Goal: Task Accomplishment & Management: Manage account settings

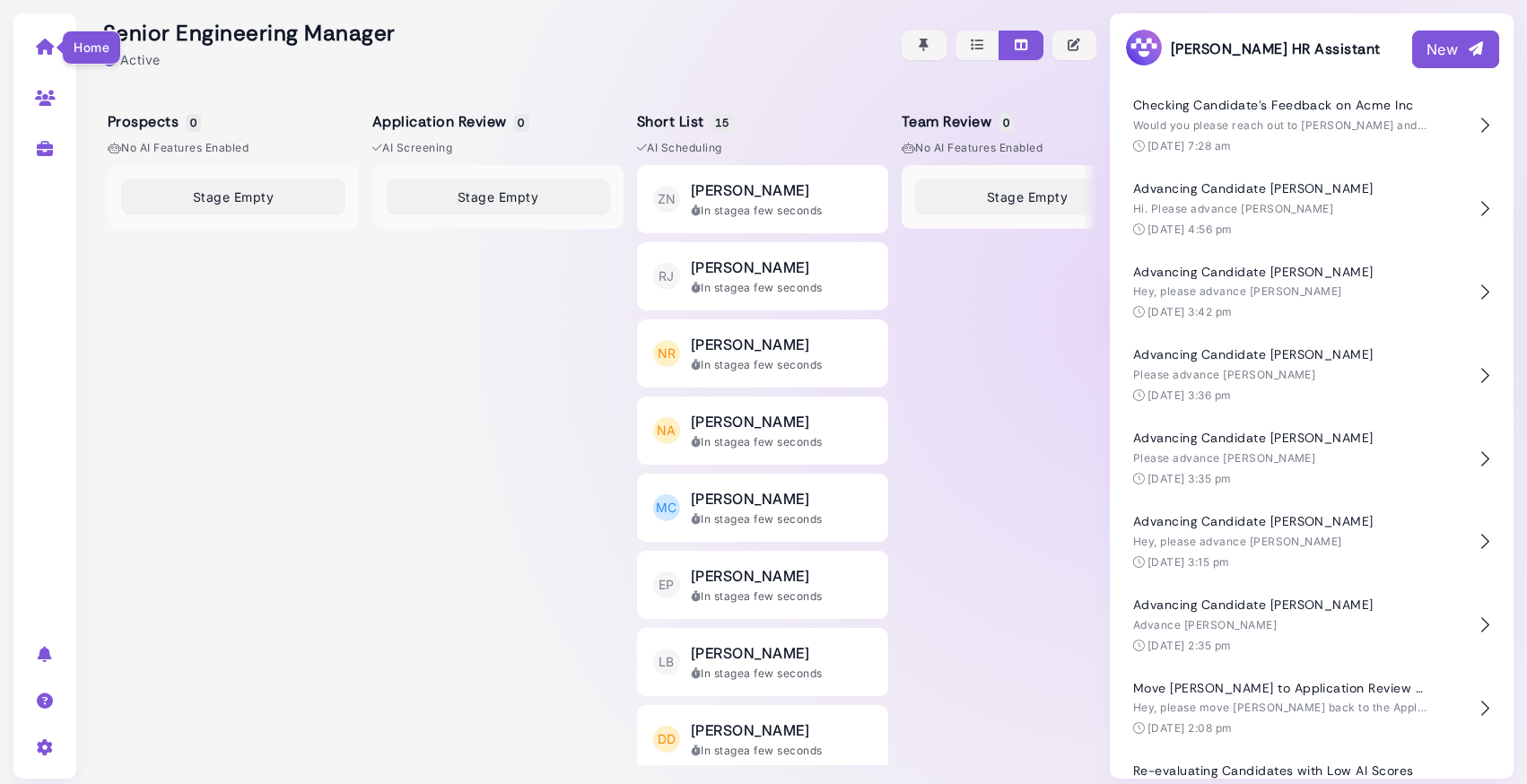
click at [47, 45] on icon at bounding box center [45, 47] width 20 height 17
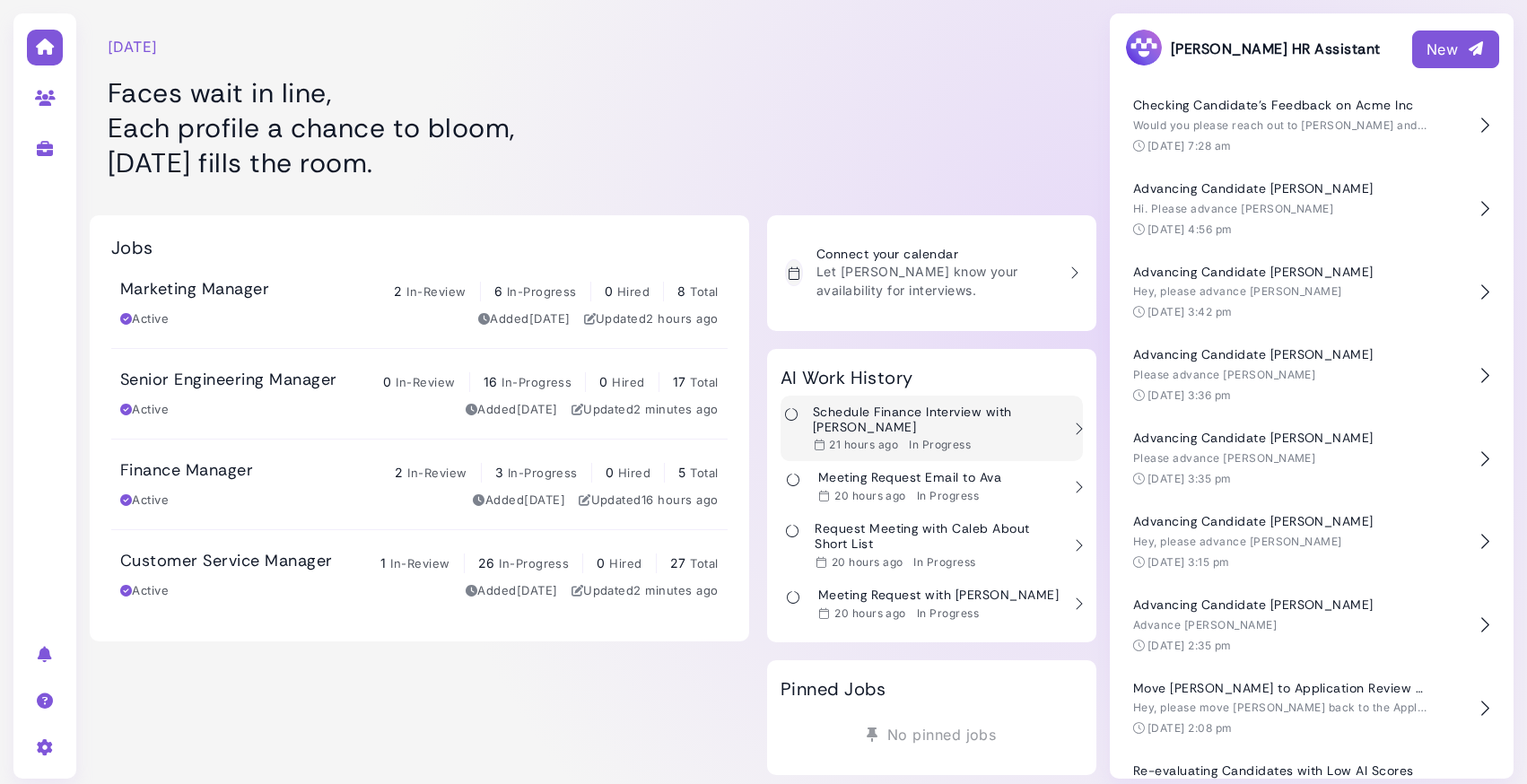
click at [967, 414] on h3 "Schedule Finance Interview with [PERSON_NAME]" at bounding box center [936, 419] width 248 height 30
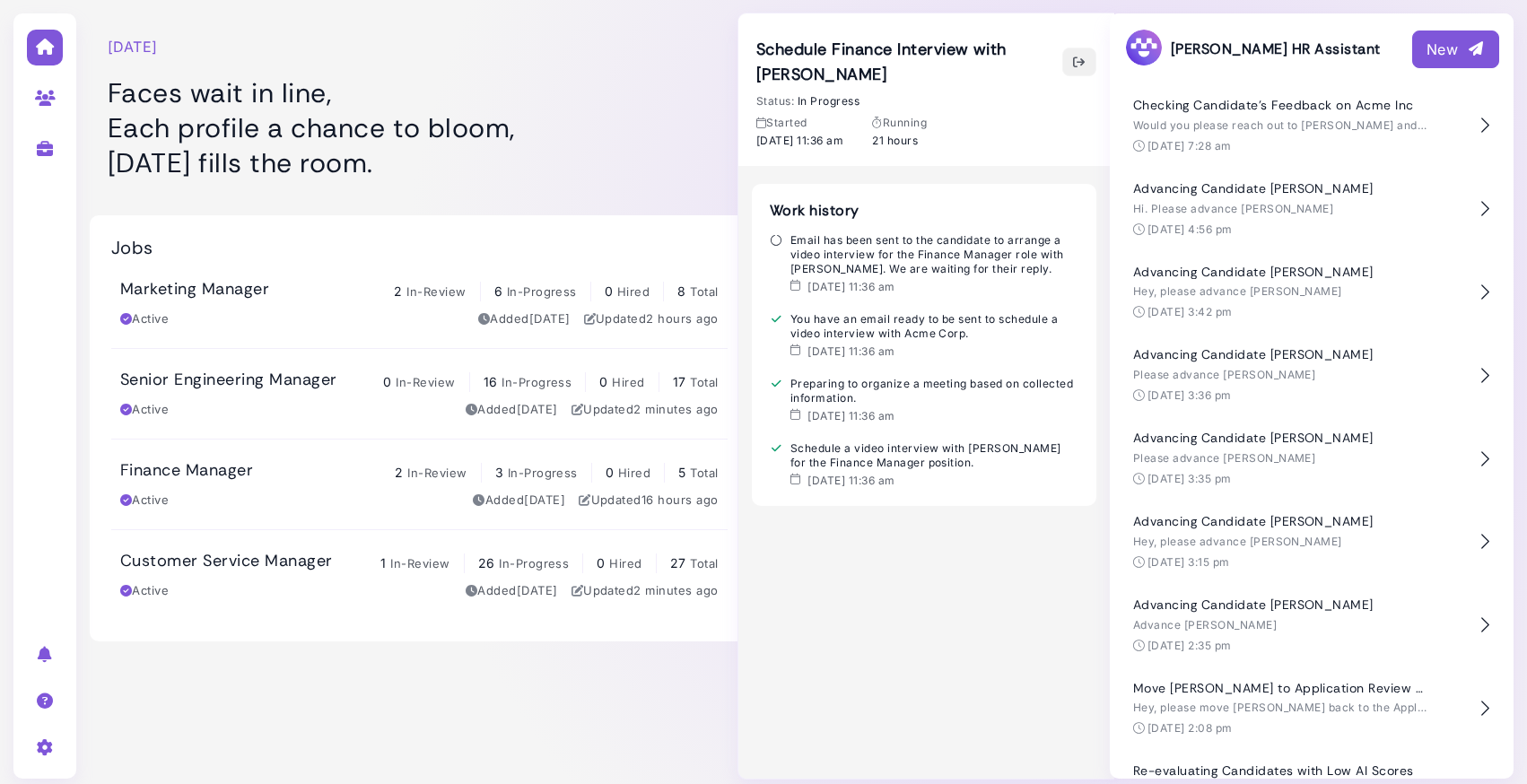
click at [1081, 52] on icon "button" at bounding box center [1079, 61] width 15 height 18
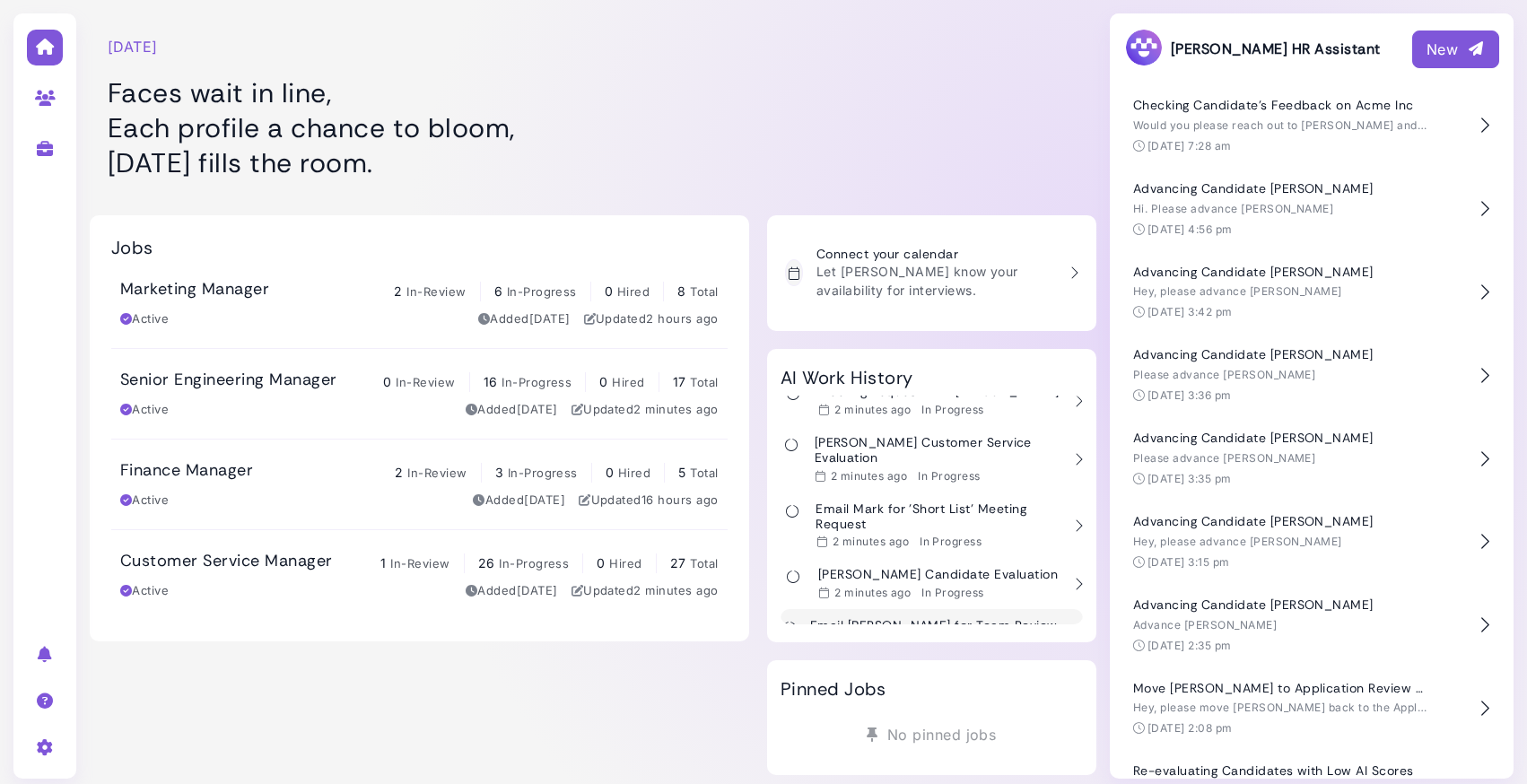
scroll to position [1512, 0]
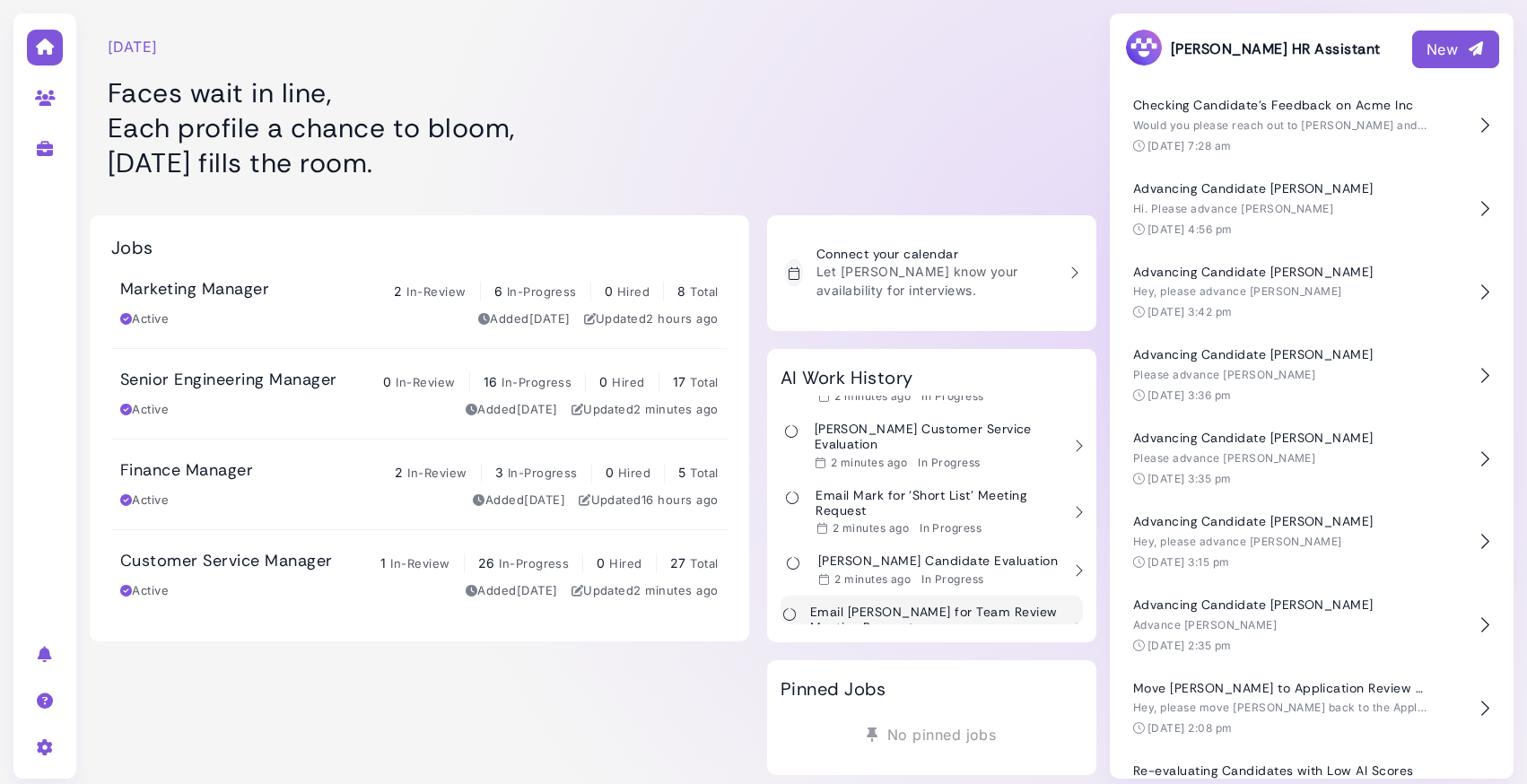
click at [929, 604] on h3 "Email [PERSON_NAME] for Team Review Meeting Request" at bounding box center [936, 619] width 251 height 30
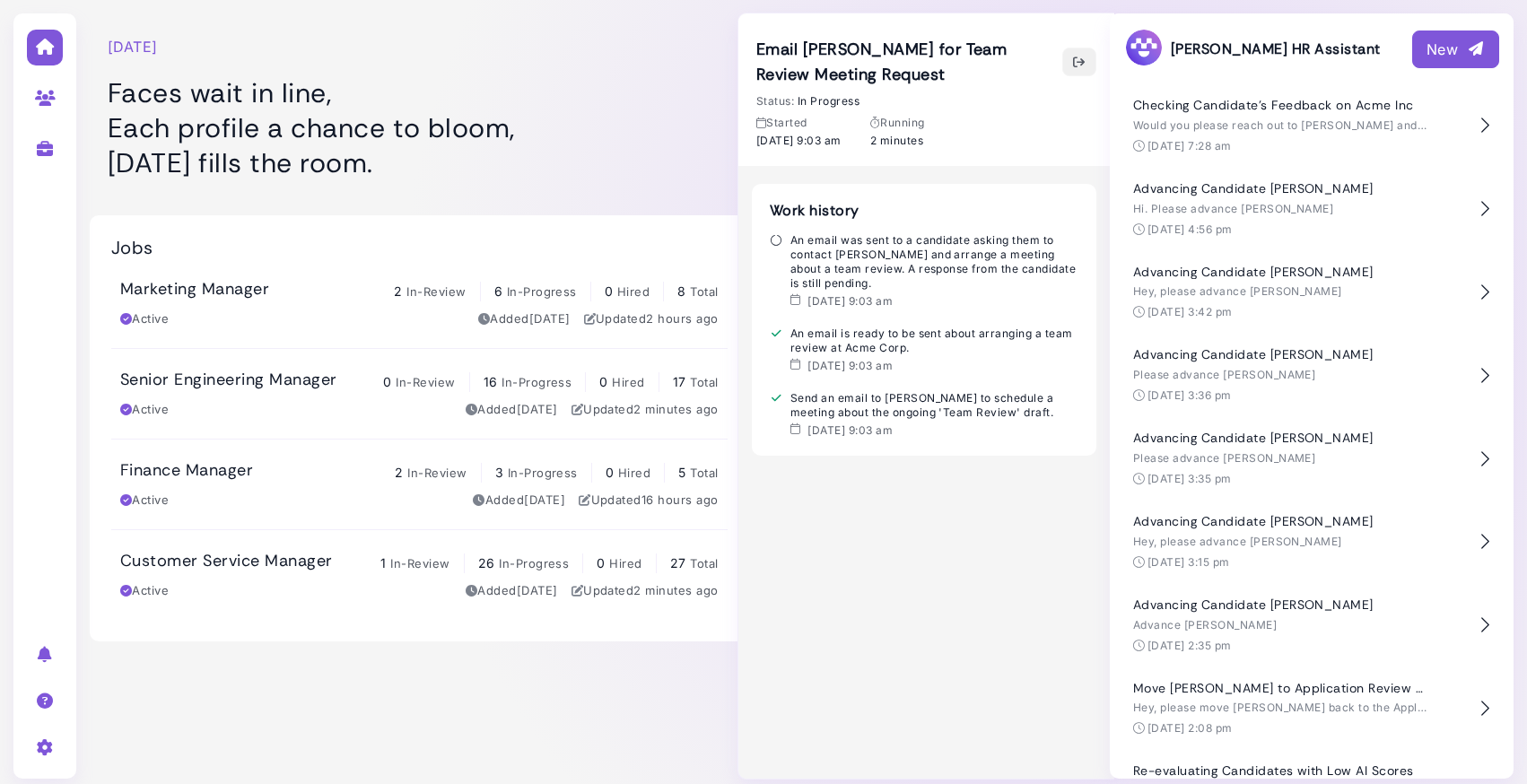
click at [1089, 64] on button "button" at bounding box center [1079, 62] width 34 height 29
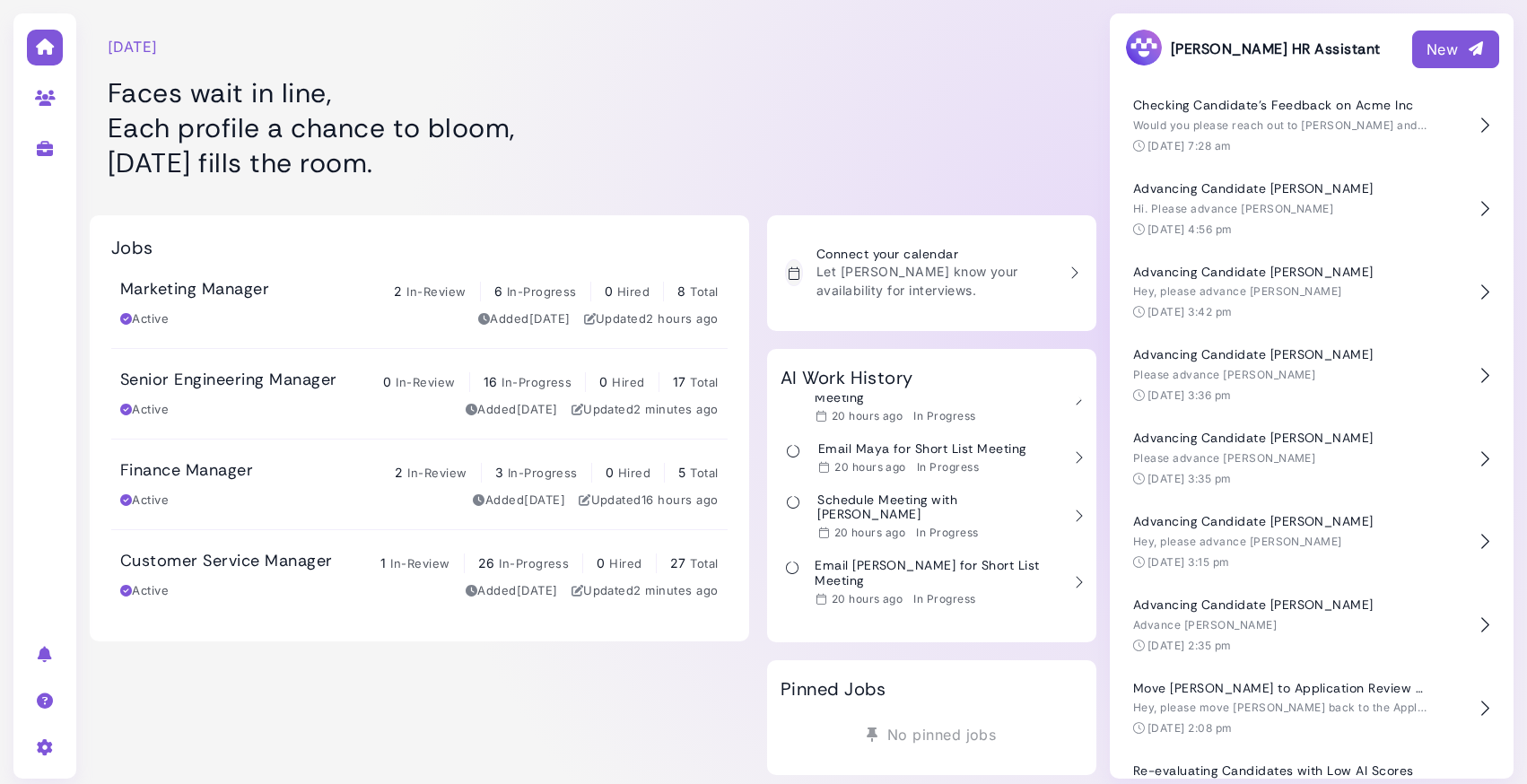
scroll to position [0, 0]
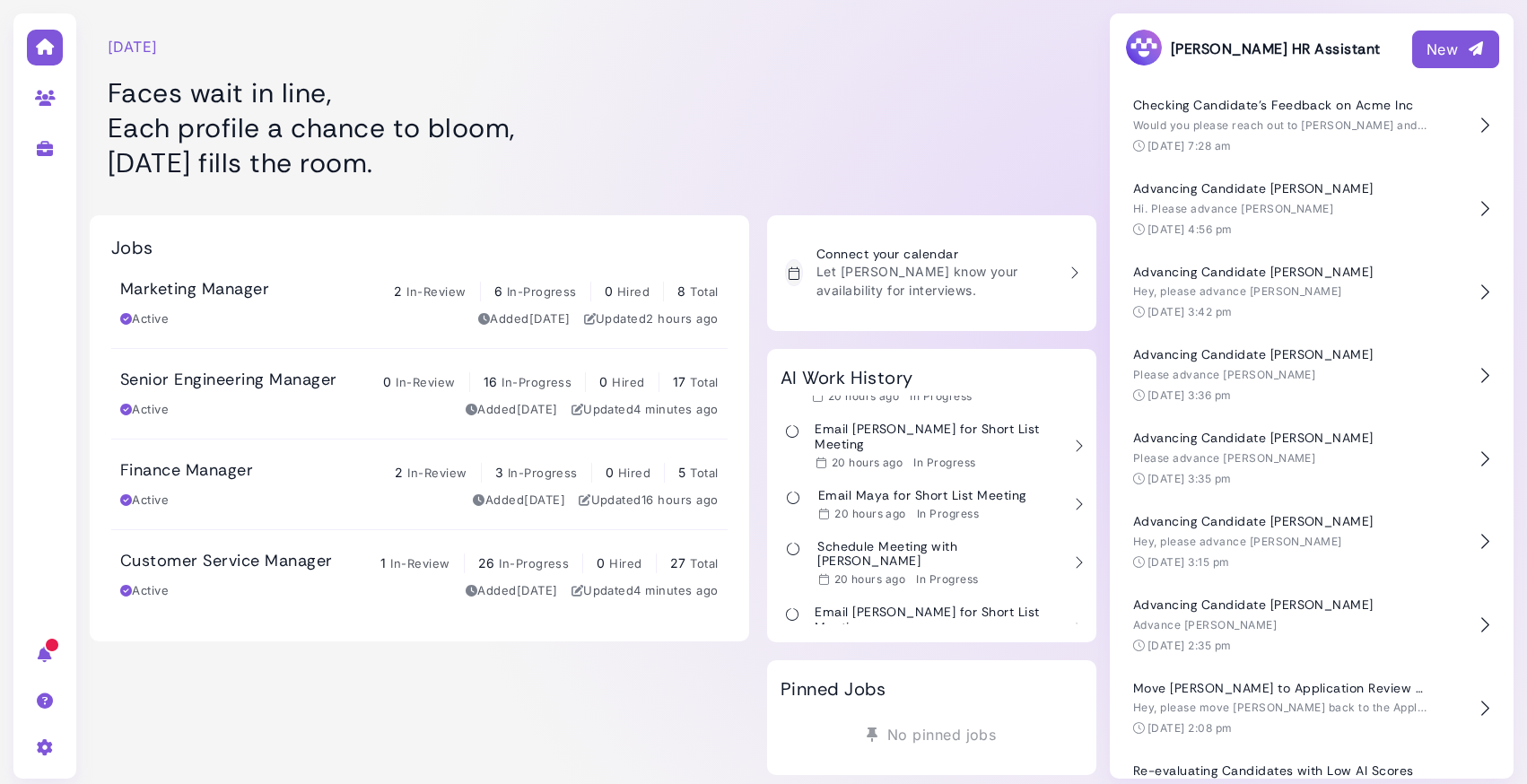
scroll to position [296, 0]
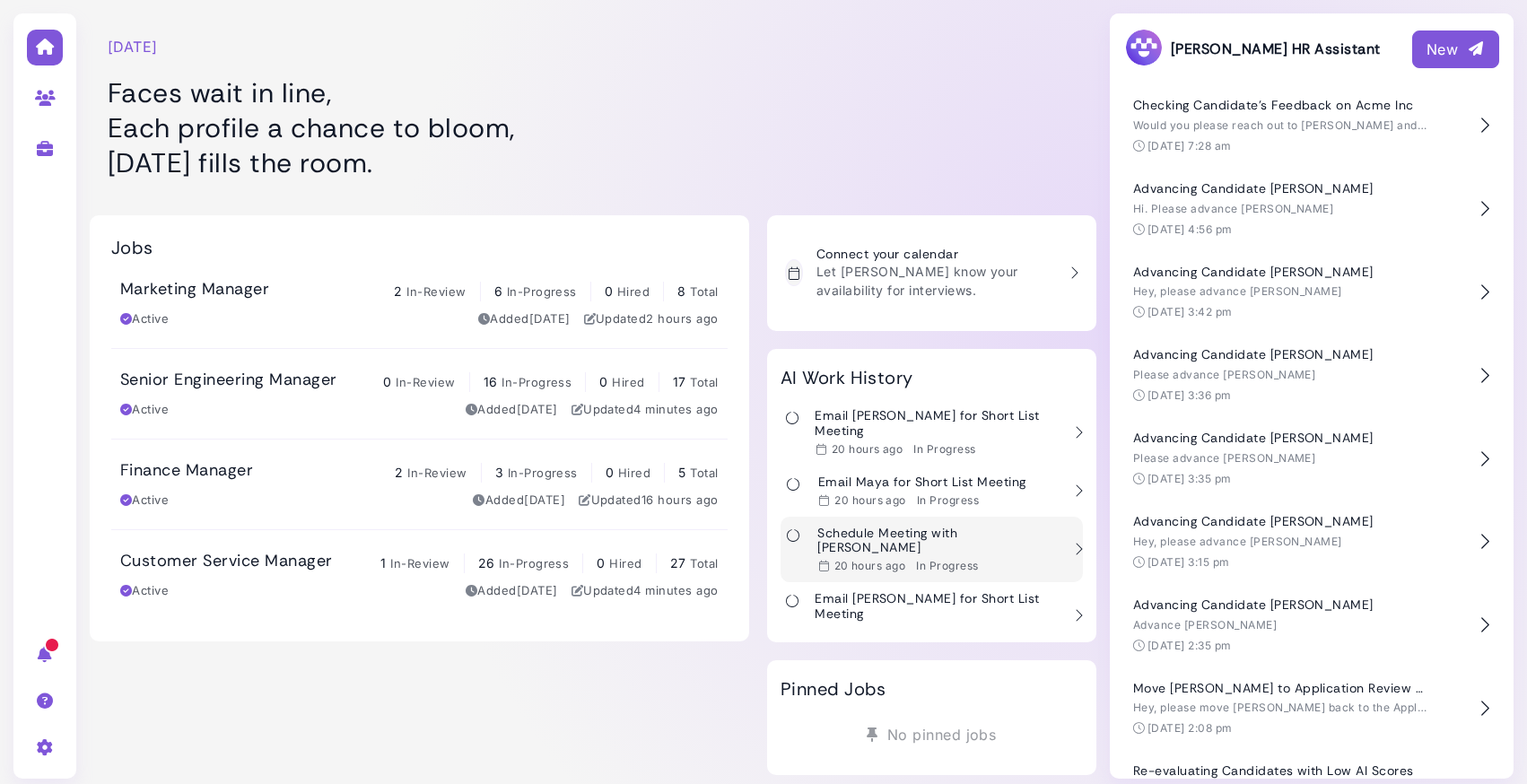
click at [962, 526] on h3 "Schedule Meeting with Noah" at bounding box center [938, 540] width 242 height 30
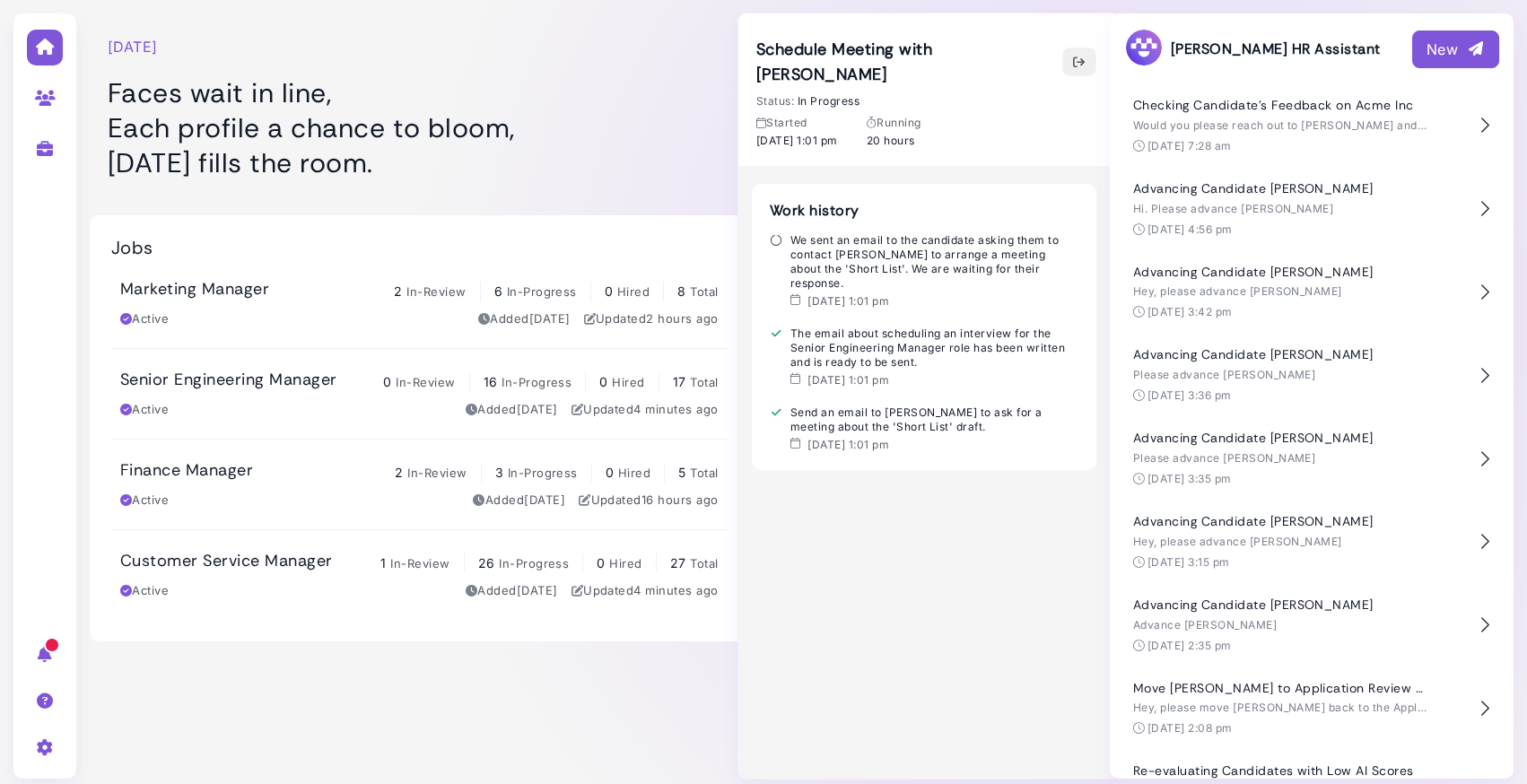
click at [1082, 52] on icon "button" at bounding box center [1079, 61] width 15 height 18
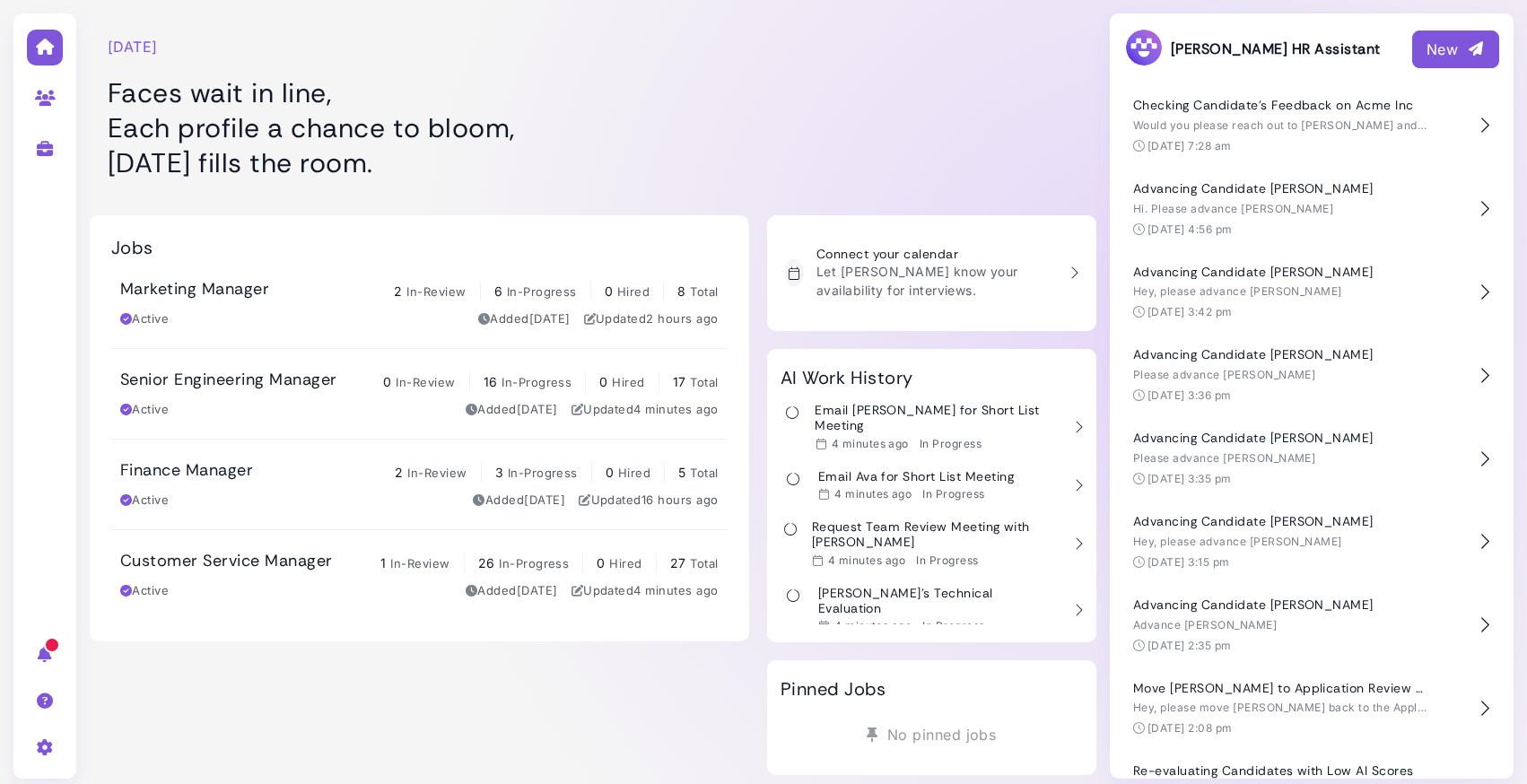
scroll to position [1067, 0]
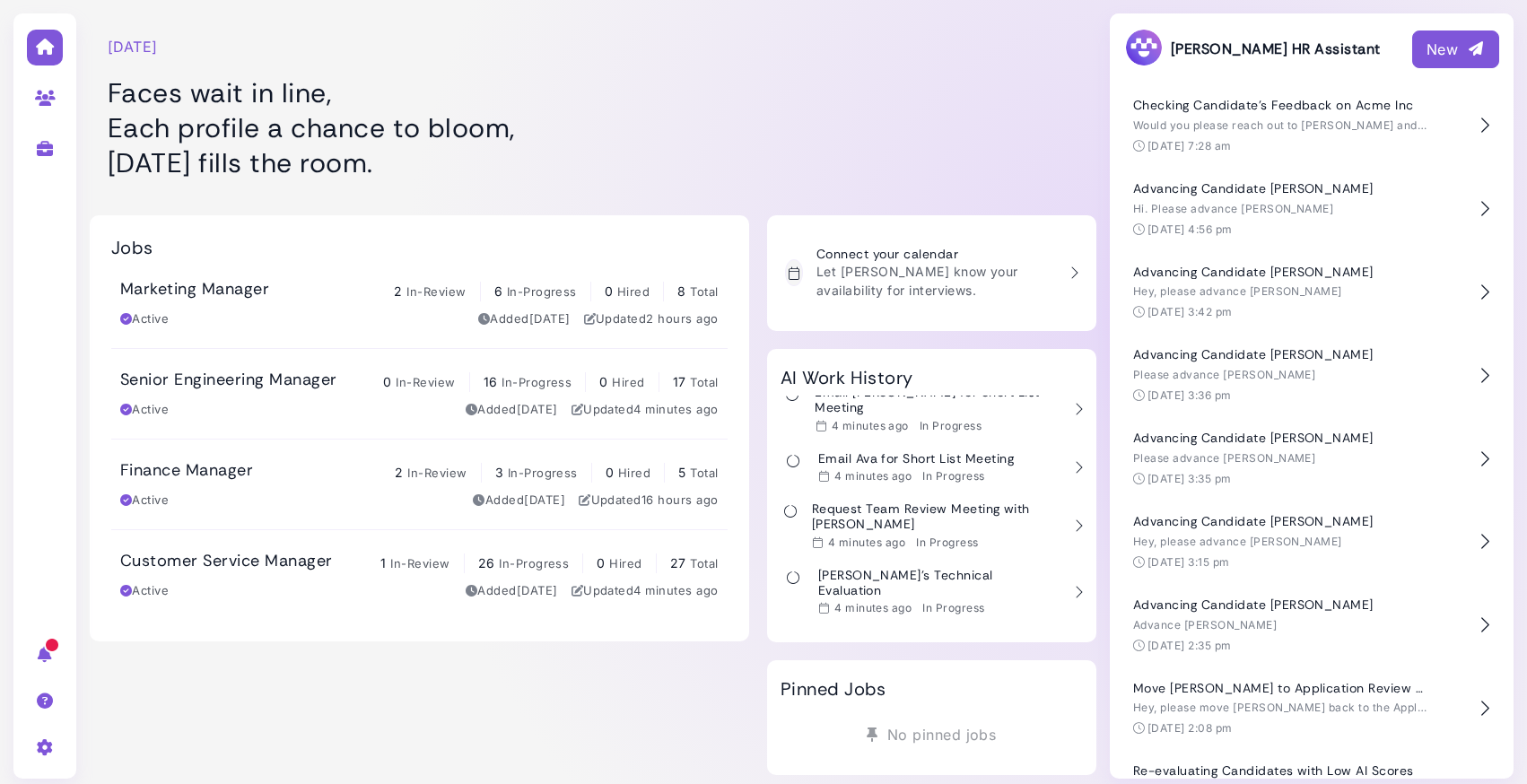
click at [944, 684] on h3 "Noah's Tech Experience Review" at bounding box center [937, 699] width 244 height 30
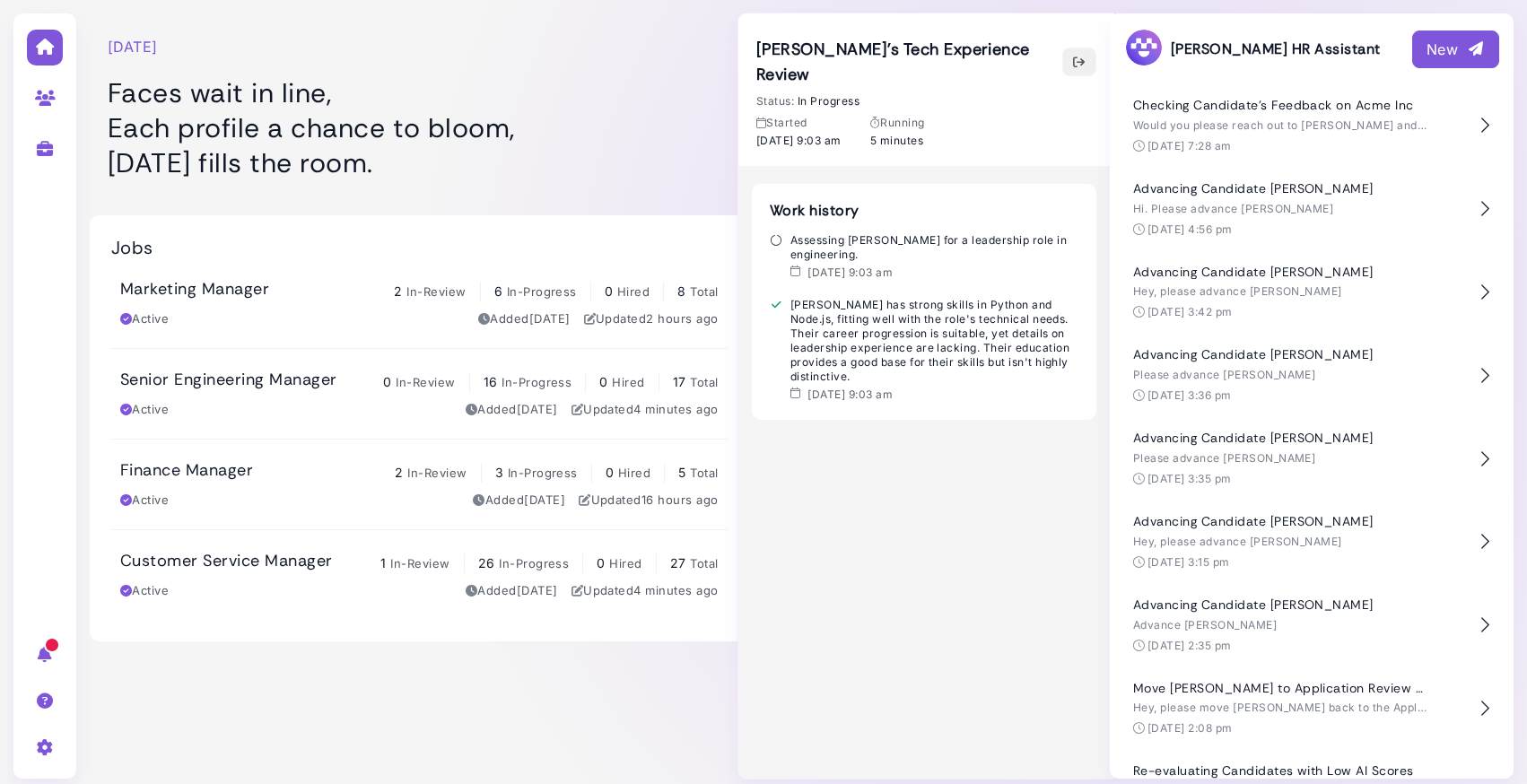
click at [1083, 52] on icon "button" at bounding box center [1079, 61] width 15 height 18
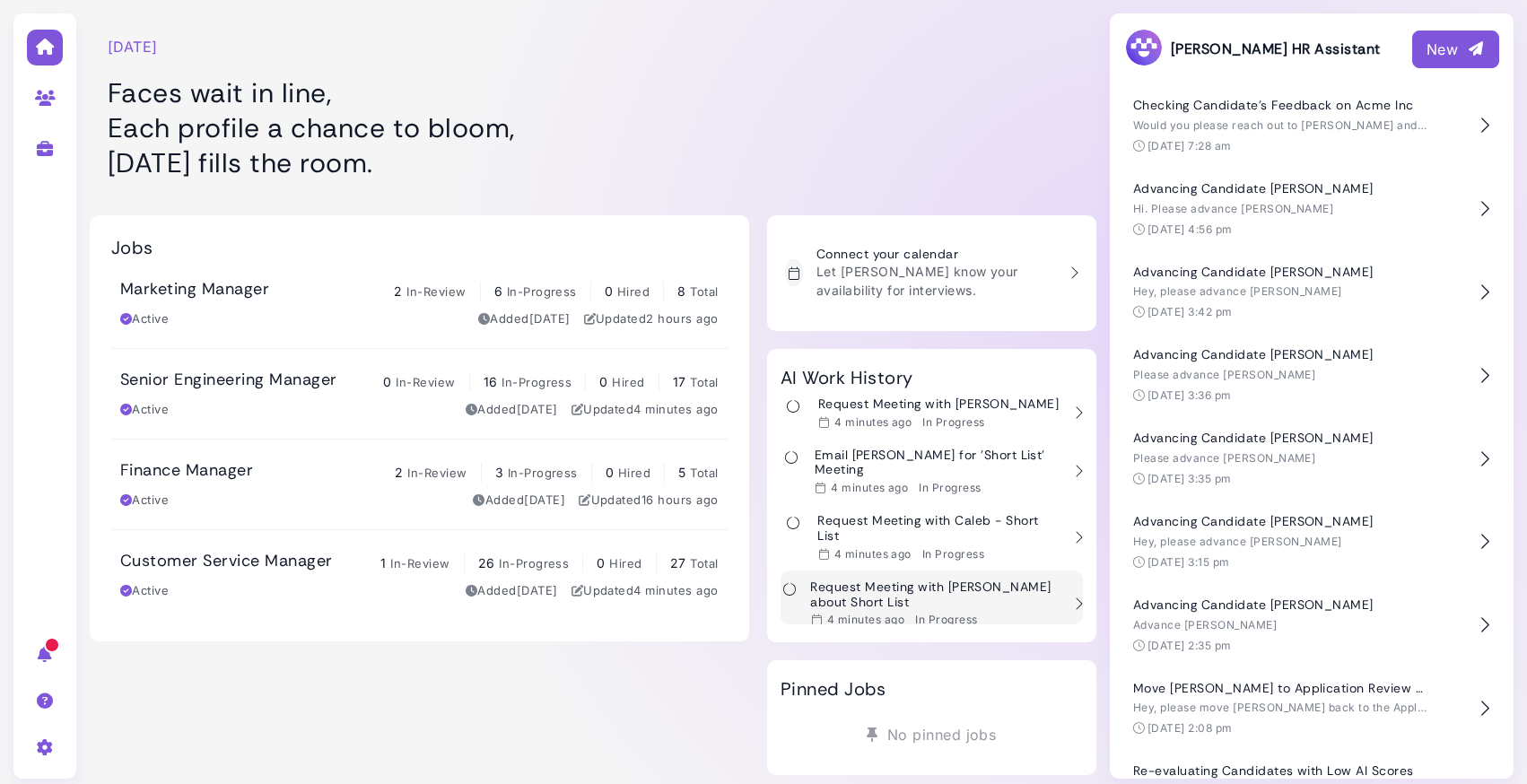
scroll to position [1825, 0]
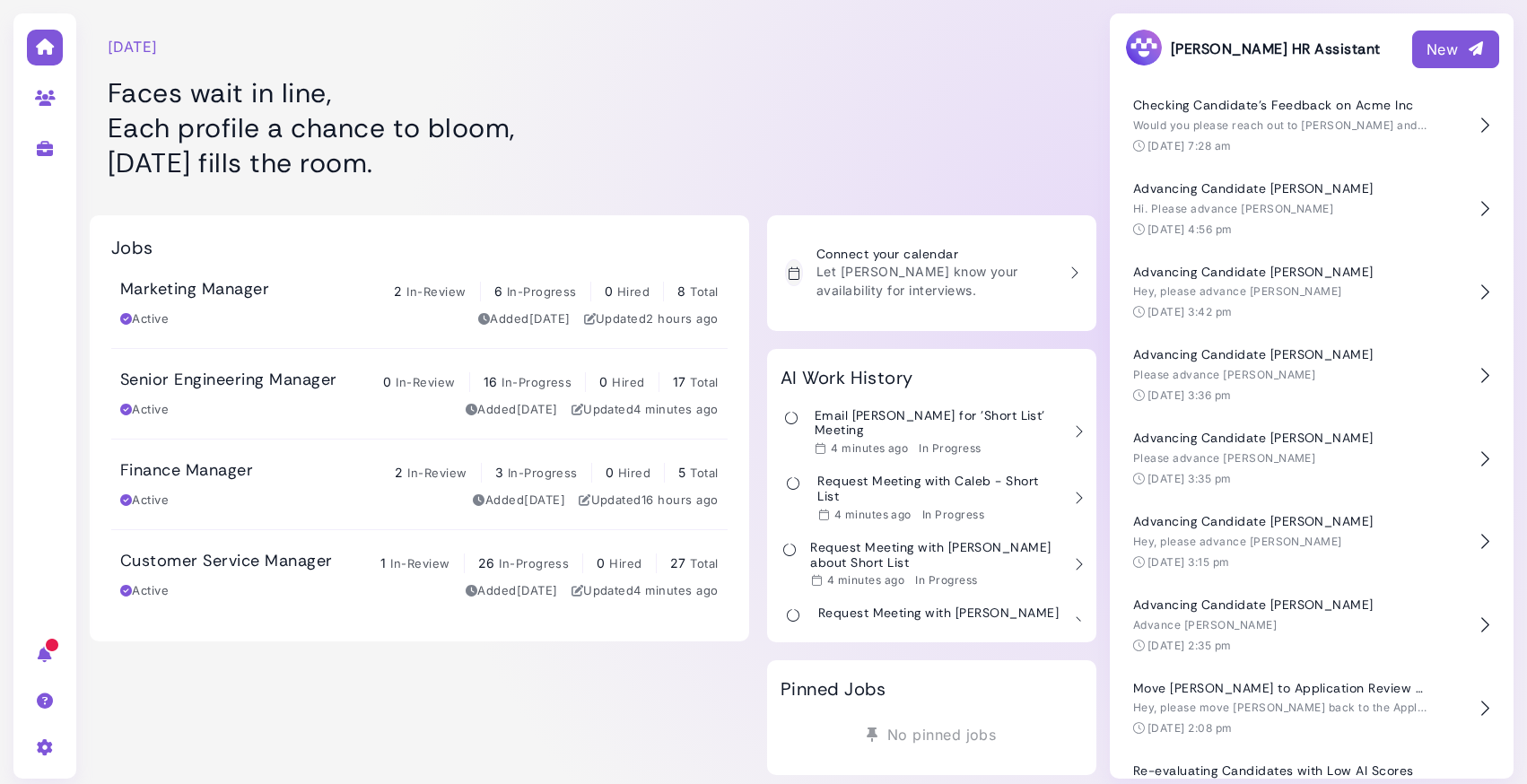
click at [869, 123] on div at bounding box center [931, 98] width 330 height 180
click at [184, 383] on h3 "Senior Engineering Manager" at bounding box center [228, 380] width 216 height 19
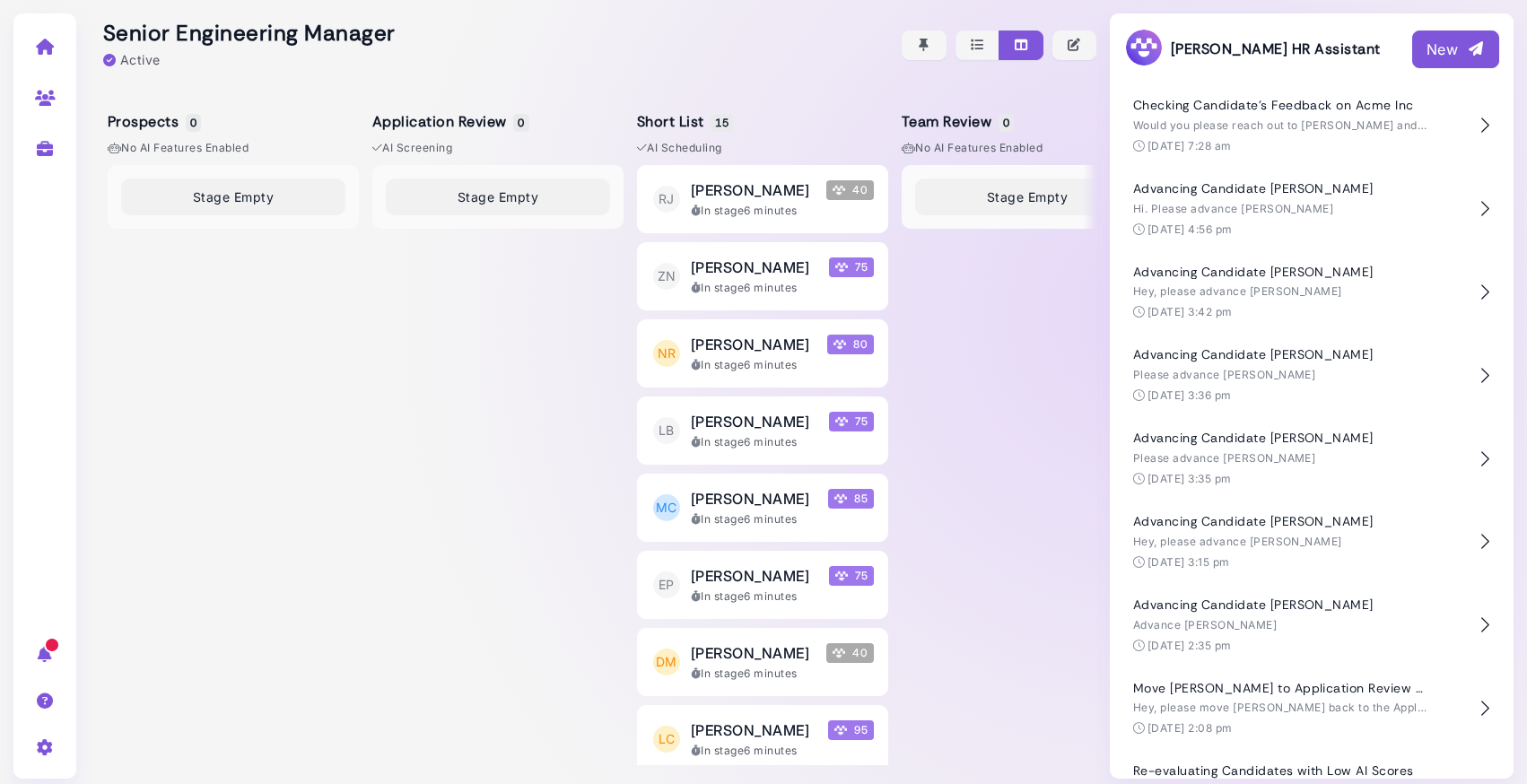
click at [1441, 49] on div "New" at bounding box center [1456, 50] width 58 height 21
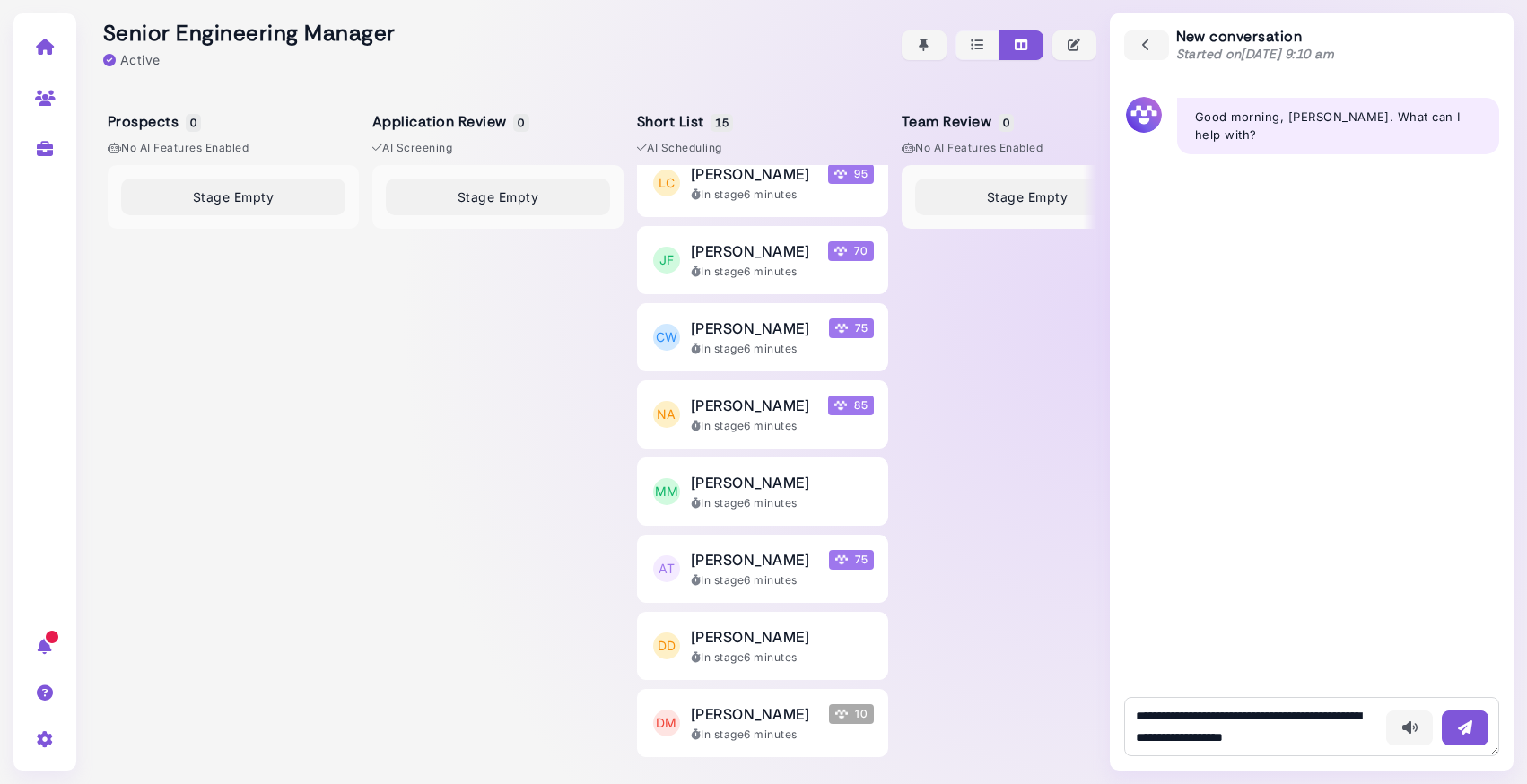
scroll to position [11, 0]
type textarea "**********"
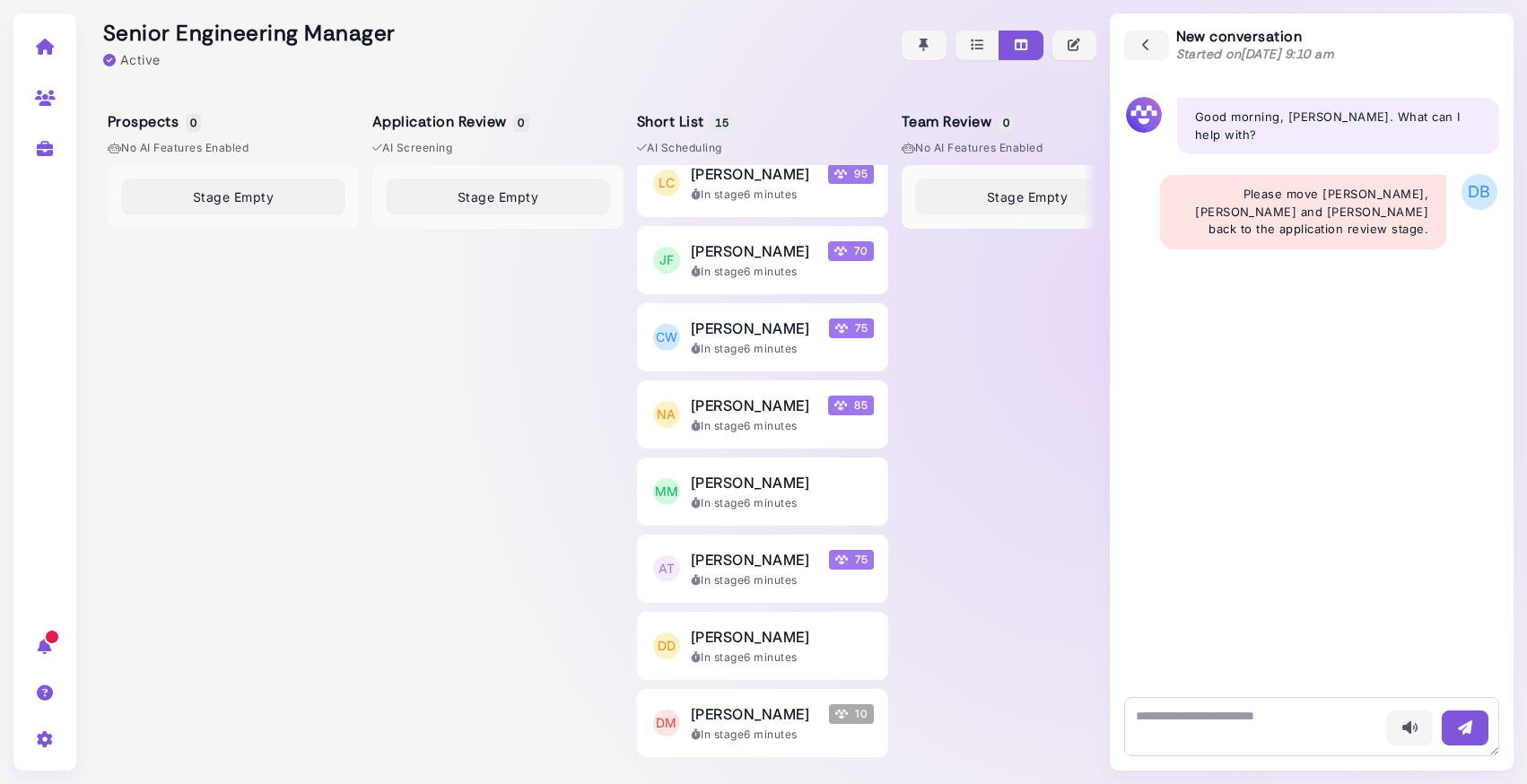
scroll to position [0, 0]
click at [1138, 51] on icon "button" at bounding box center [1146, 46] width 17 height 19
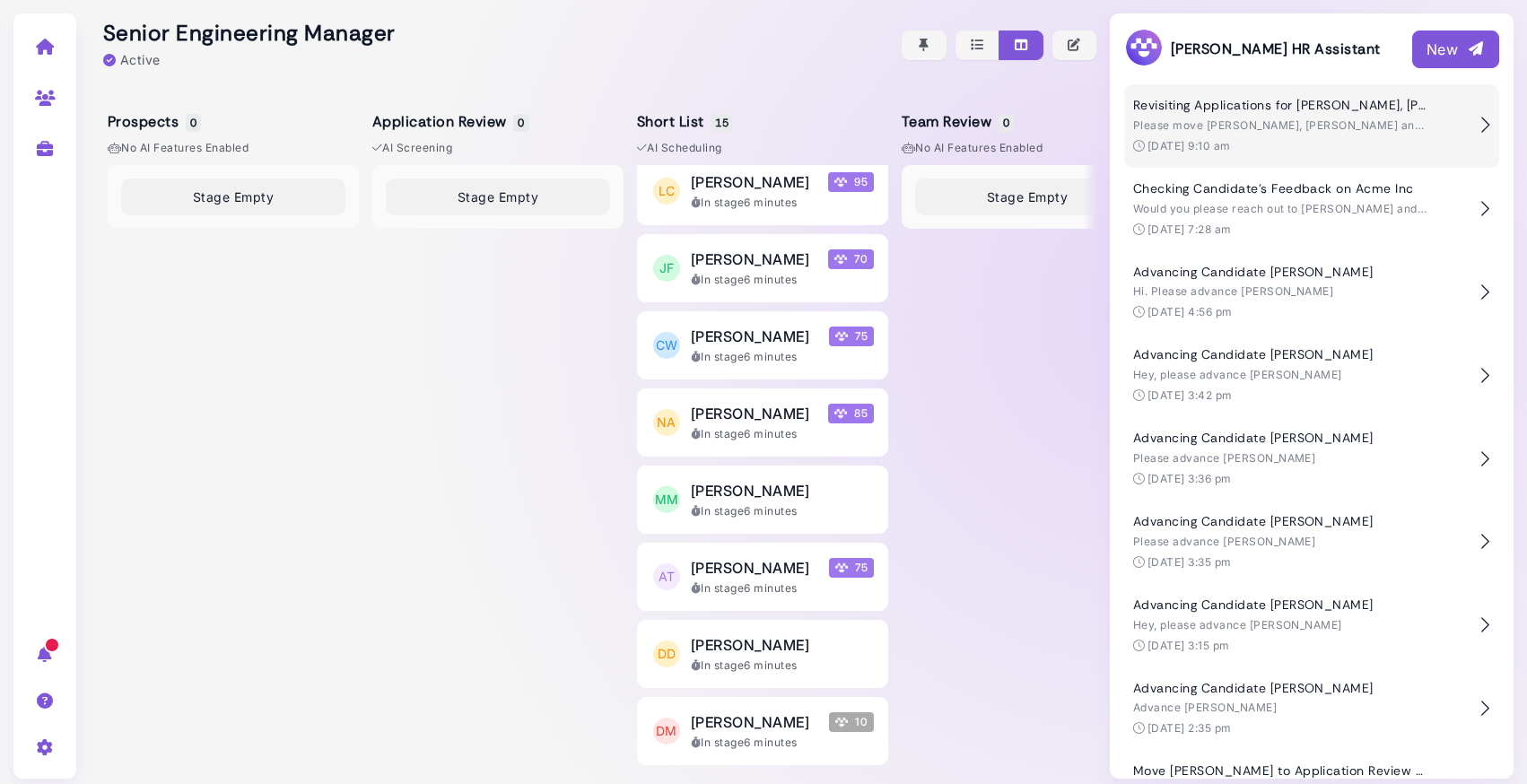
click at [1307, 115] on div "Revisiting Applications for [PERSON_NAME], [PERSON_NAME], [PERSON_NAME], and [P…" at bounding box center [1301, 126] width 336 height 56
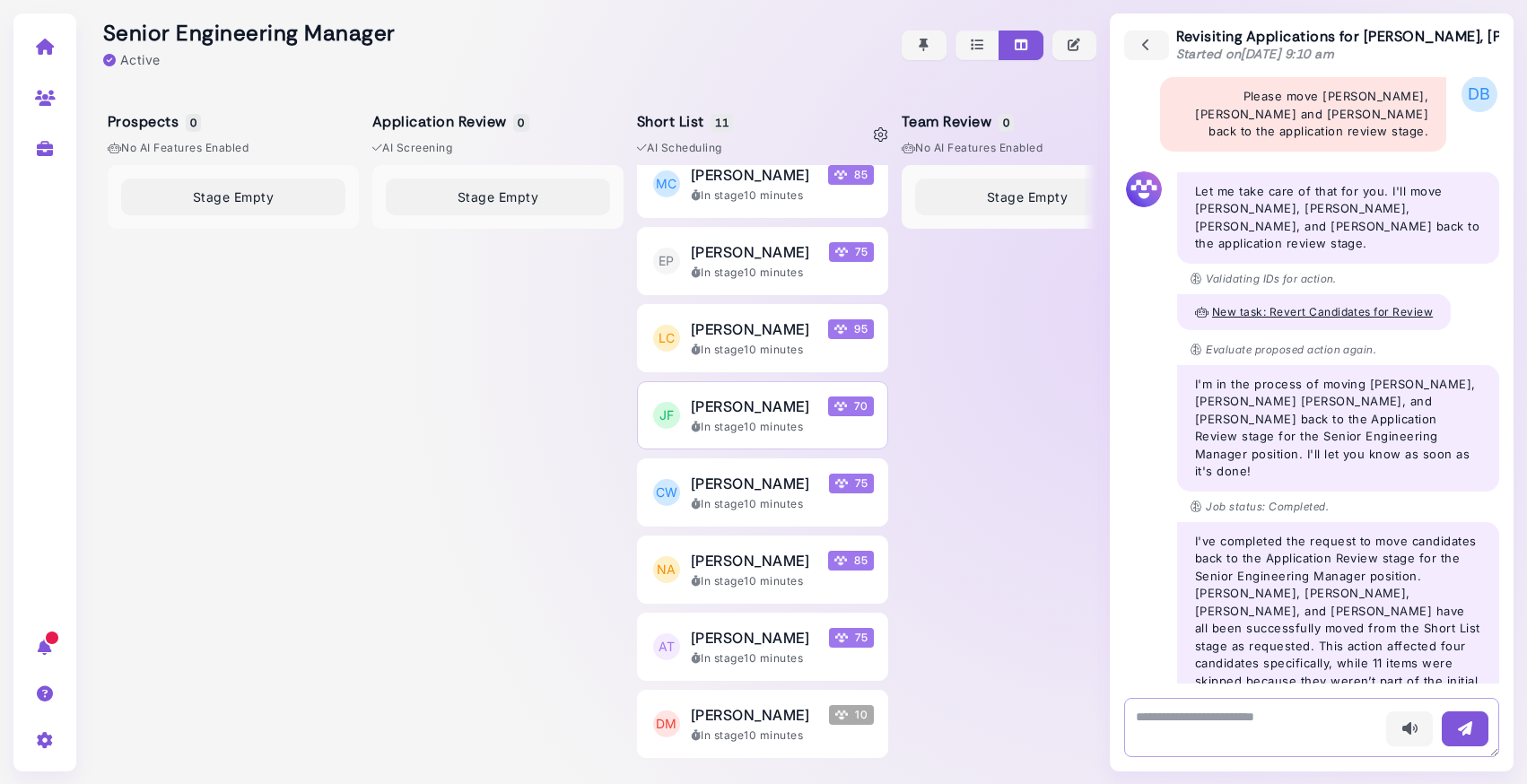
scroll to position [0, 0]
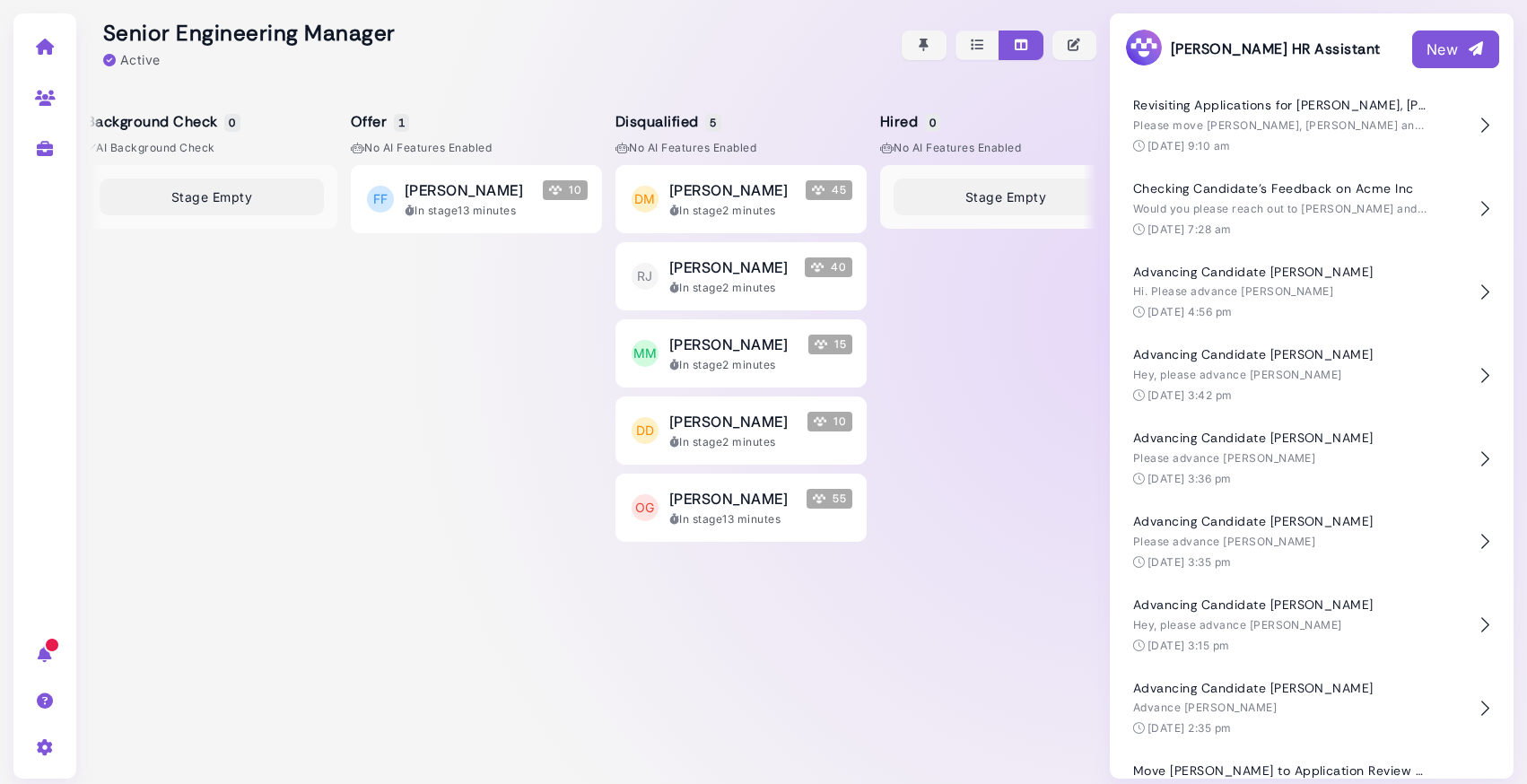
scroll to position [0, 1084]
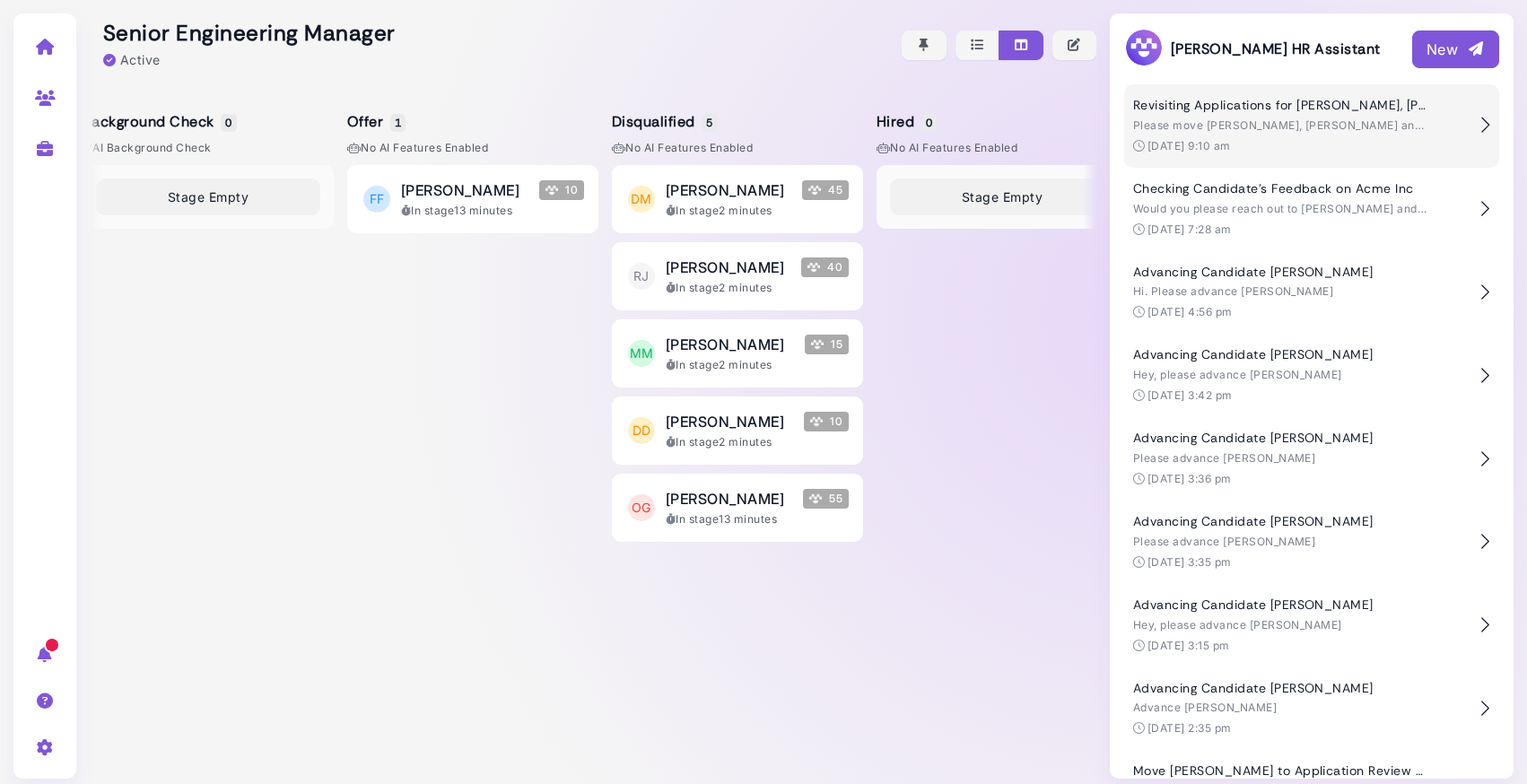
click at [1238, 122] on span "Please move [PERSON_NAME], [PERSON_NAME] and [PERSON_NAME] back to the applicat…" at bounding box center [1428, 125] width 589 height 14
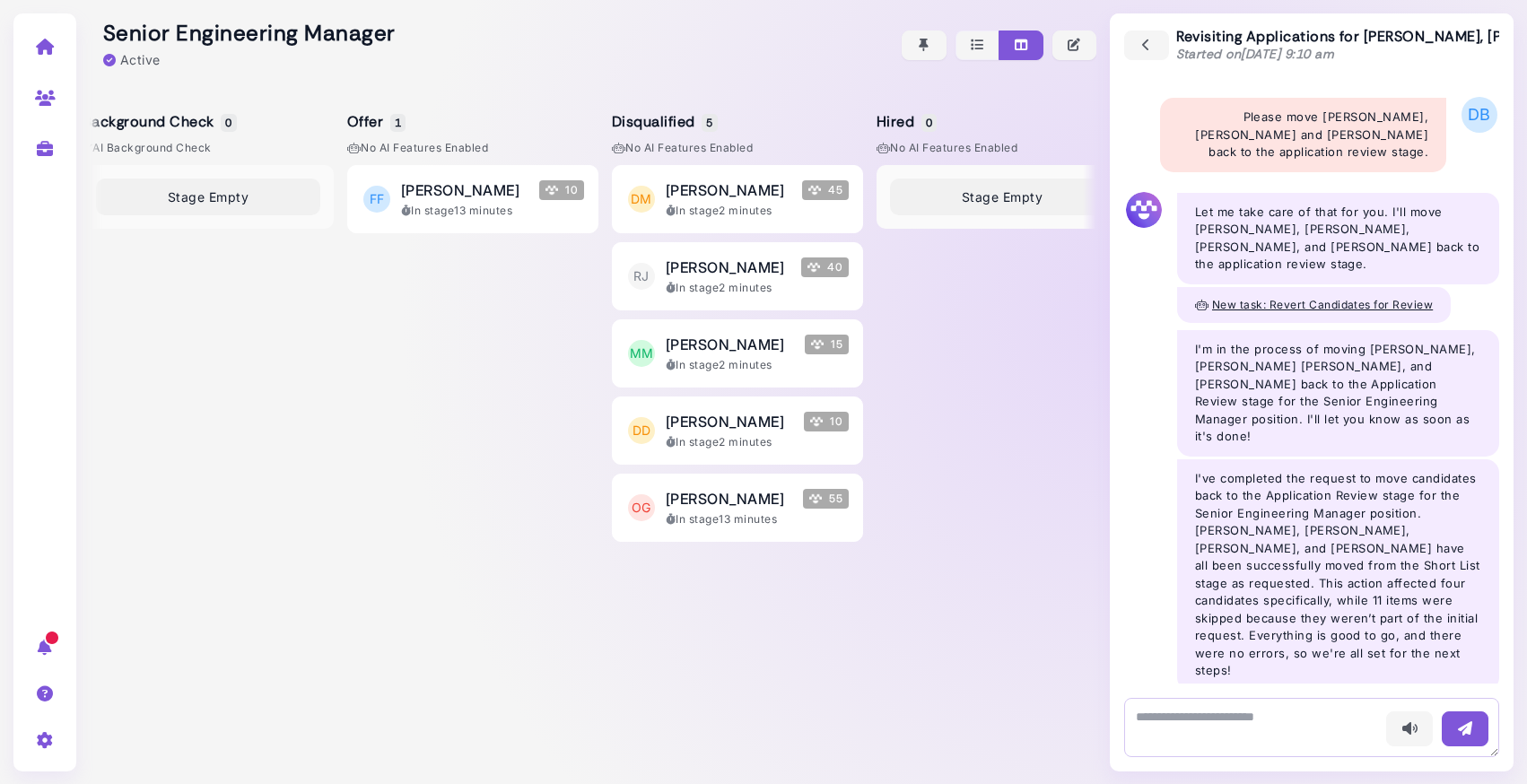
click at [1170, 713] on textarea at bounding box center [1312, 727] width 375 height 59
type textarea "**********"
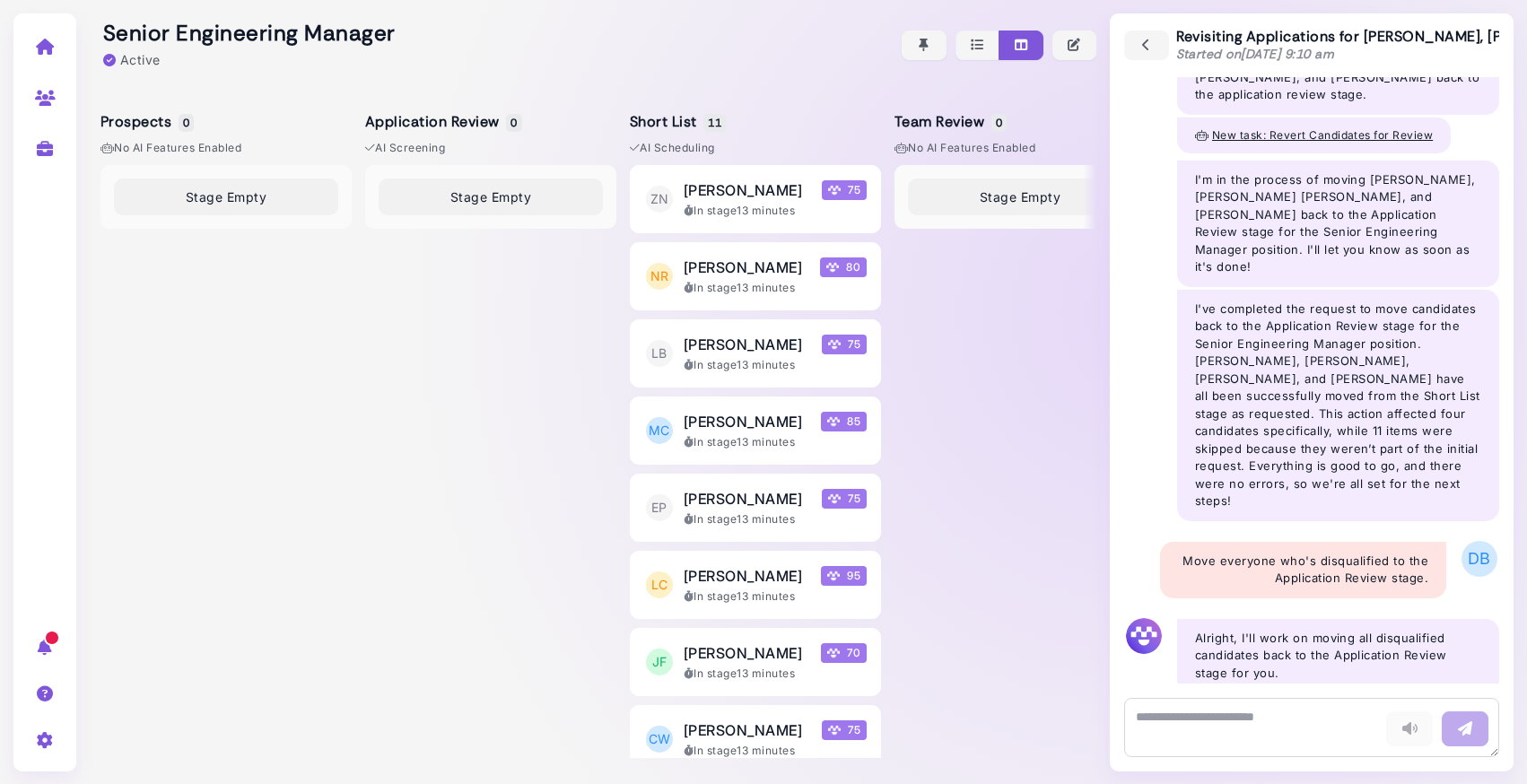
scroll to position [0, 0]
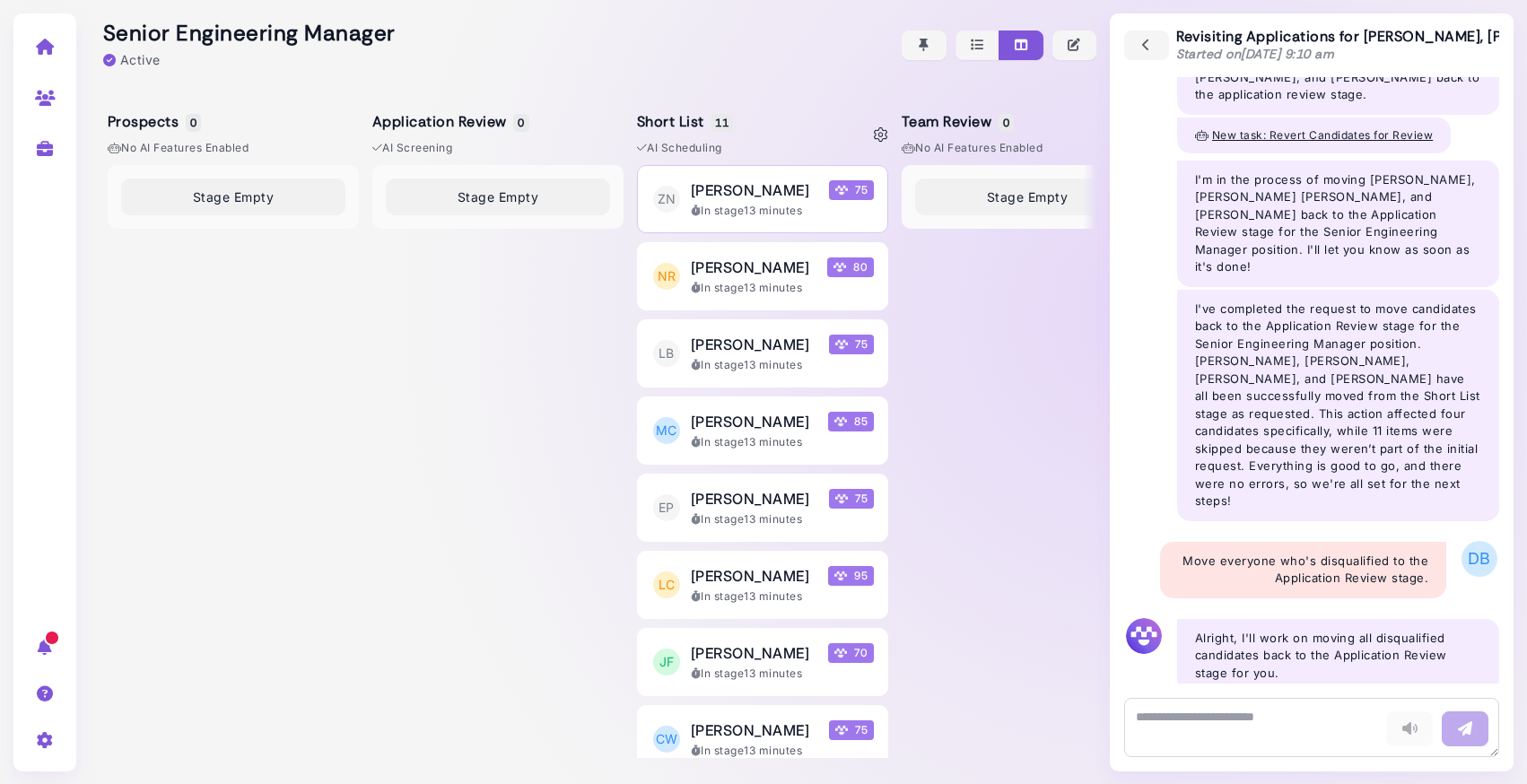
click at [743, 208] on div "In stage 13 minutes" at bounding box center [782, 211] width 183 height 17
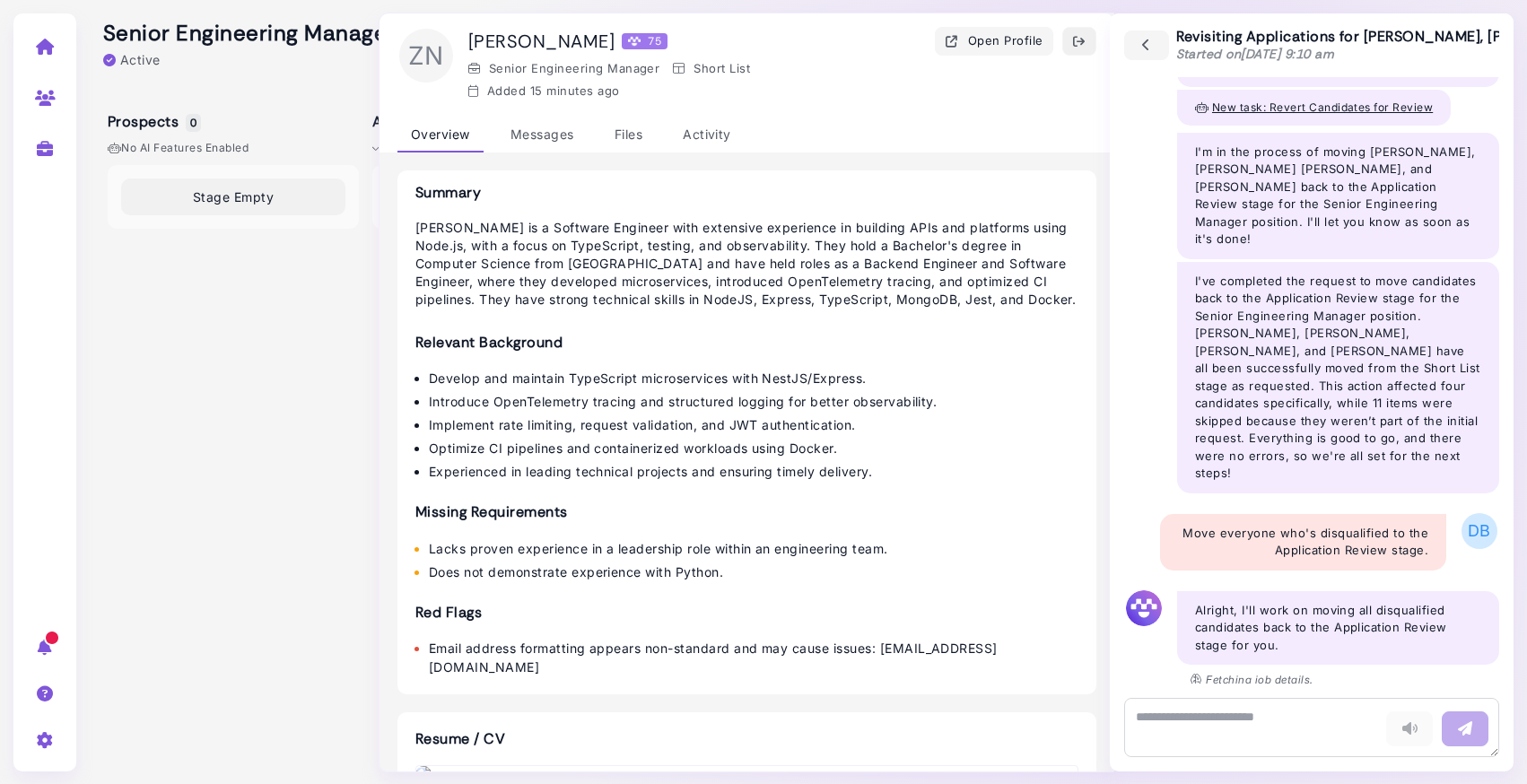
click at [1079, 41] on icon "button" at bounding box center [1079, 41] width 15 height 18
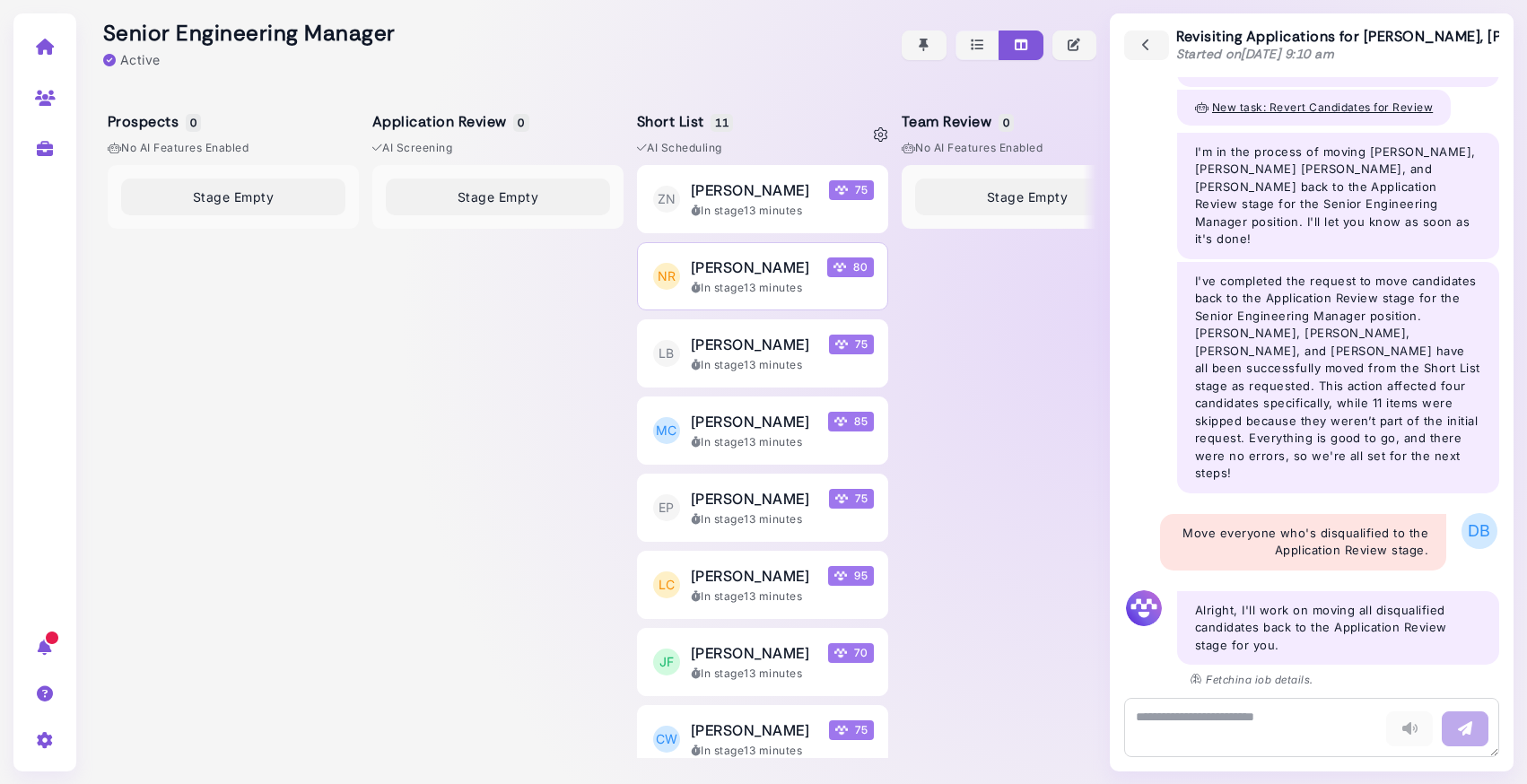
click at [794, 263] on div "Noah Ramirez 80" at bounding box center [782, 267] width 183 height 21
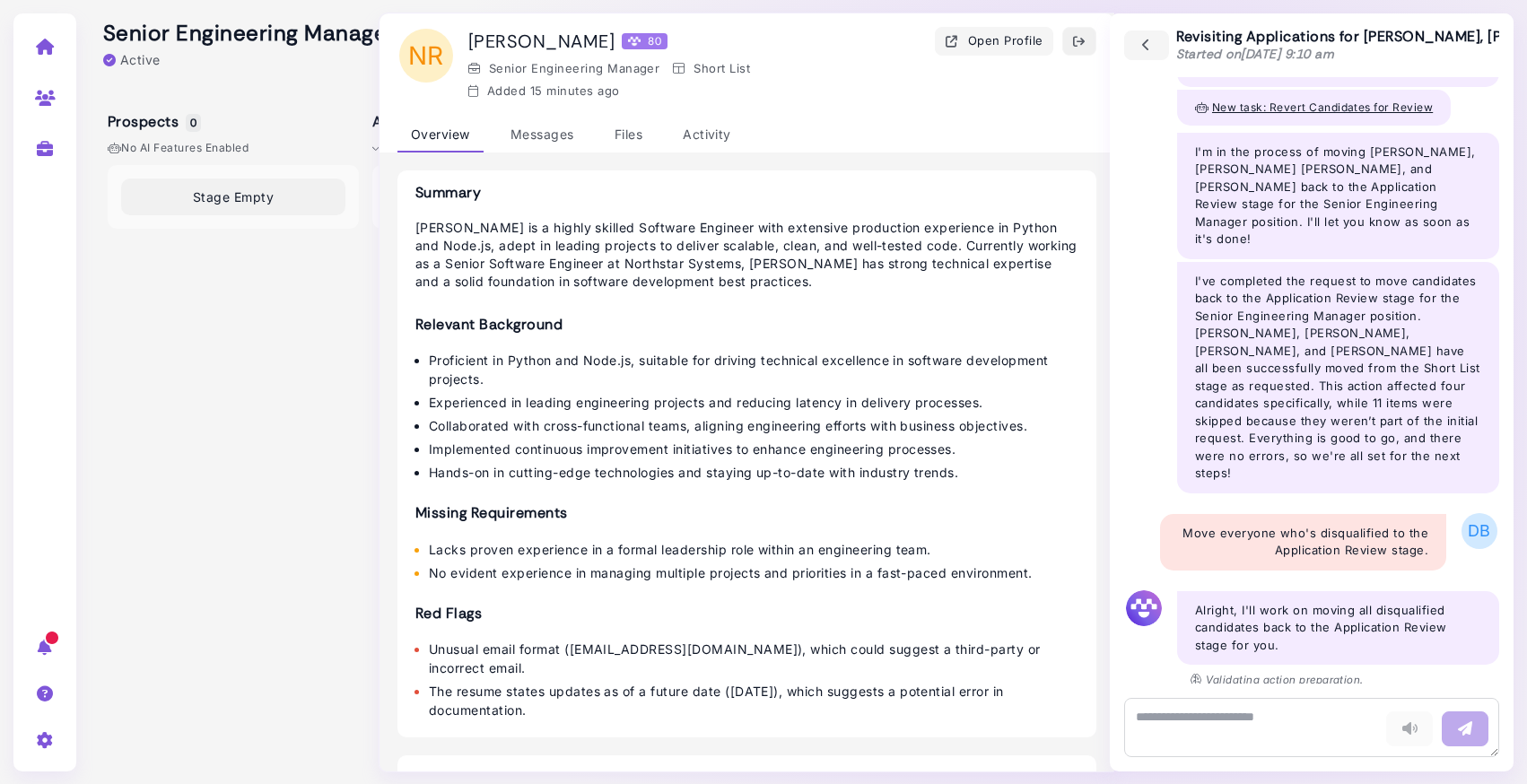
click at [1074, 38] on icon "button" at bounding box center [1079, 41] width 15 height 18
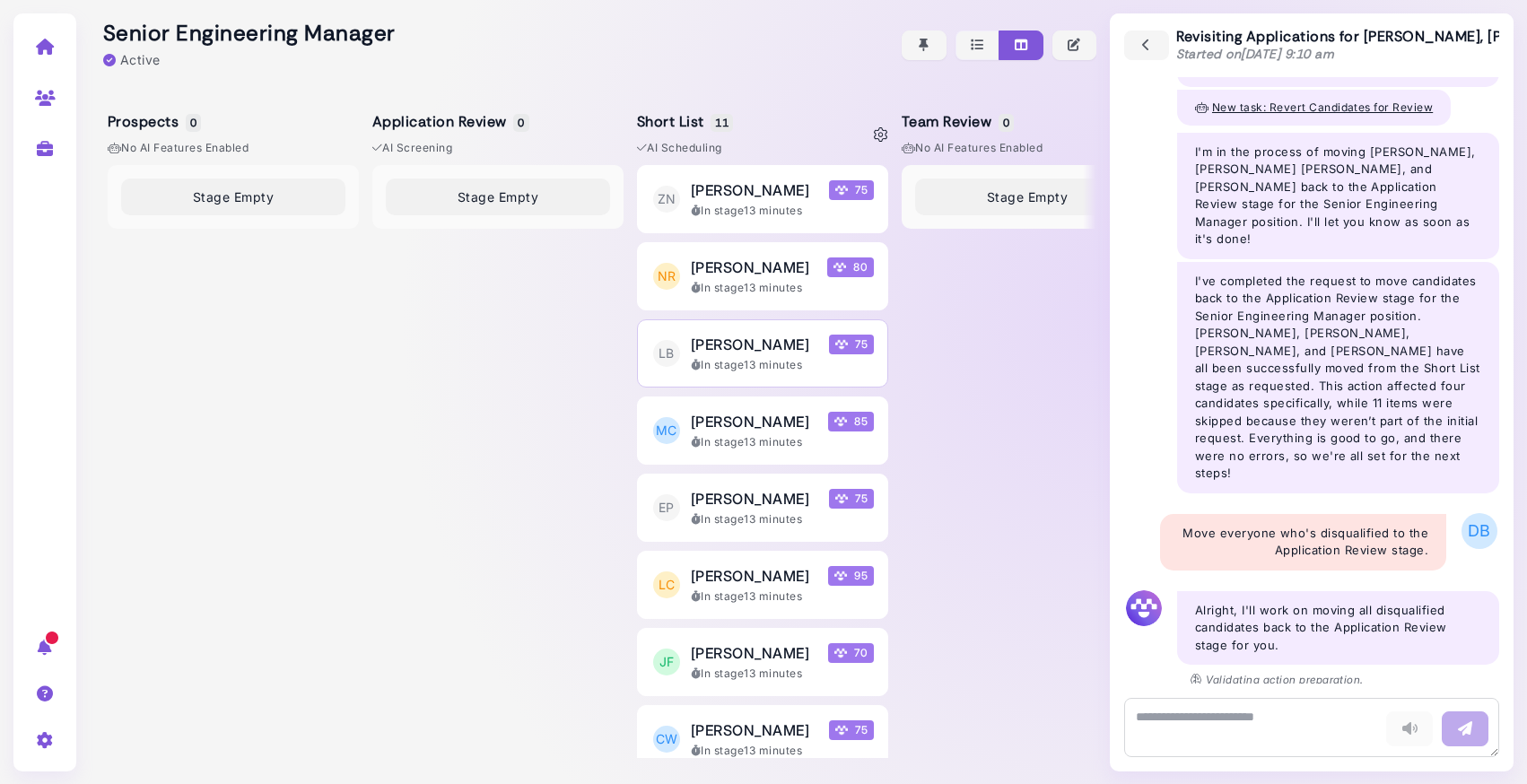
click at [781, 345] on div "Lila Brooks 75" at bounding box center [782, 344] width 183 height 21
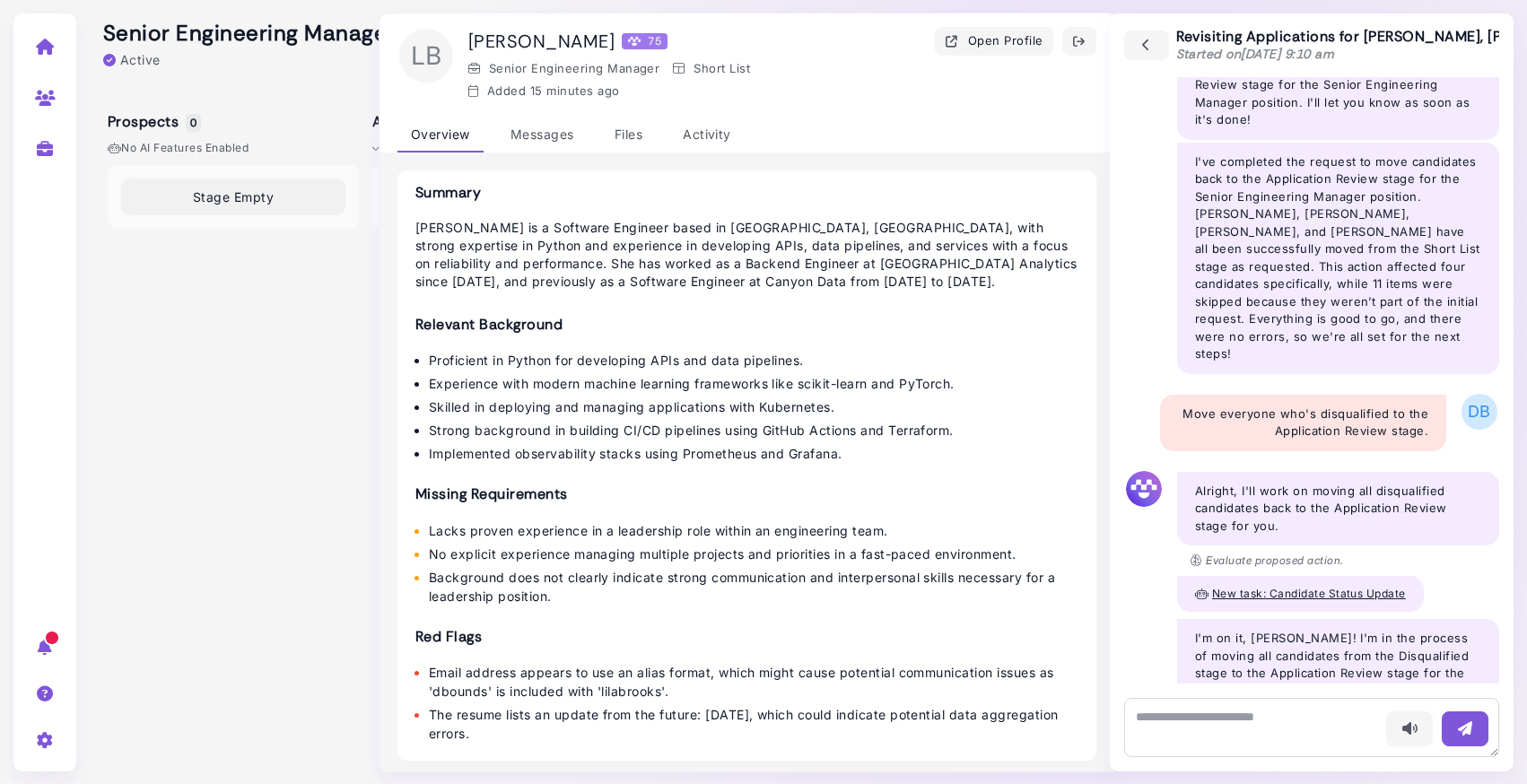
scroll to position [334, 0]
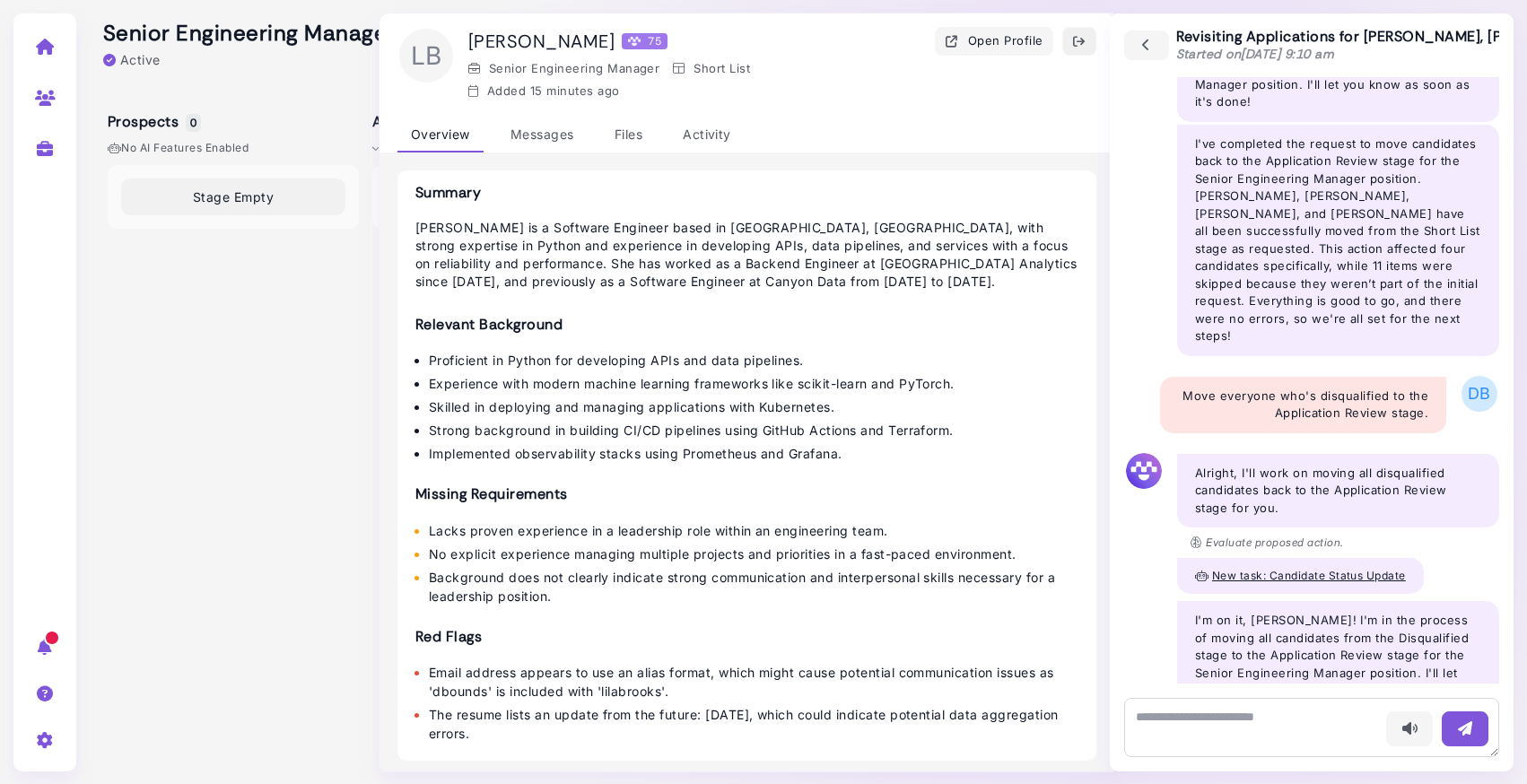
click at [1081, 41] on icon "button" at bounding box center [1079, 41] width 15 height 18
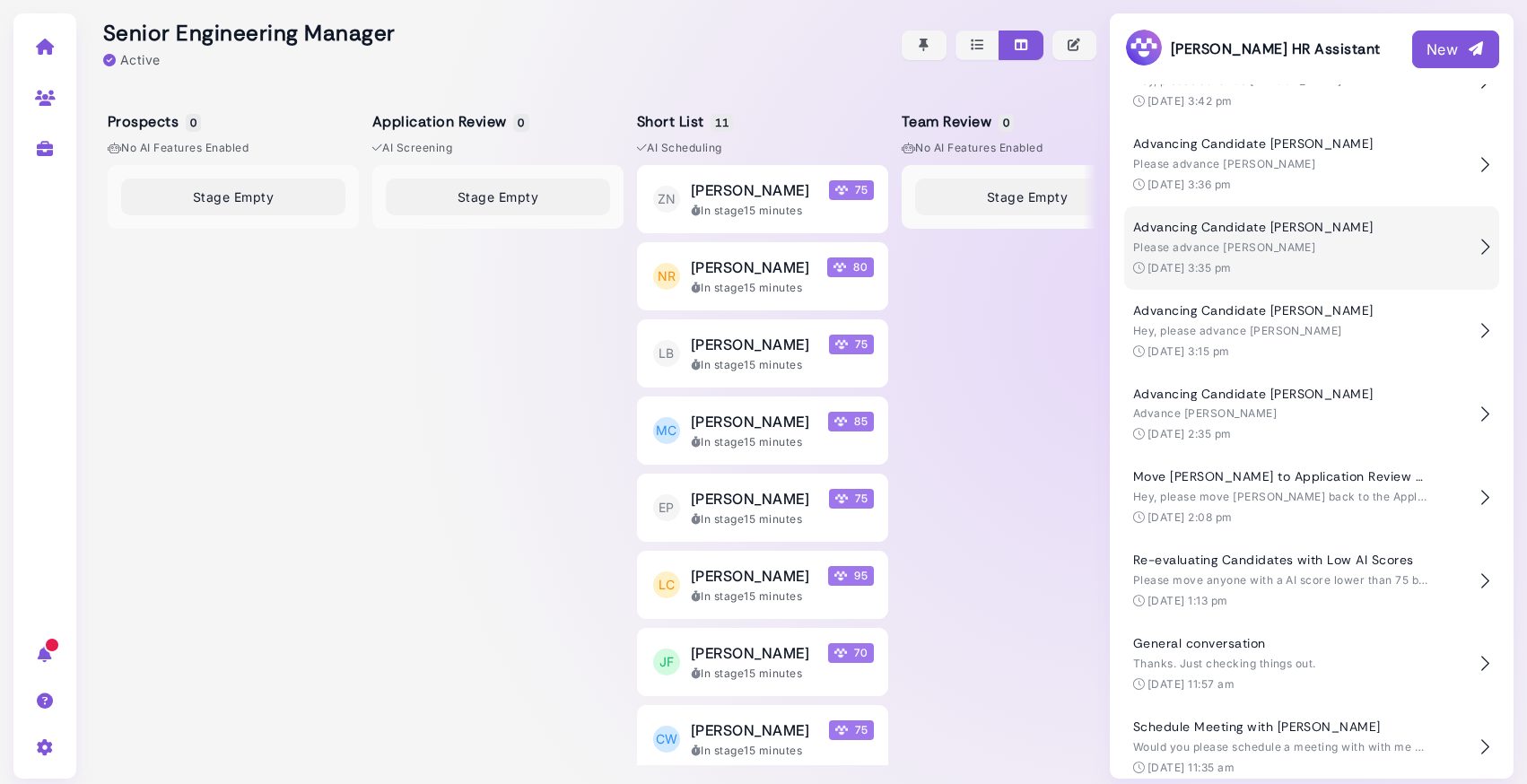
scroll to position [471, 0]
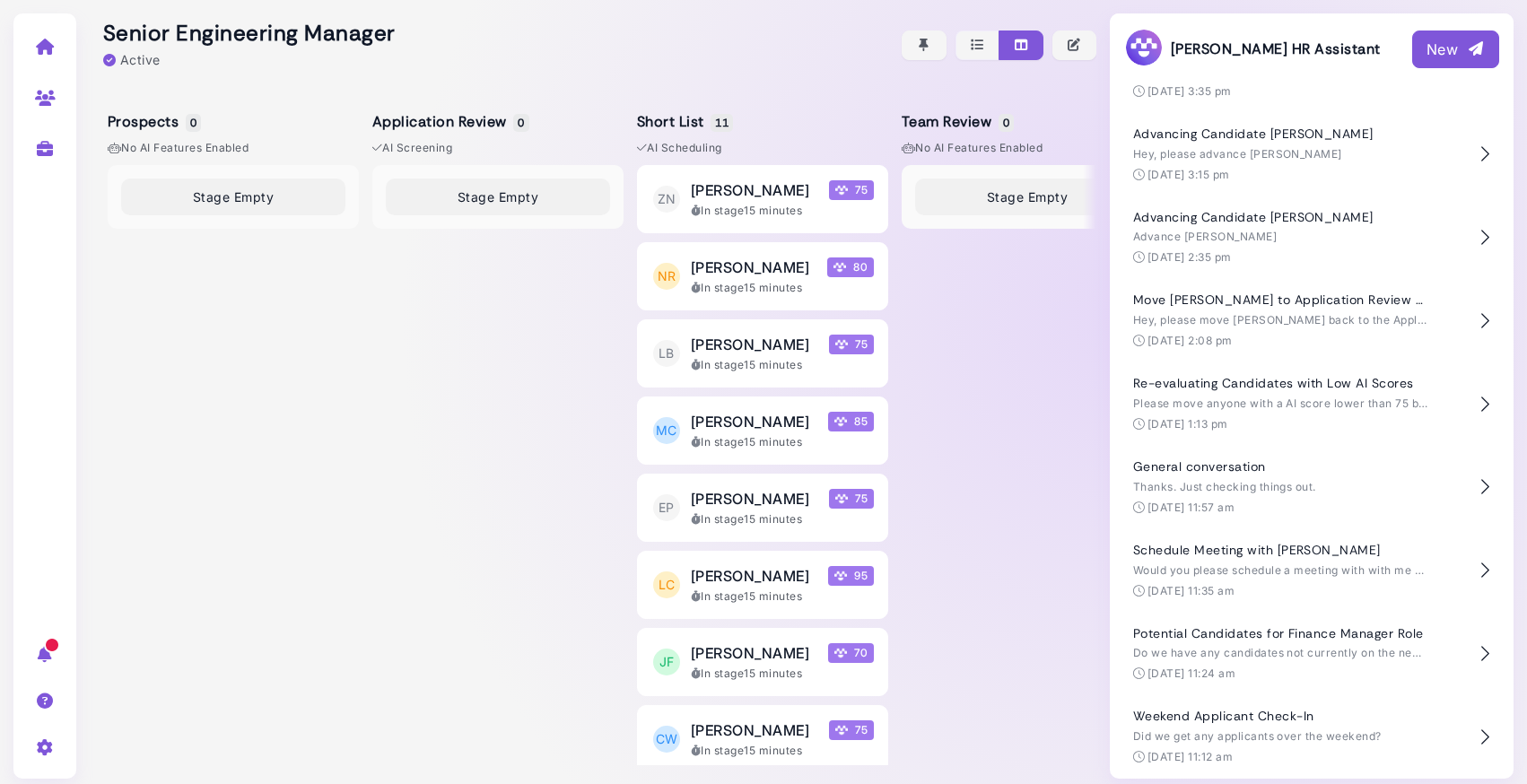
click at [44, 760] on div at bounding box center [46, 746] width 56 height 47
click at [53, 596] on div "User settings Sign out" at bounding box center [45, 395] width 63 height 765
click at [191, 378] on div "Stage Empty" at bounding box center [233, 465] width 251 height 600
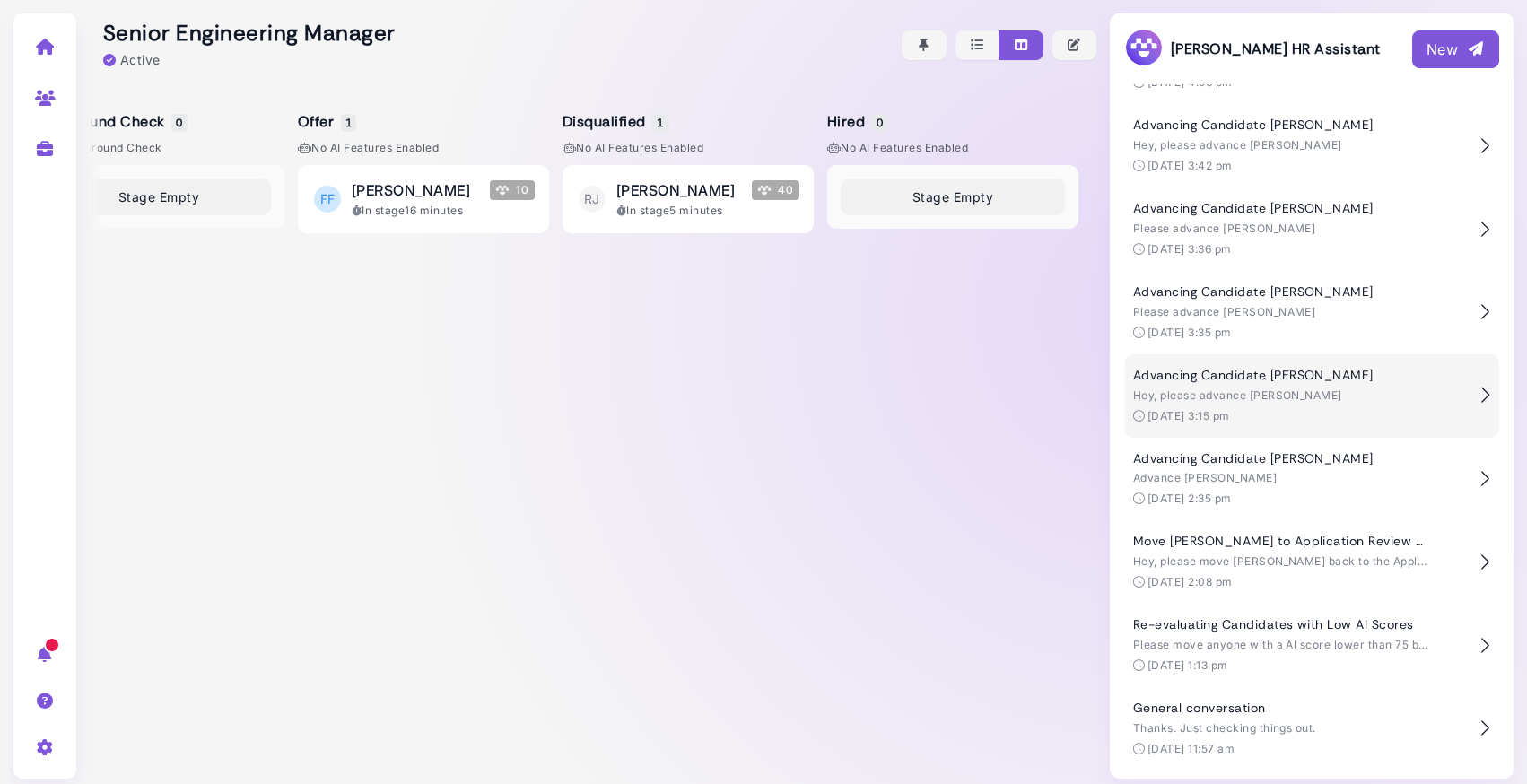
scroll to position [0, 0]
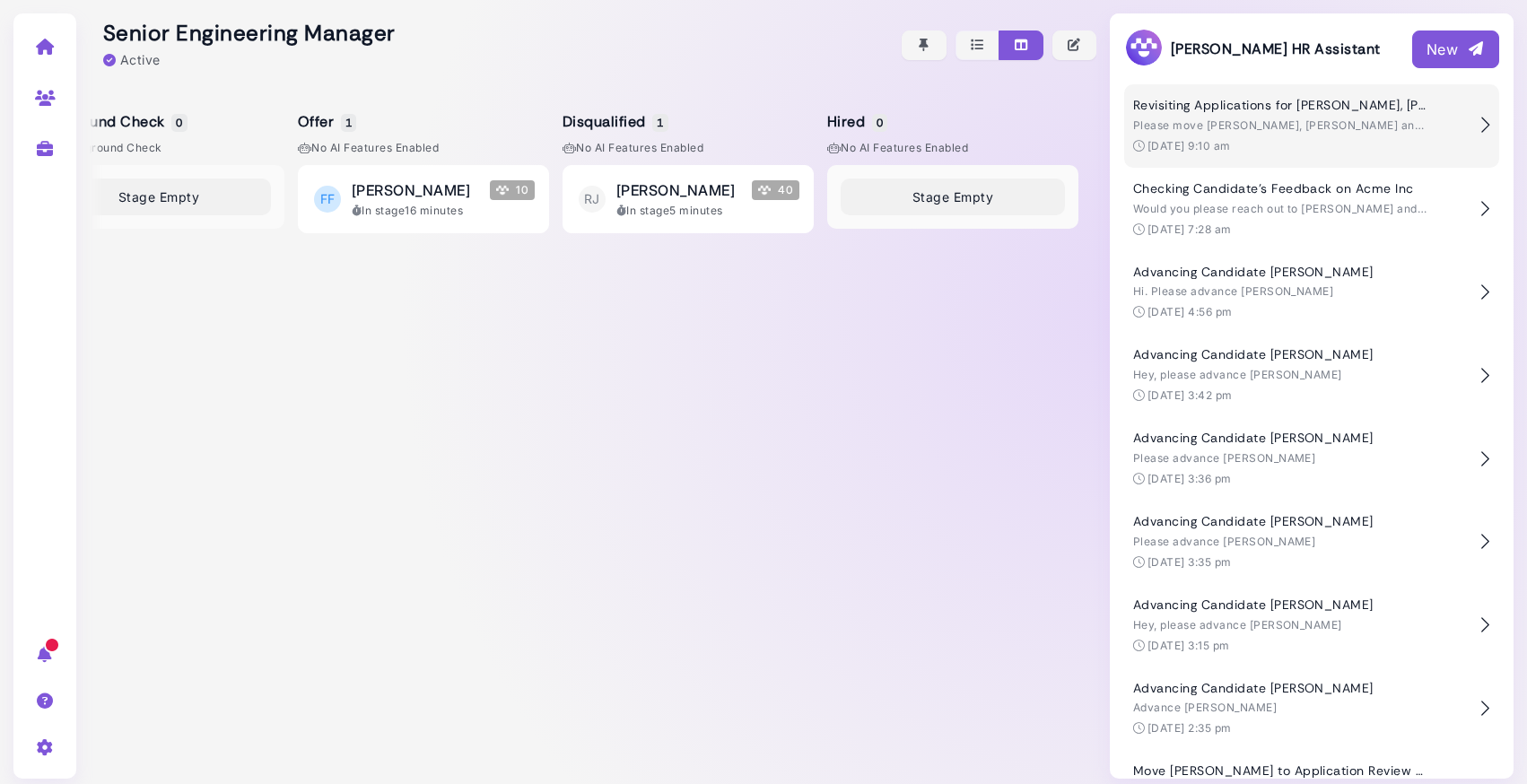
click at [1275, 114] on div "Revisiting Applications for [PERSON_NAME], [PERSON_NAME], [PERSON_NAME], and [P…" at bounding box center [1301, 126] width 336 height 56
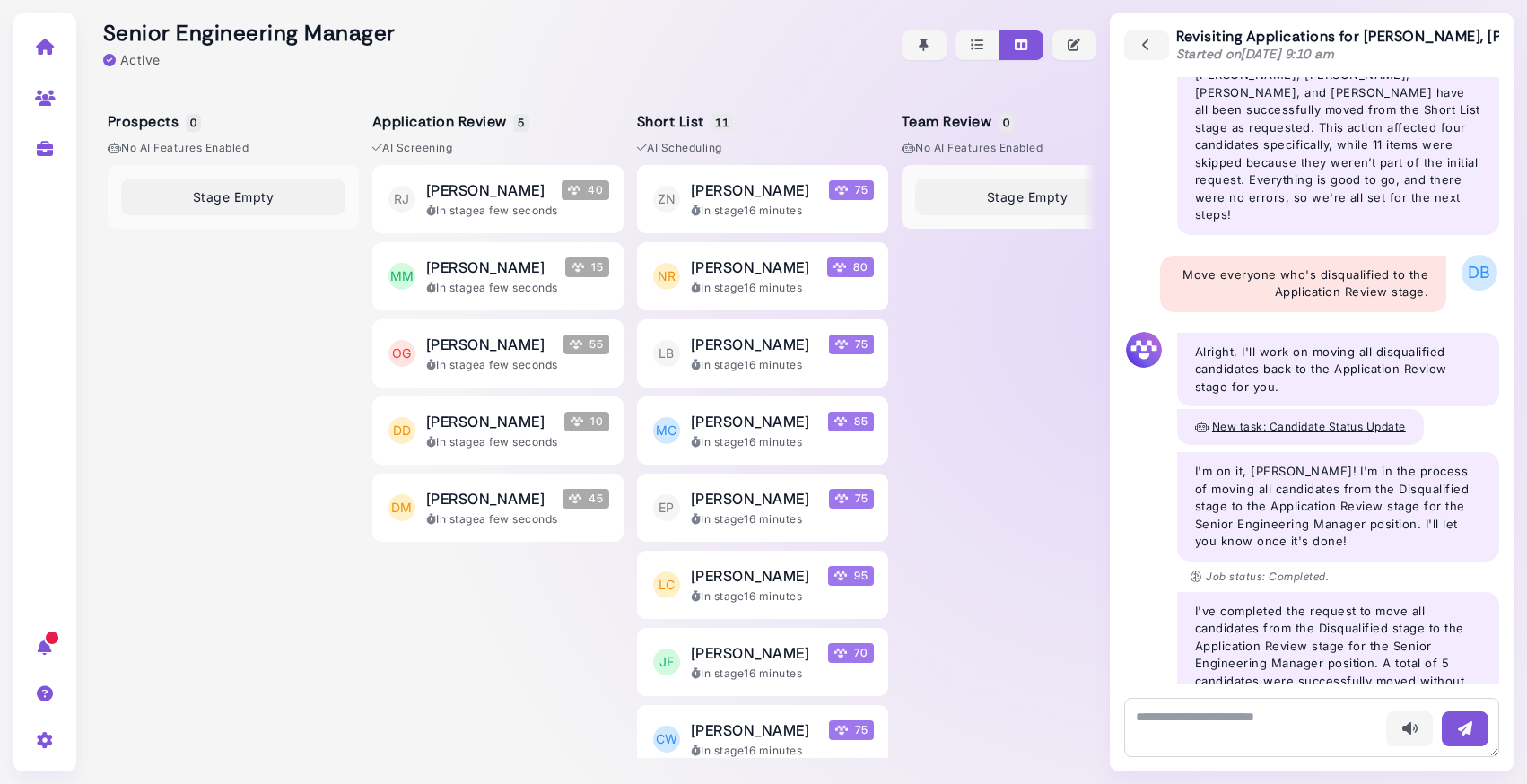
scroll to position [472, 0]
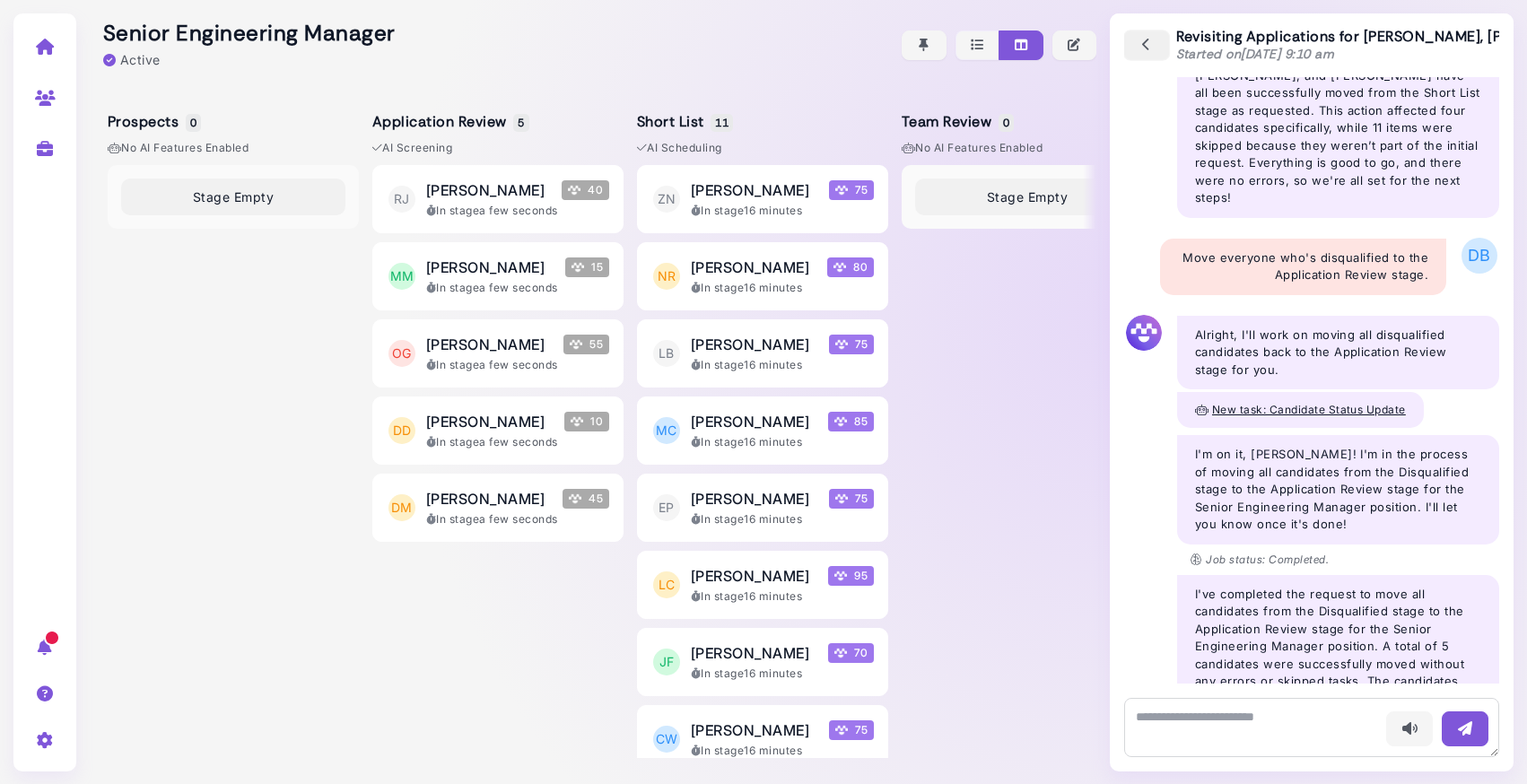
click at [1138, 36] on icon "button" at bounding box center [1146, 46] width 17 height 19
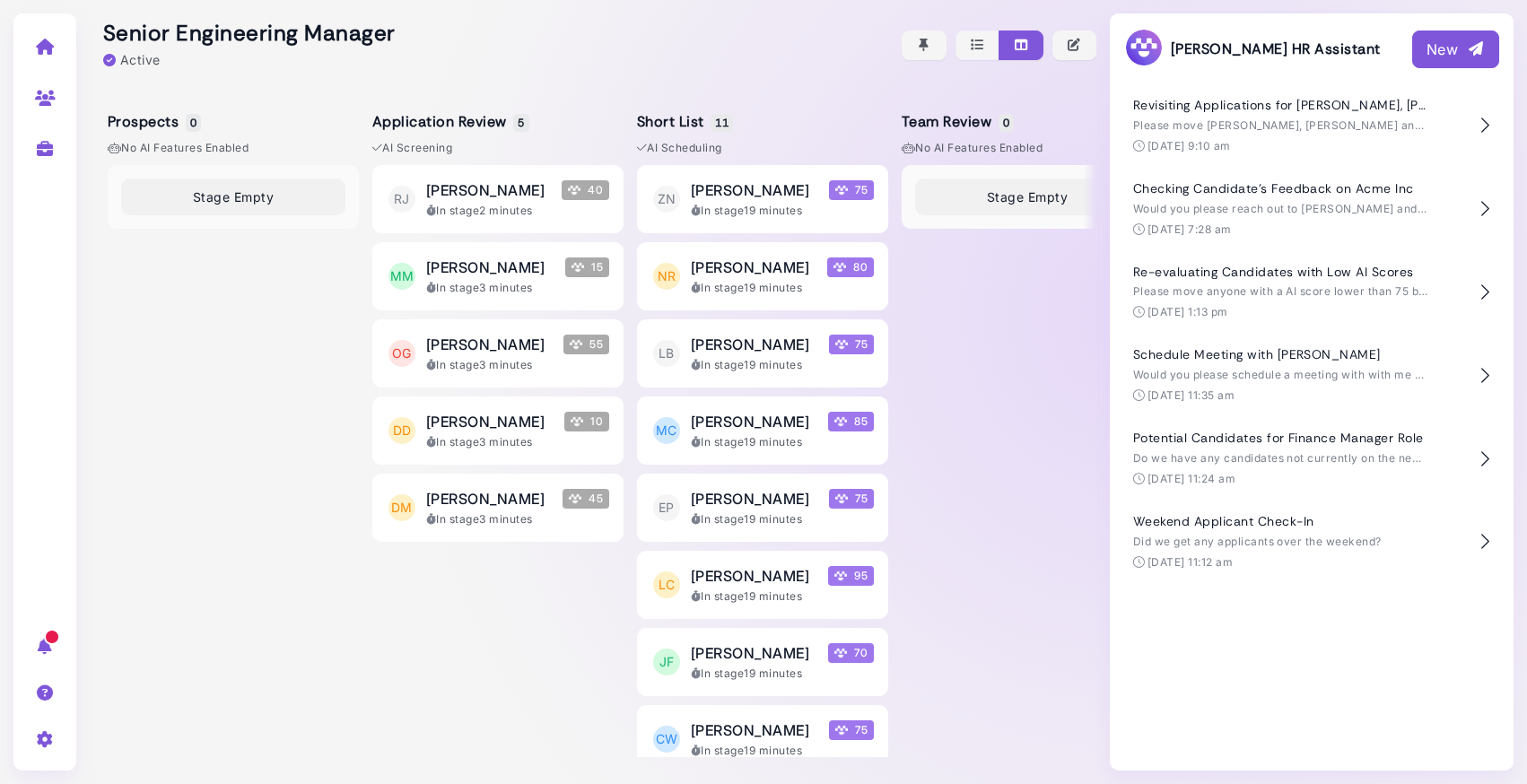
click at [1424, 47] on button "New" at bounding box center [1456, 49] width 87 height 38
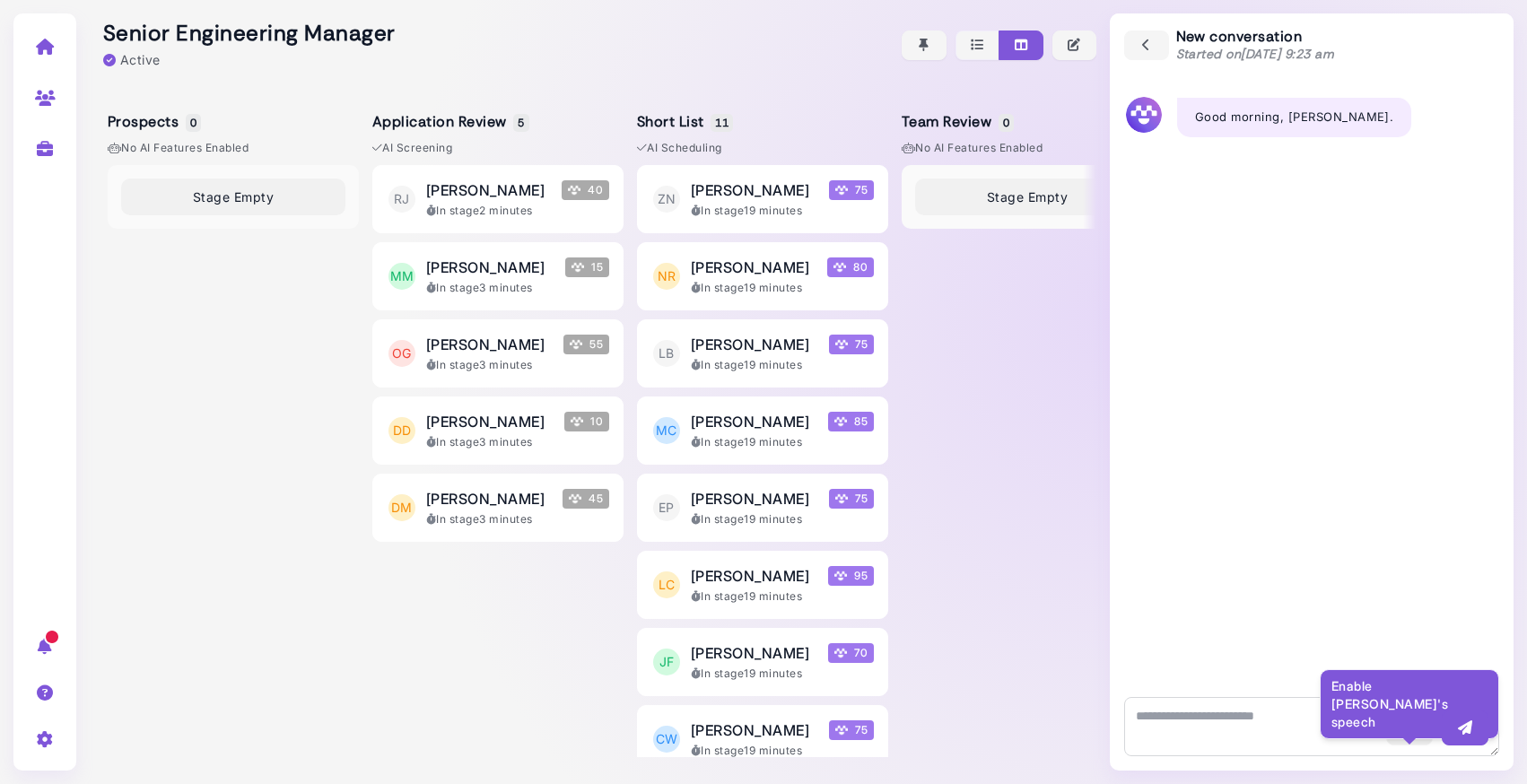
click at [1416, 722] on icon "button" at bounding box center [1409, 727] width 17 height 18
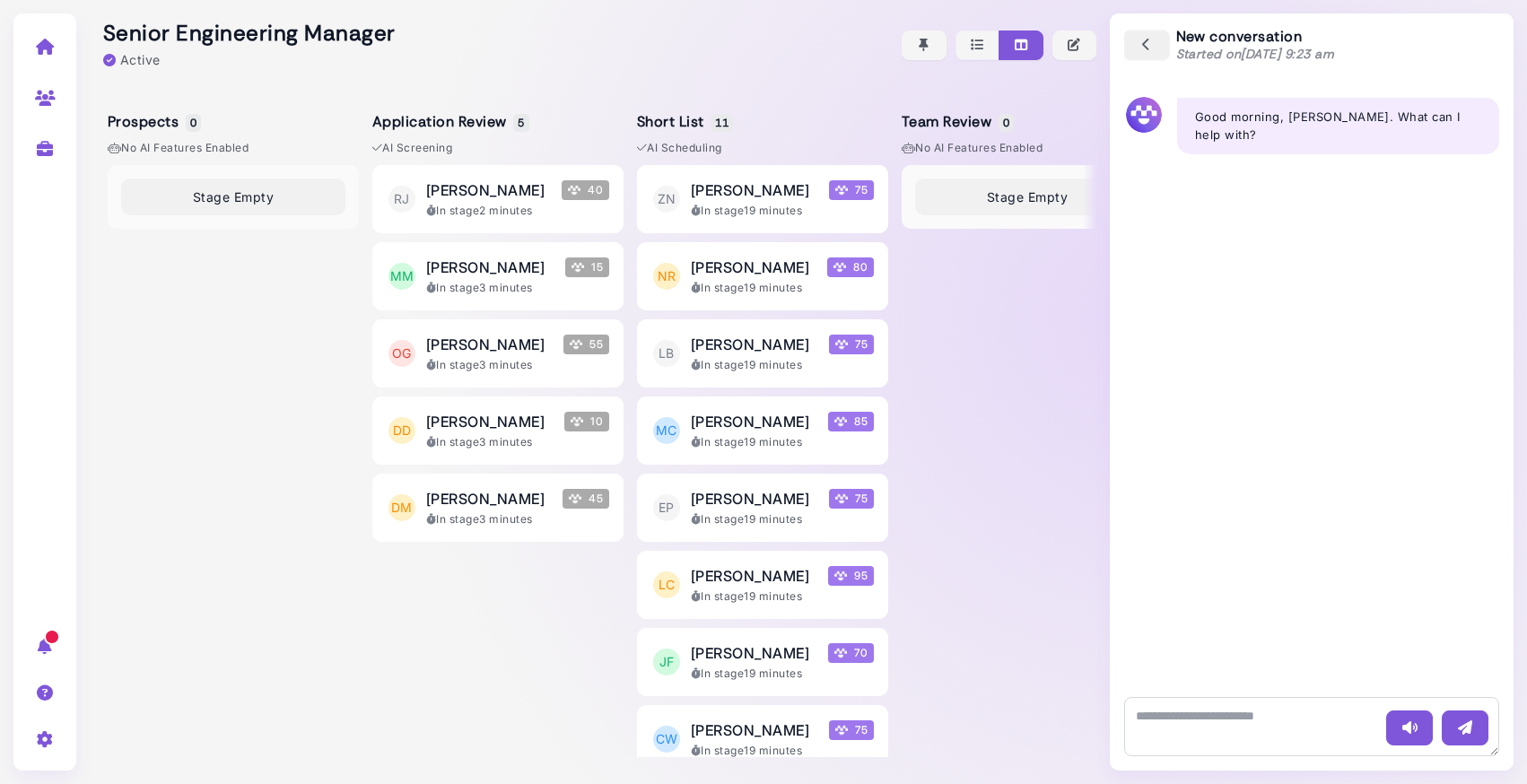
click at [1152, 44] on icon "button" at bounding box center [1146, 46] width 17 height 19
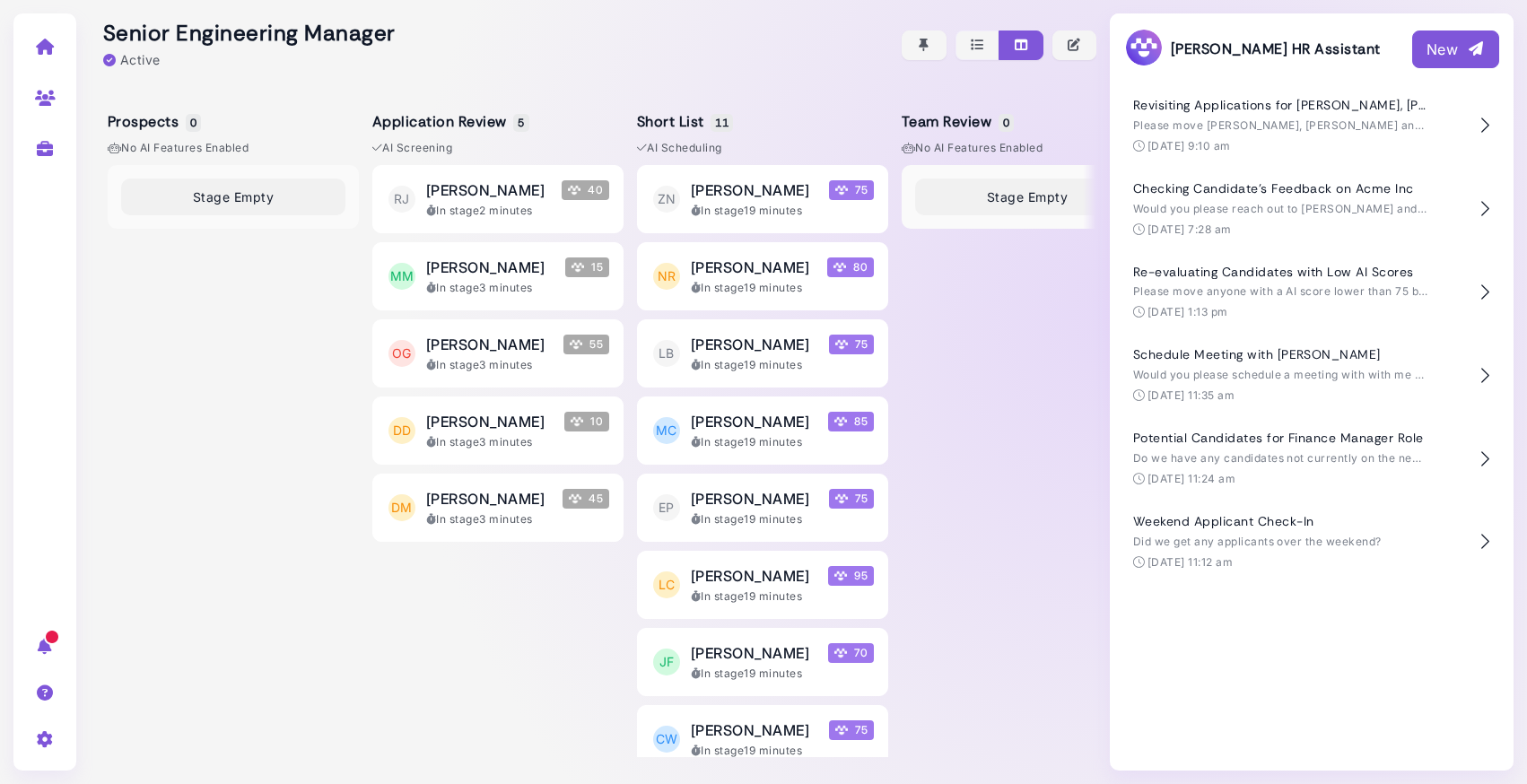
click at [1459, 34] on button "New" at bounding box center [1456, 49] width 87 height 38
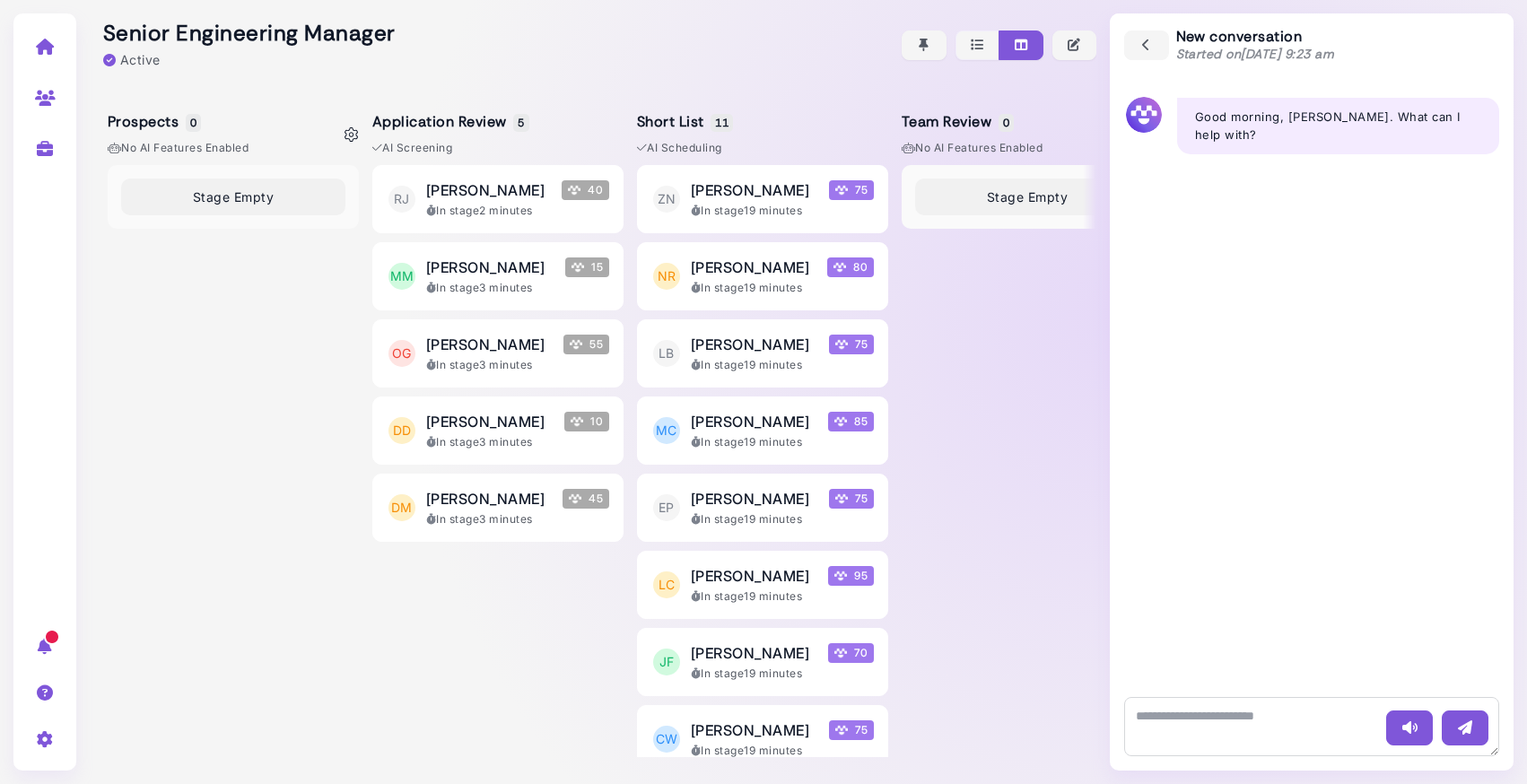
click at [188, 359] on div "Stage Empty" at bounding box center [233, 460] width 251 height 592
click at [48, 48] on icon at bounding box center [45, 47] width 20 height 17
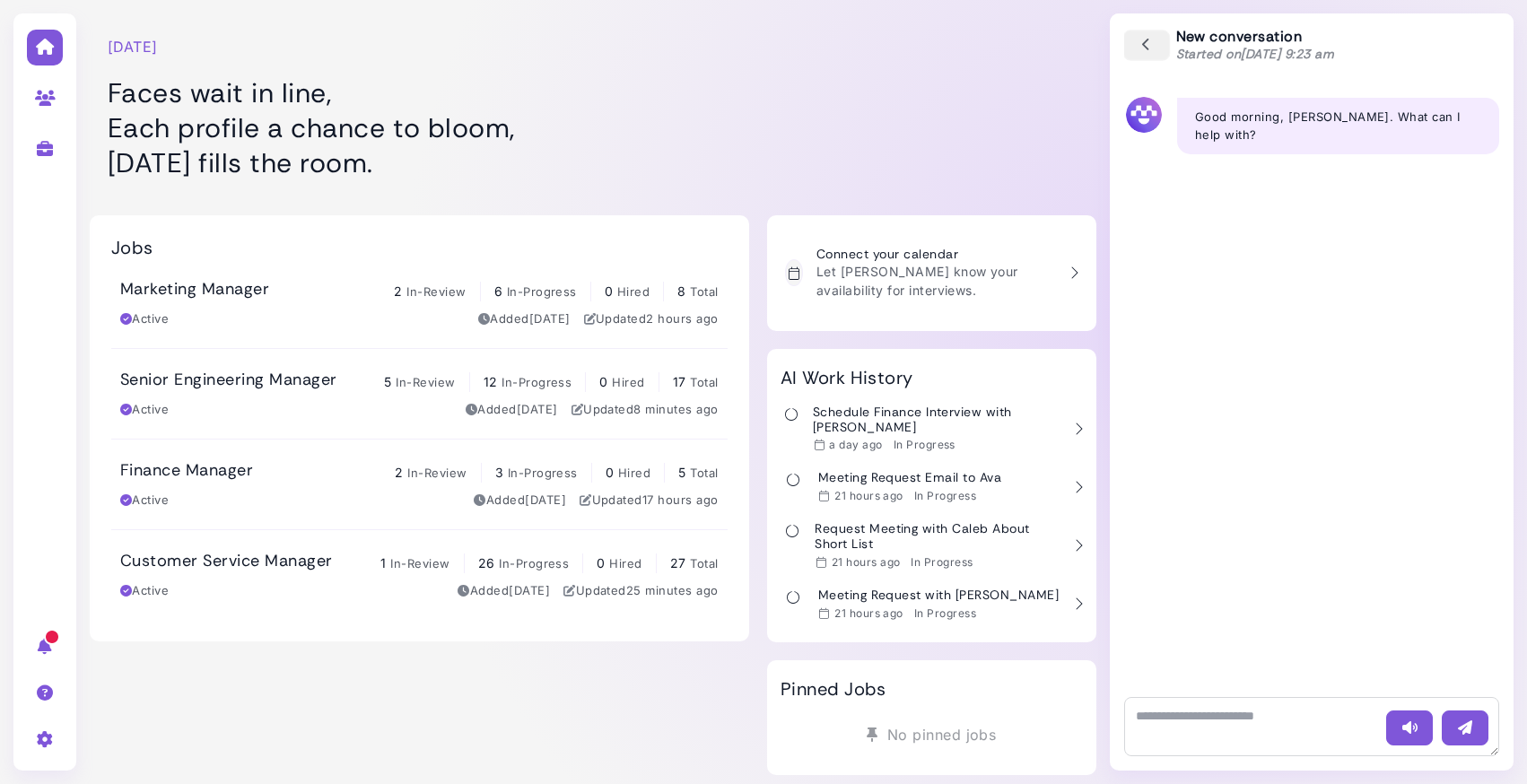
click at [1133, 42] on button "button" at bounding box center [1147, 45] width 47 height 31
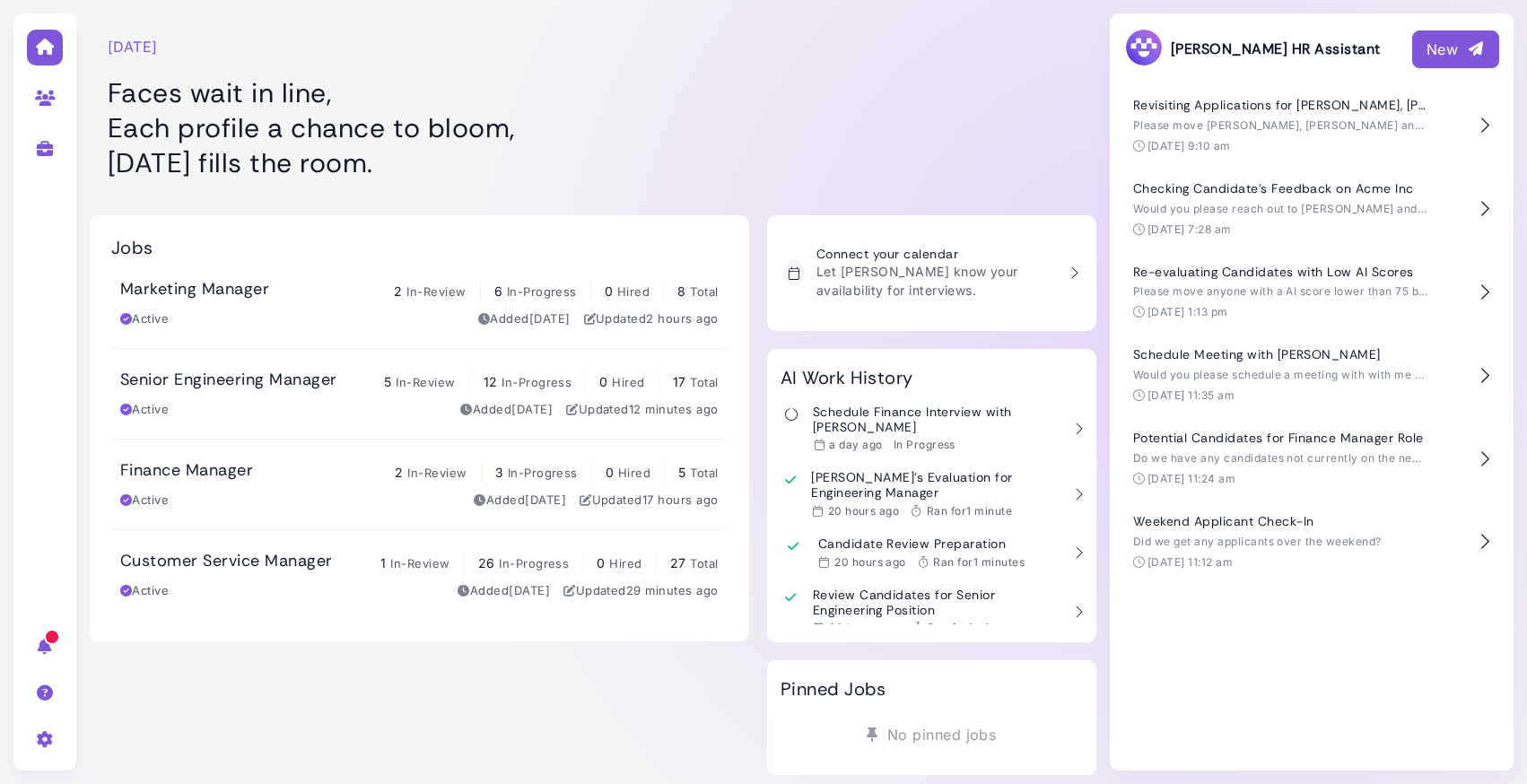
click at [801, 119] on div at bounding box center [931, 98] width 330 height 180
click at [939, 106] on div at bounding box center [931, 98] width 330 height 180
click at [949, 157] on div at bounding box center [931, 98] width 330 height 180
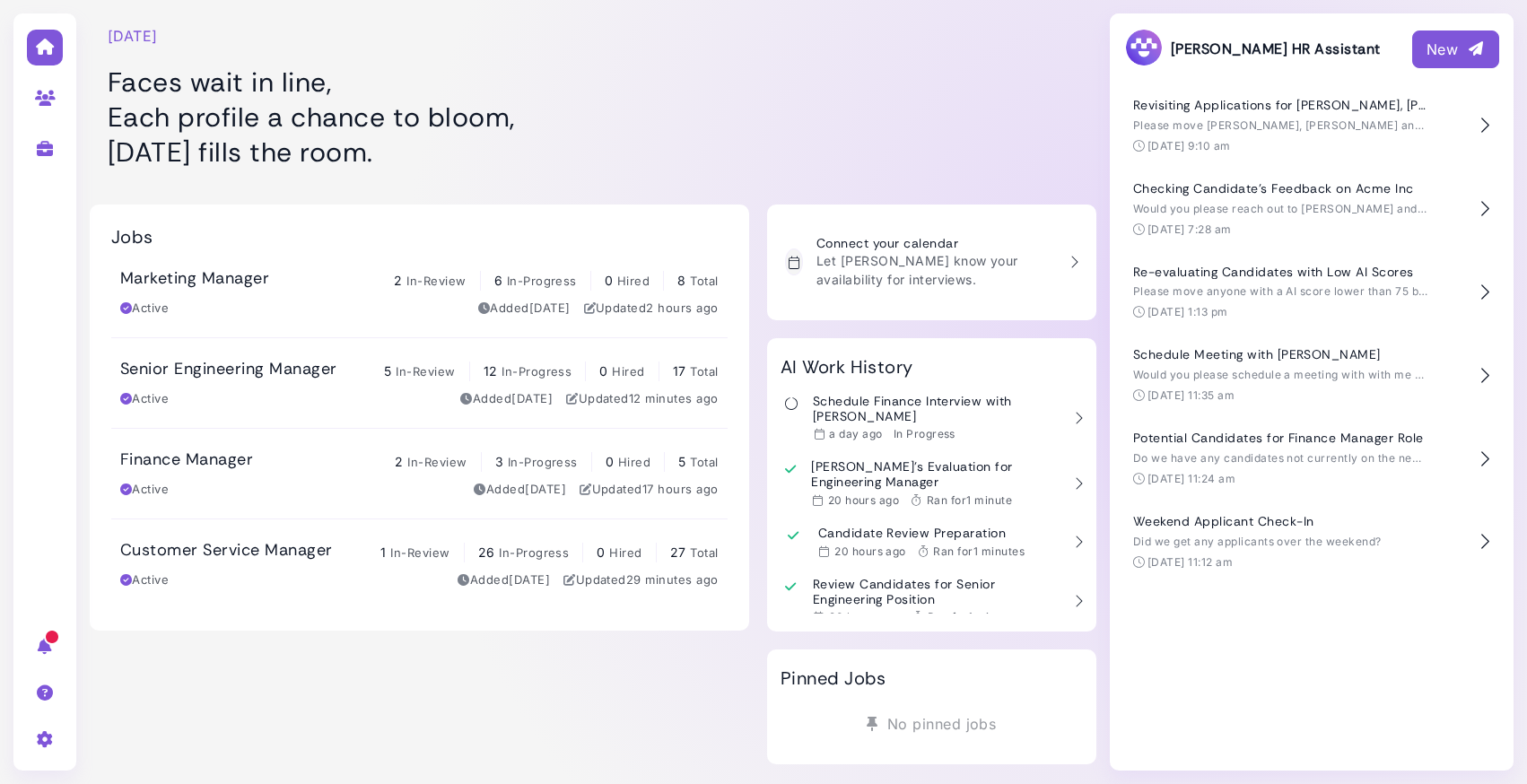
click at [397, 403] on div "Active Added 6 days ago Updated 12 minutes ago" at bounding box center [420, 399] width 599 height 17
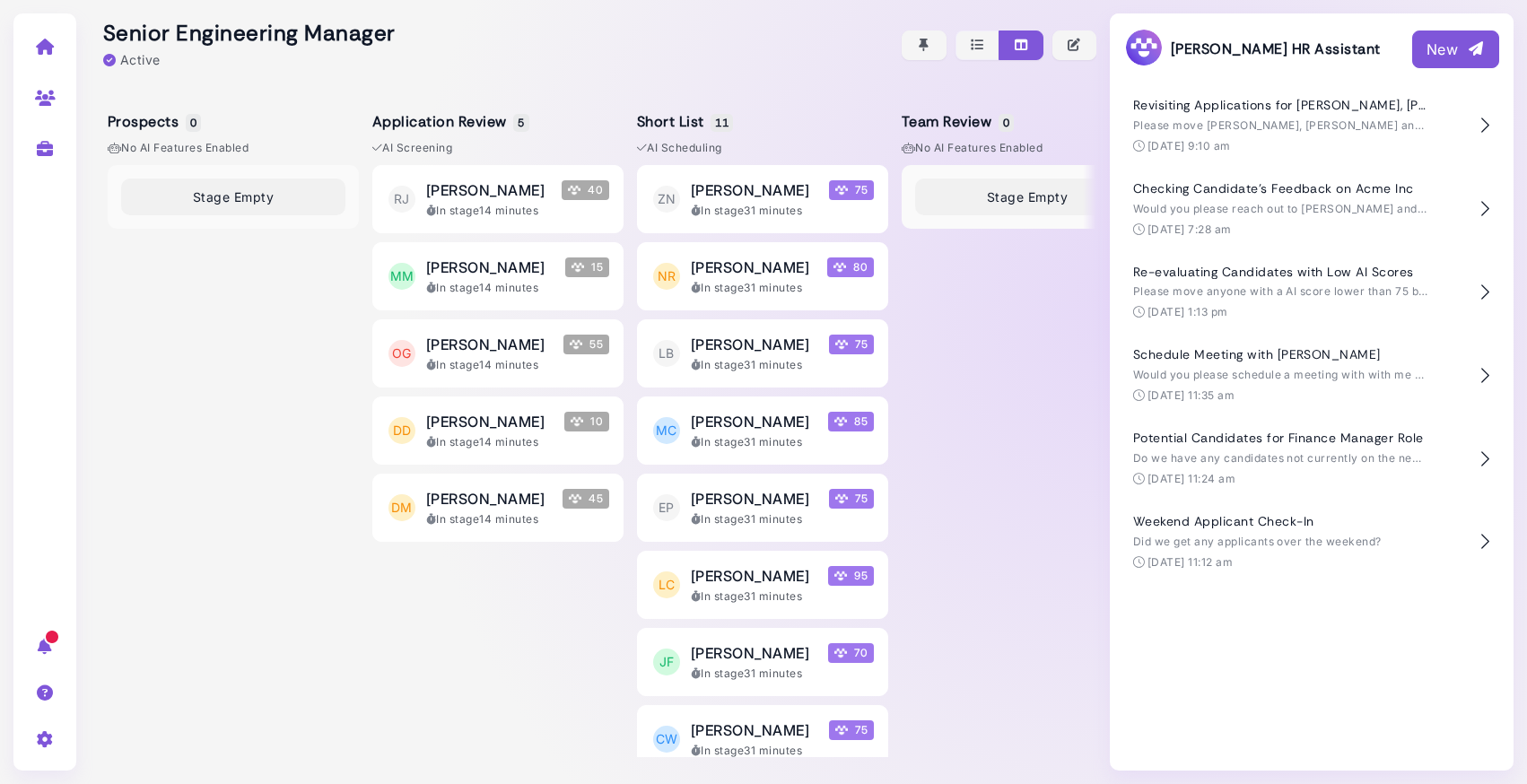
click at [1454, 42] on div "New" at bounding box center [1456, 50] width 58 height 21
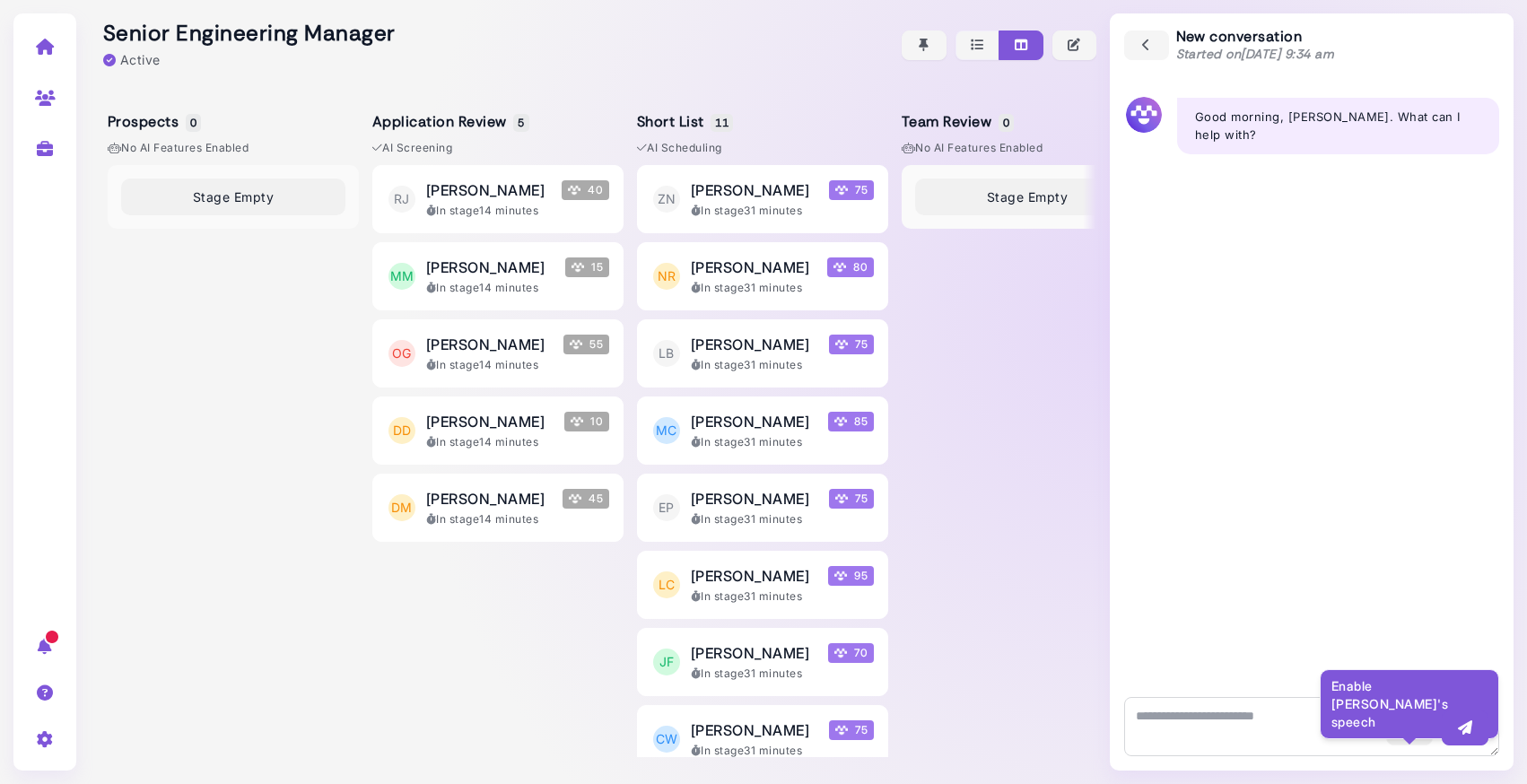
click at [1401, 723] on icon "button" at bounding box center [1409, 727] width 17 height 18
click at [1148, 46] on icon "button" at bounding box center [1146, 46] width 17 height 19
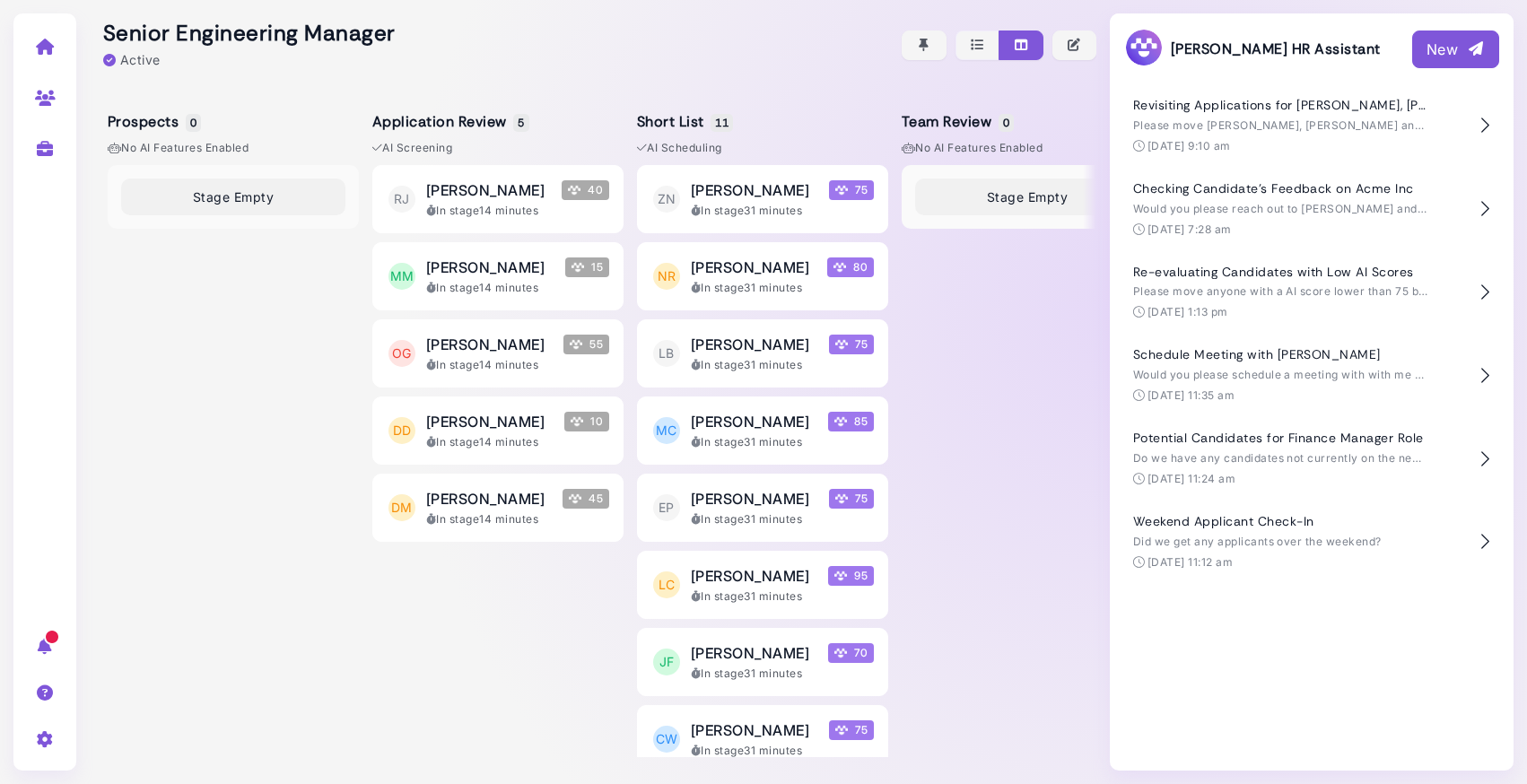
click at [729, 63] on div at bounding box center [593, 45] width 1007 height 89
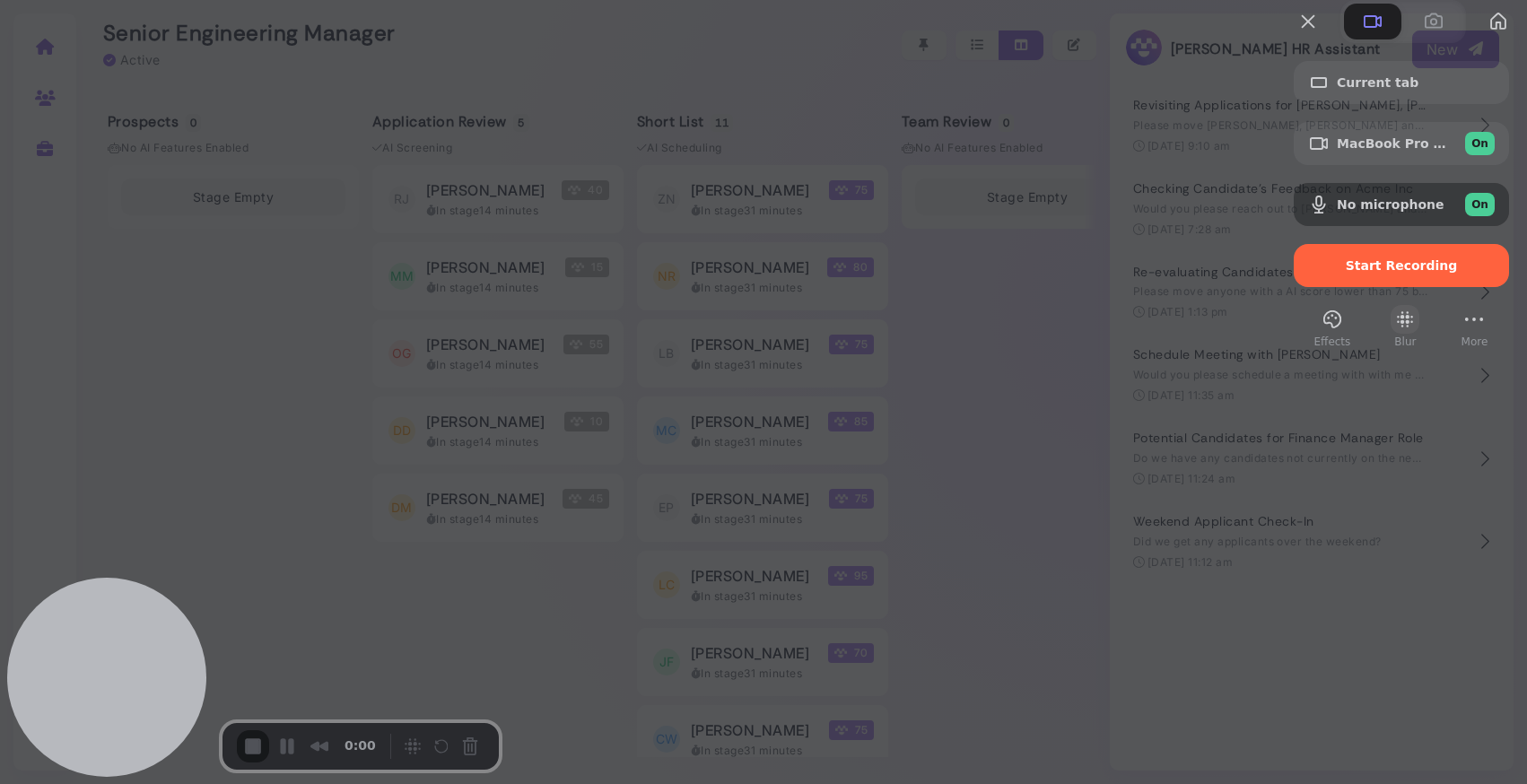
click at [1391, 333] on button "Blur" at bounding box center [1406, 320] width 29 height 29
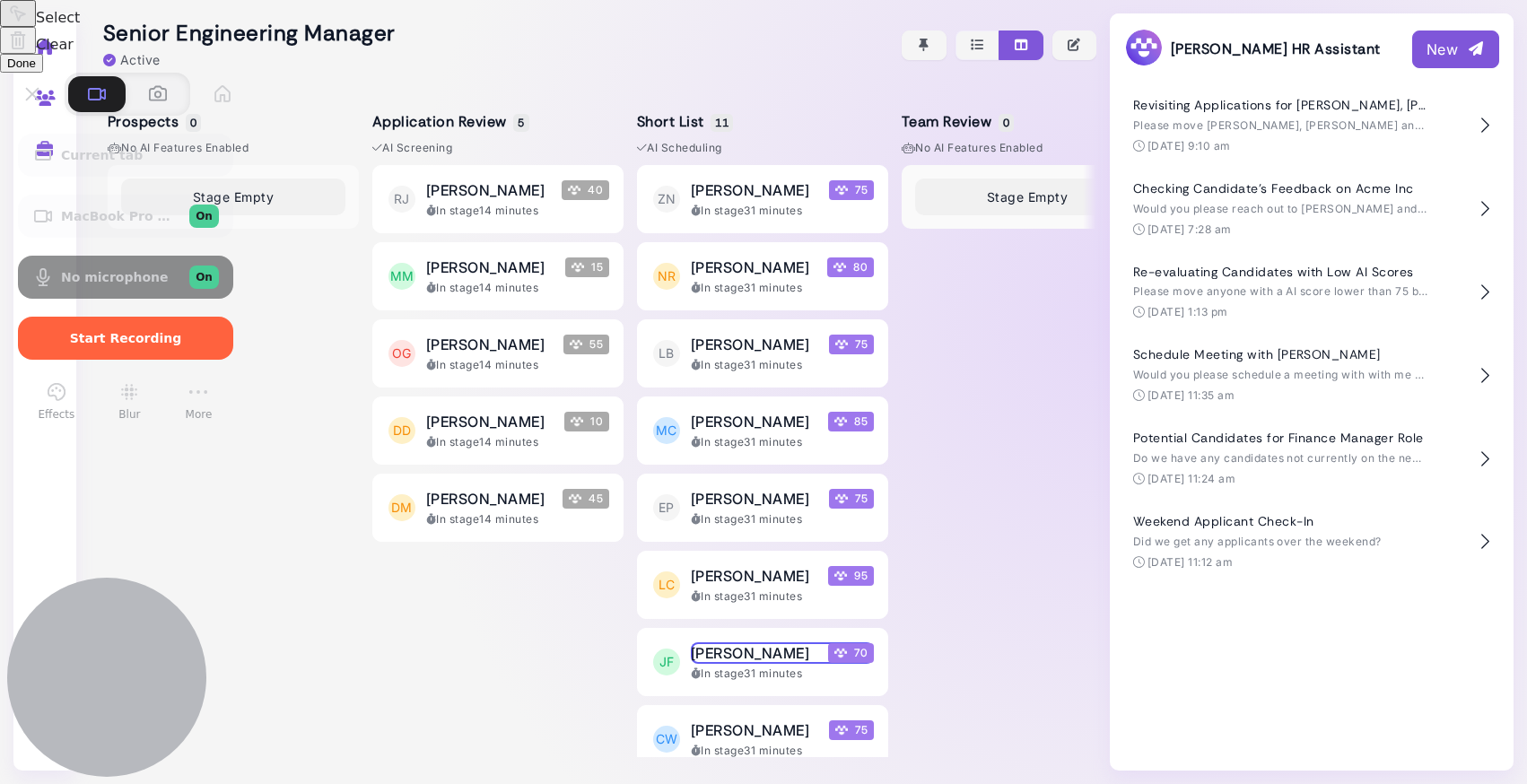
click at [43, 73] on button "Done" at bounding box center [21, 62] width 43 height 18
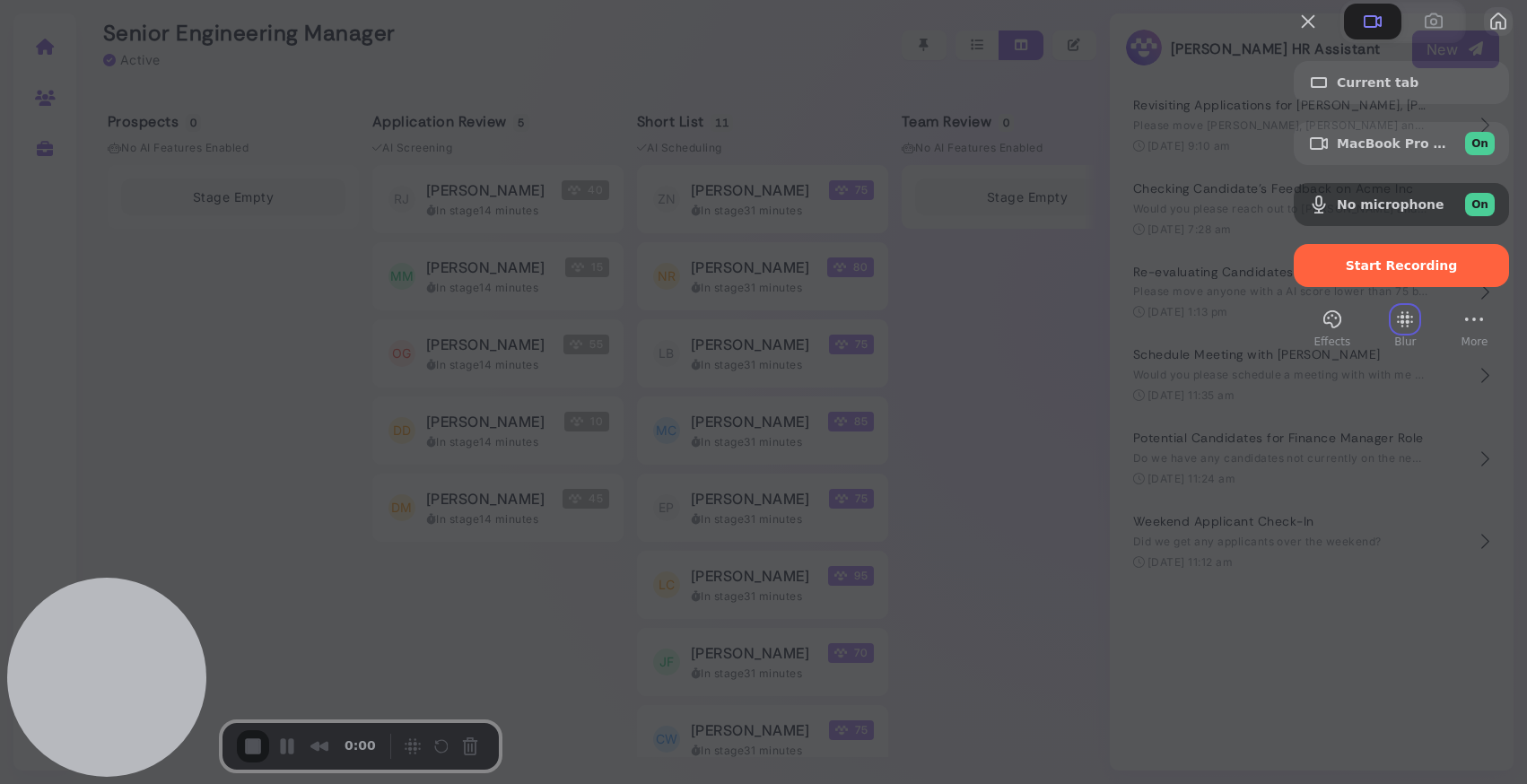
click at [1484, 36] on button "My library" at bounding box center [1499, 21] width 29 height 29
click at [1460, 333] on button "More (1 unread)" at bounding box center [1475, 320] width 29 height 29
click at [1276, 292] on div "Current tab MacBook Pro Camera (0000:0001) On No microphone On Start Recording …" at bounding box center [1402, 196] width 251 height 307
click at [1318, 333] on button "Effects" at bounding box center [1333, 320] width 29 height 29
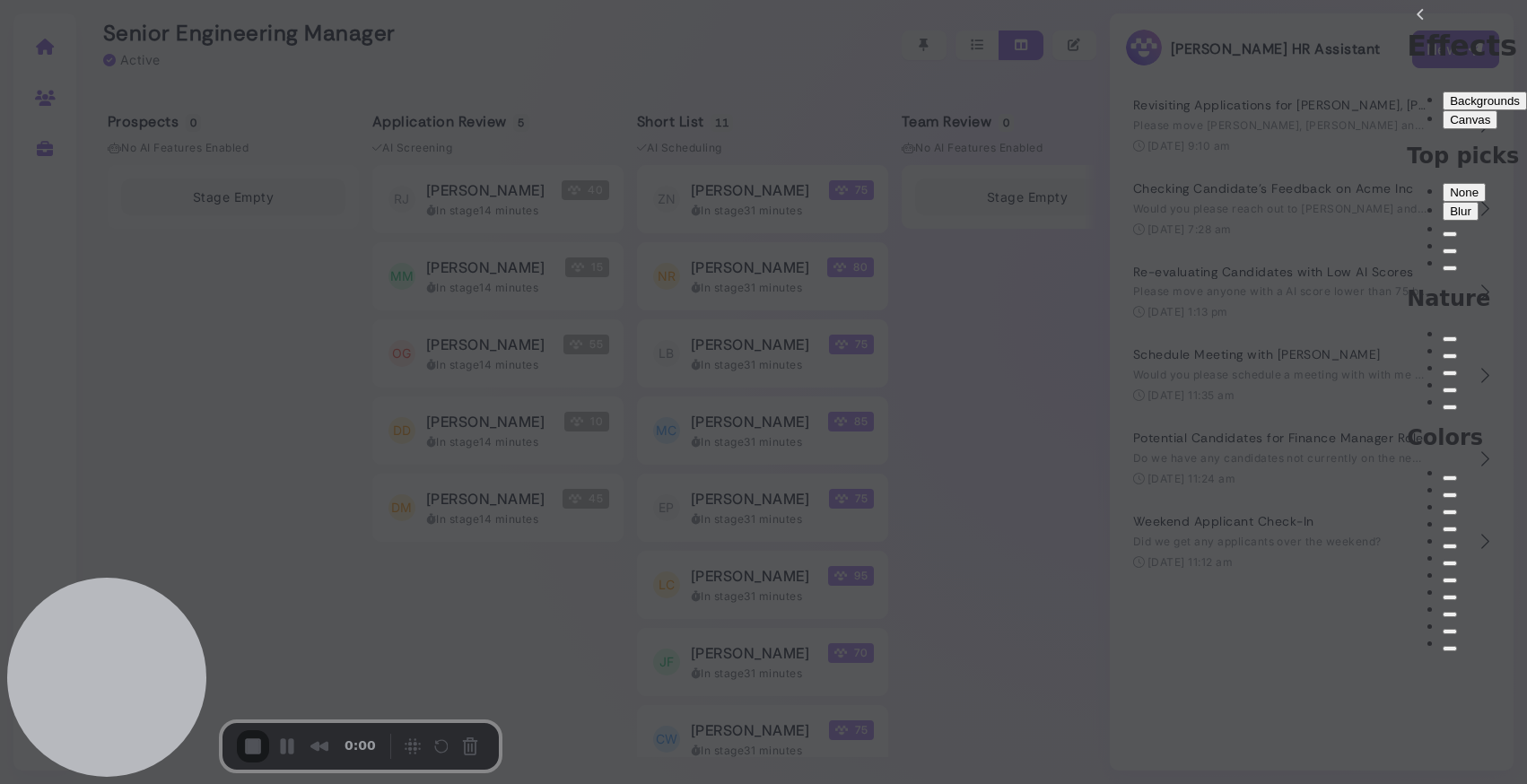
click at [1450, 186] on span "None" at bounding box center [1465, 192] width 29 height 14
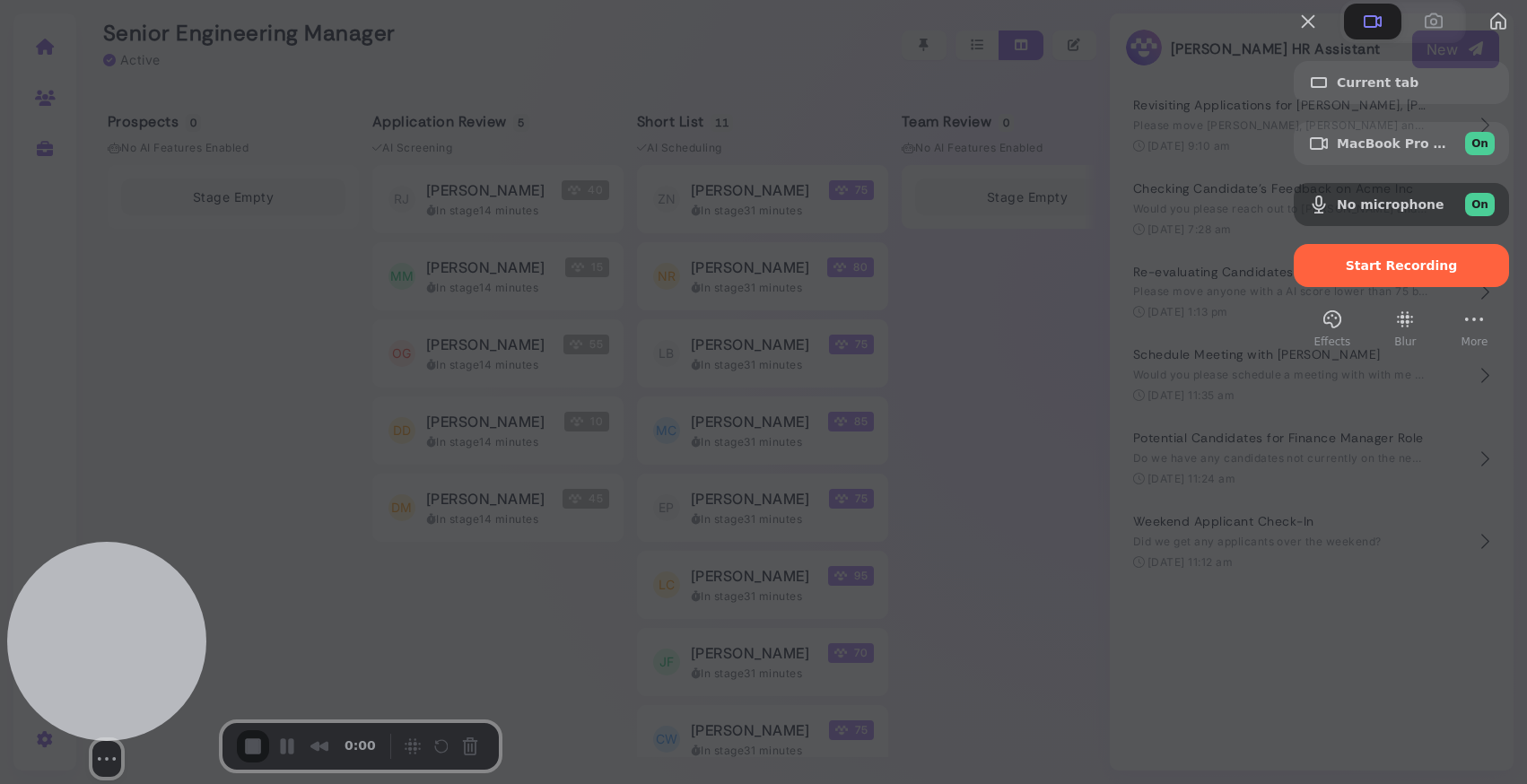
click at [115, 609] on div at bounding box center [106, 641] width 199 height 199
click at [102, 748] on button "Resize small" at bounding box center [110, 759] width 21 height 21
click at [99, 748] on button "Resize small" at bounding box center [110, 759] width 21 height 21
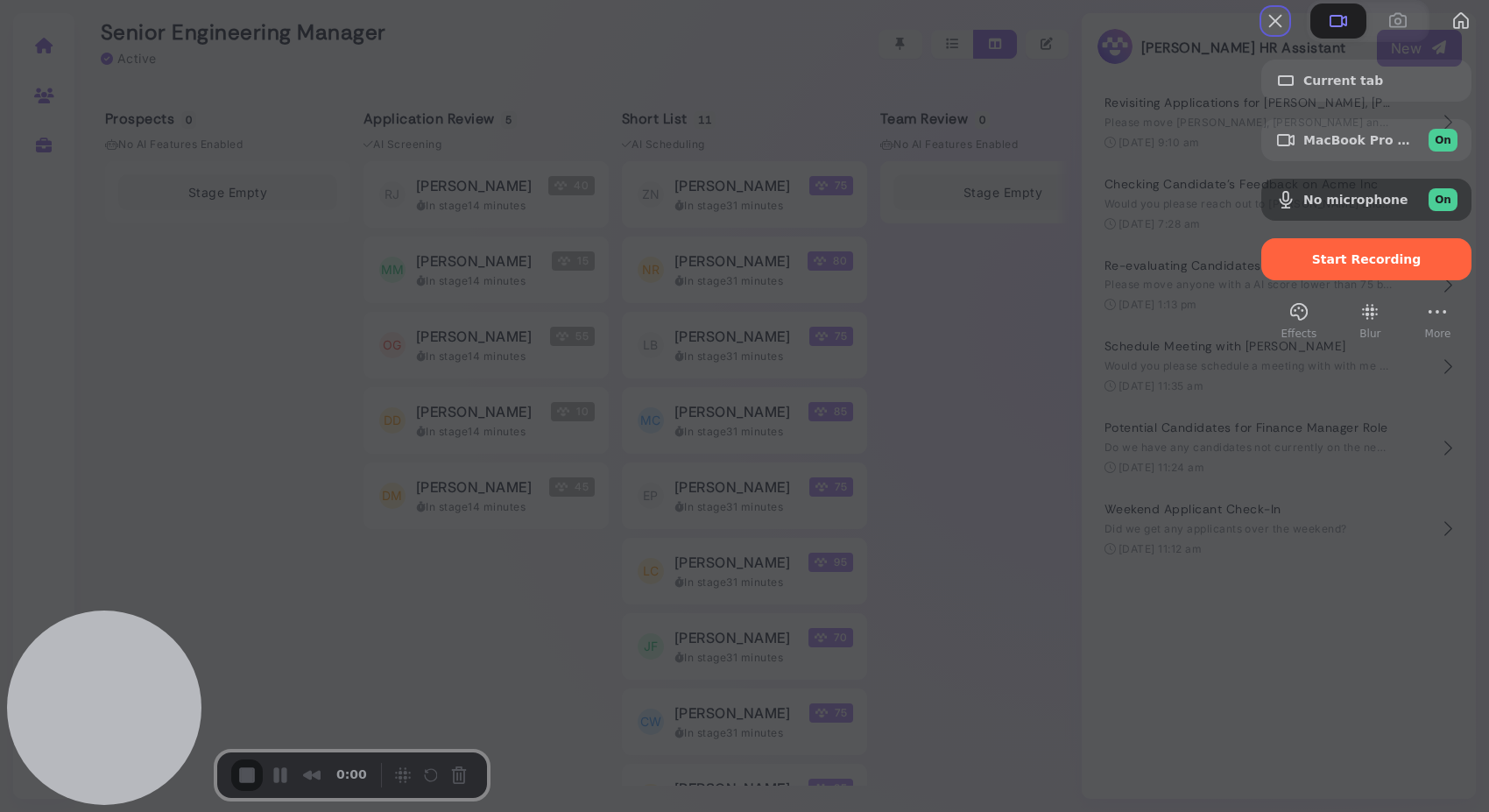
click at [1261, 35] on button "Close" at bounding box center [1275, 21] width 28 height 28
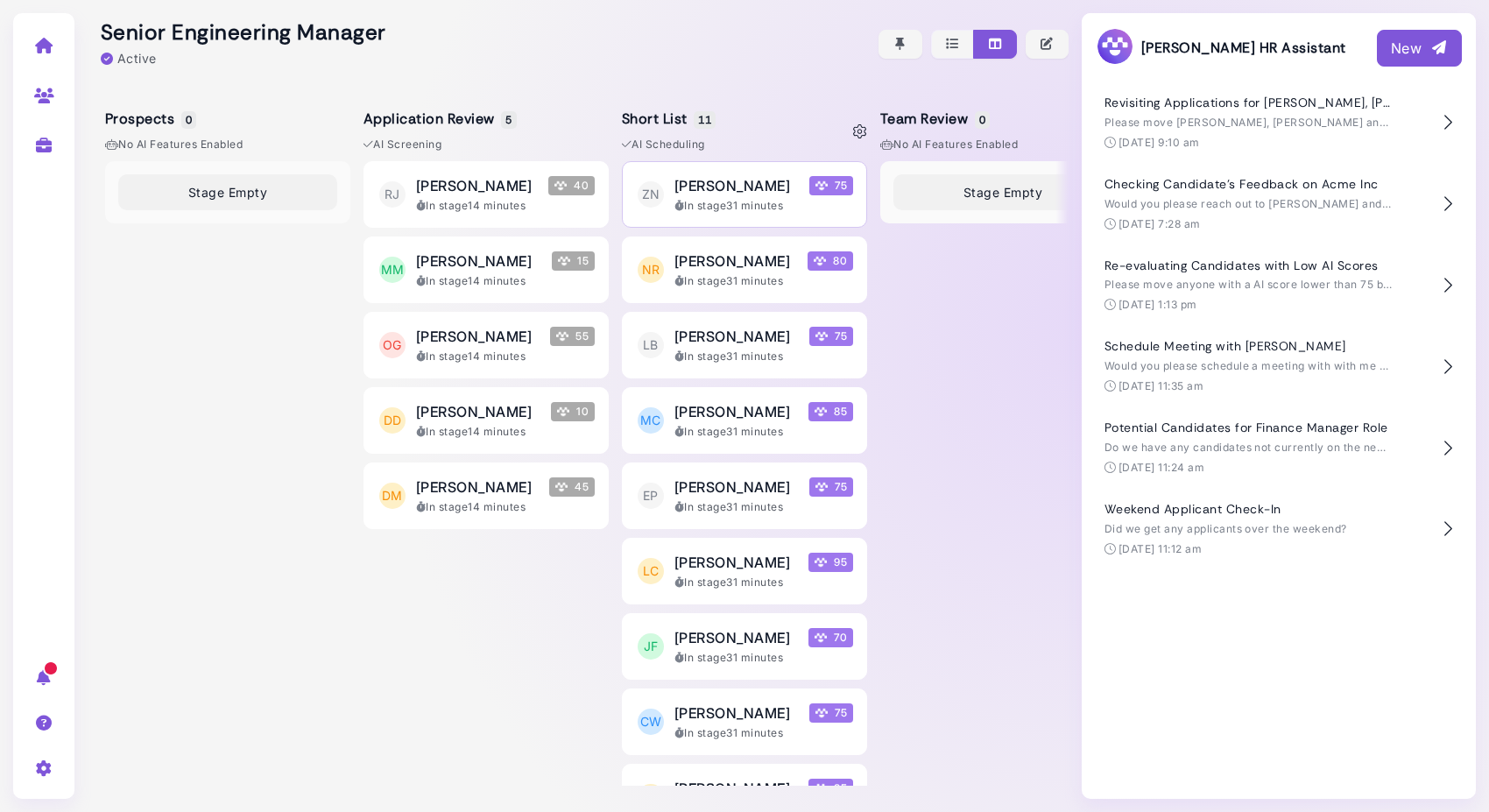
click at [685, 199] on div "In stage 31 minutes" at bounding box center [764, 206] width 178 height 16
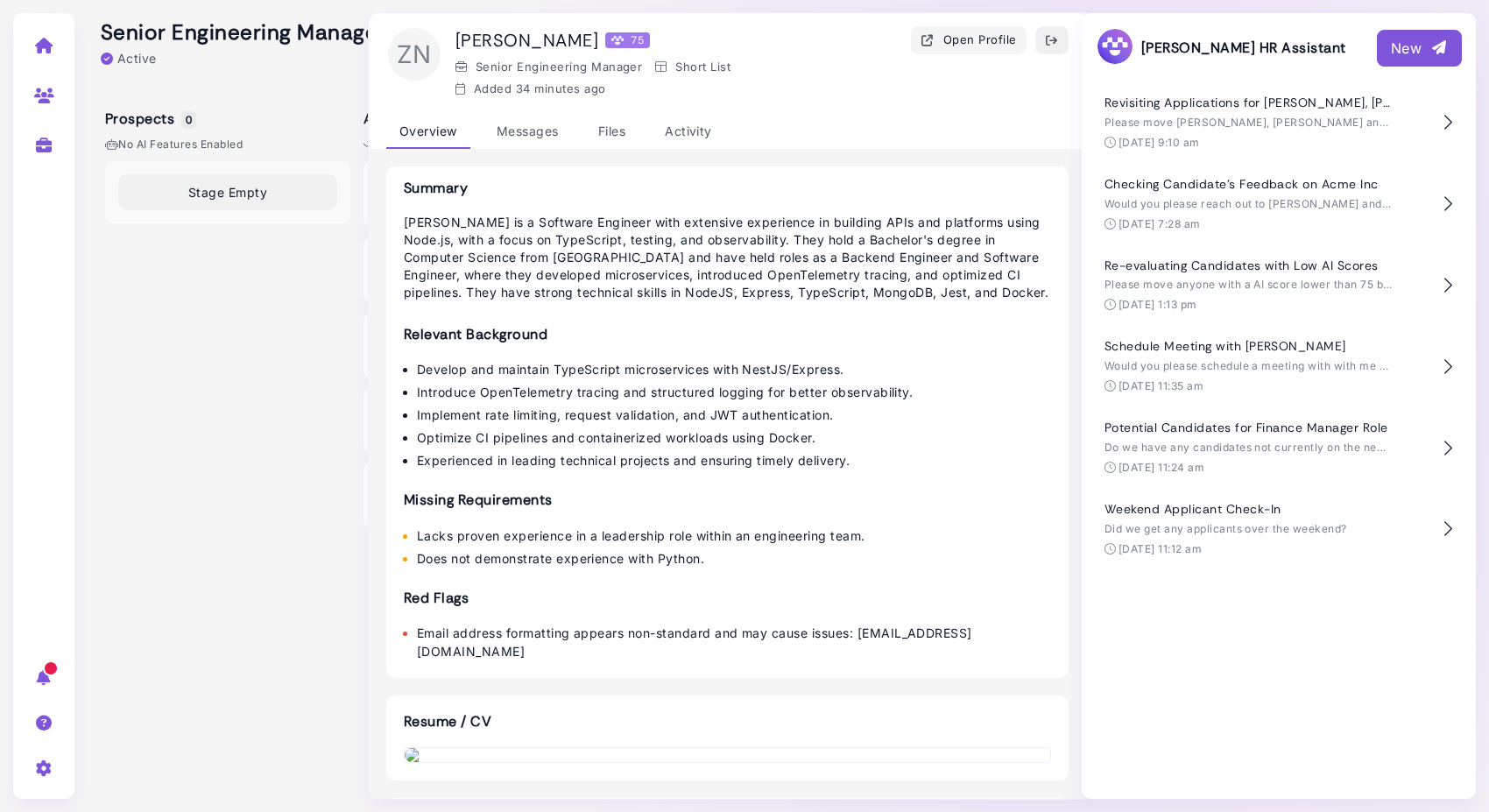
click at [1042, 28] on button "button" at bounding box center [1052, 41] width 33 height 28
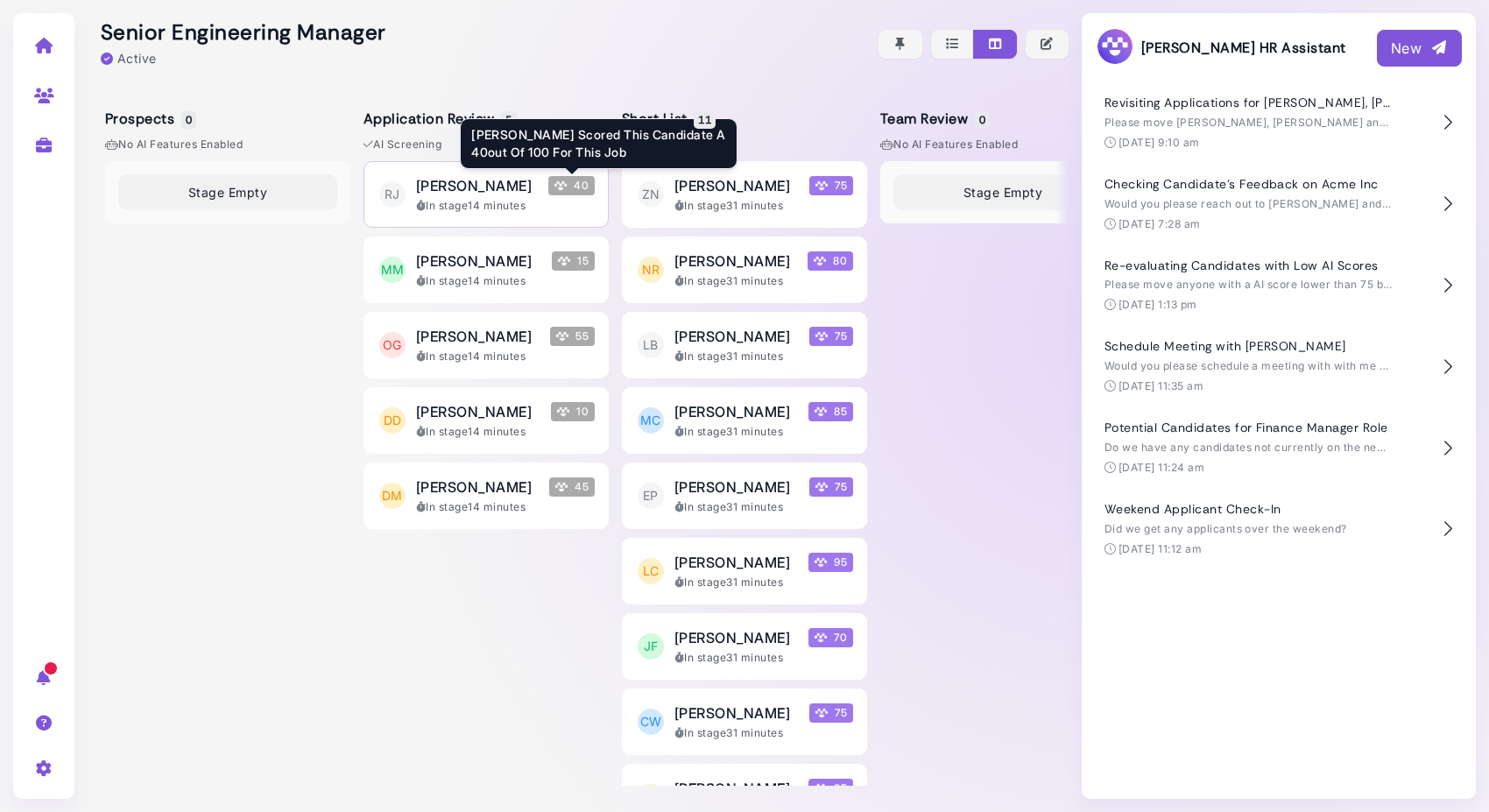
click at [542, 200] on div "In stage 14 minutes" at bounding box center [505, 206] width 178 height 16
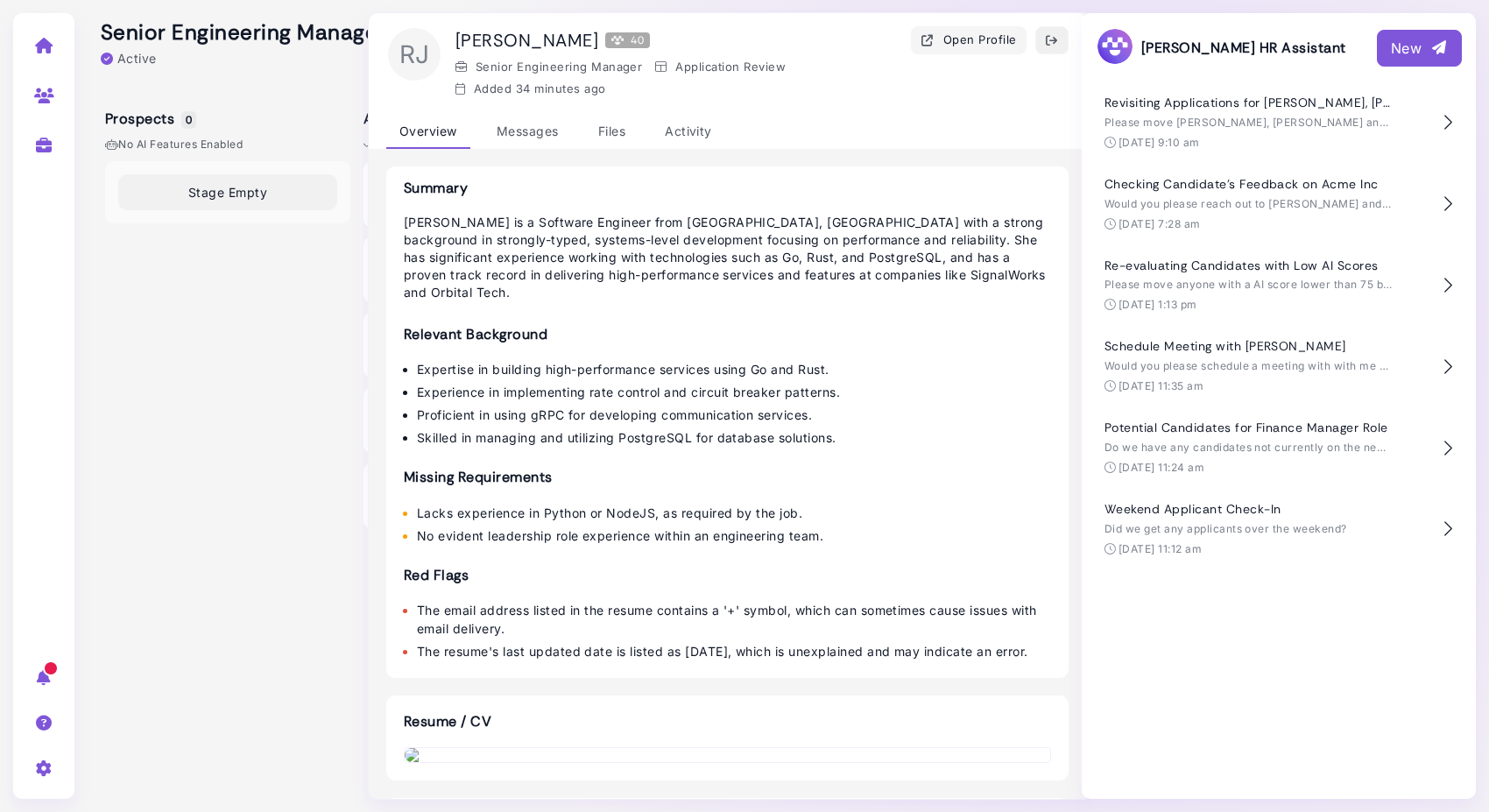
click at [1050, 37] on icon "button" at bounding box center [1052, 40] width 14 height 18
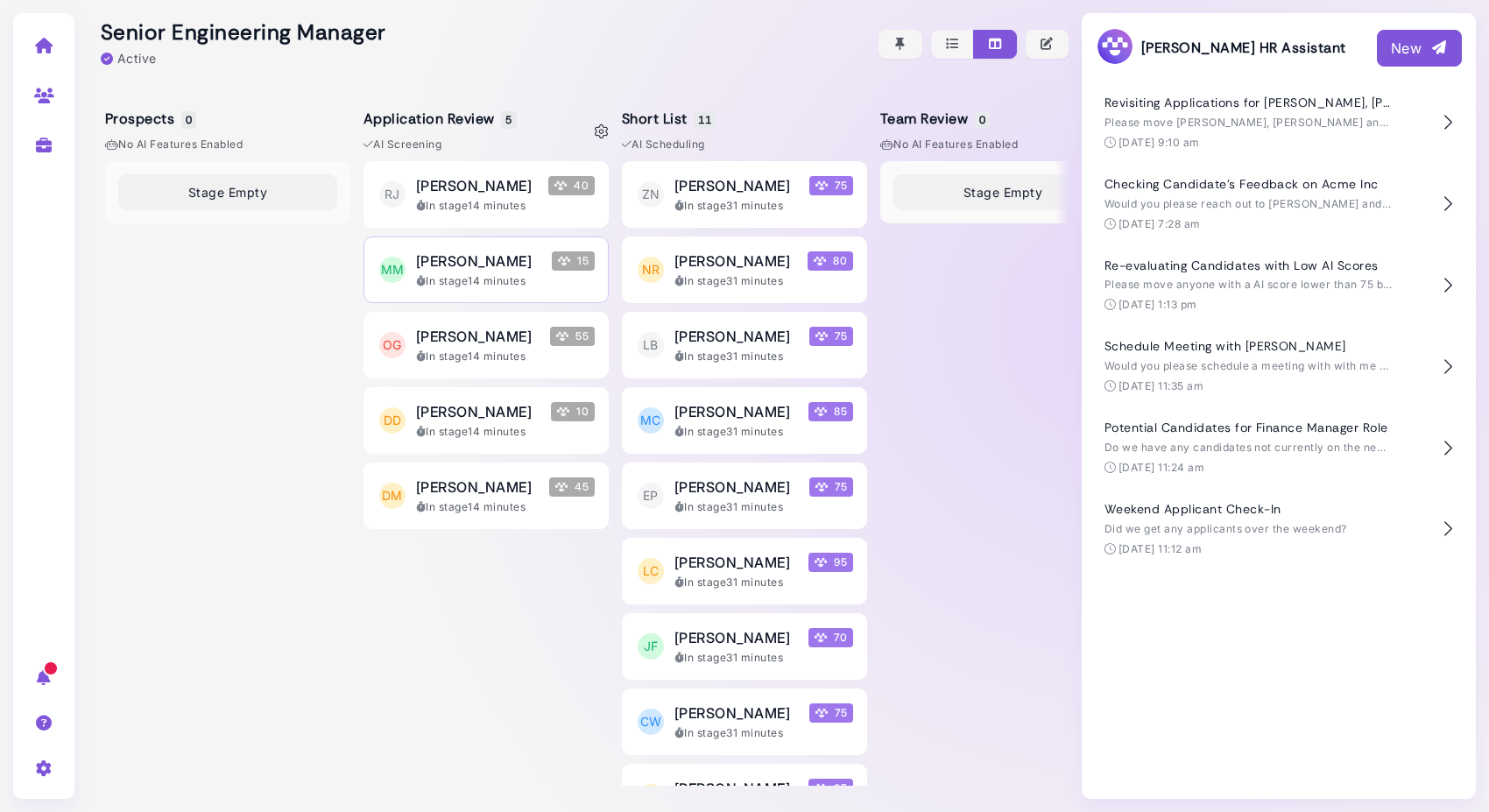
click at [435, 257] on span "Mark Markus" at bounding box center [474, 261] width 116 height 21
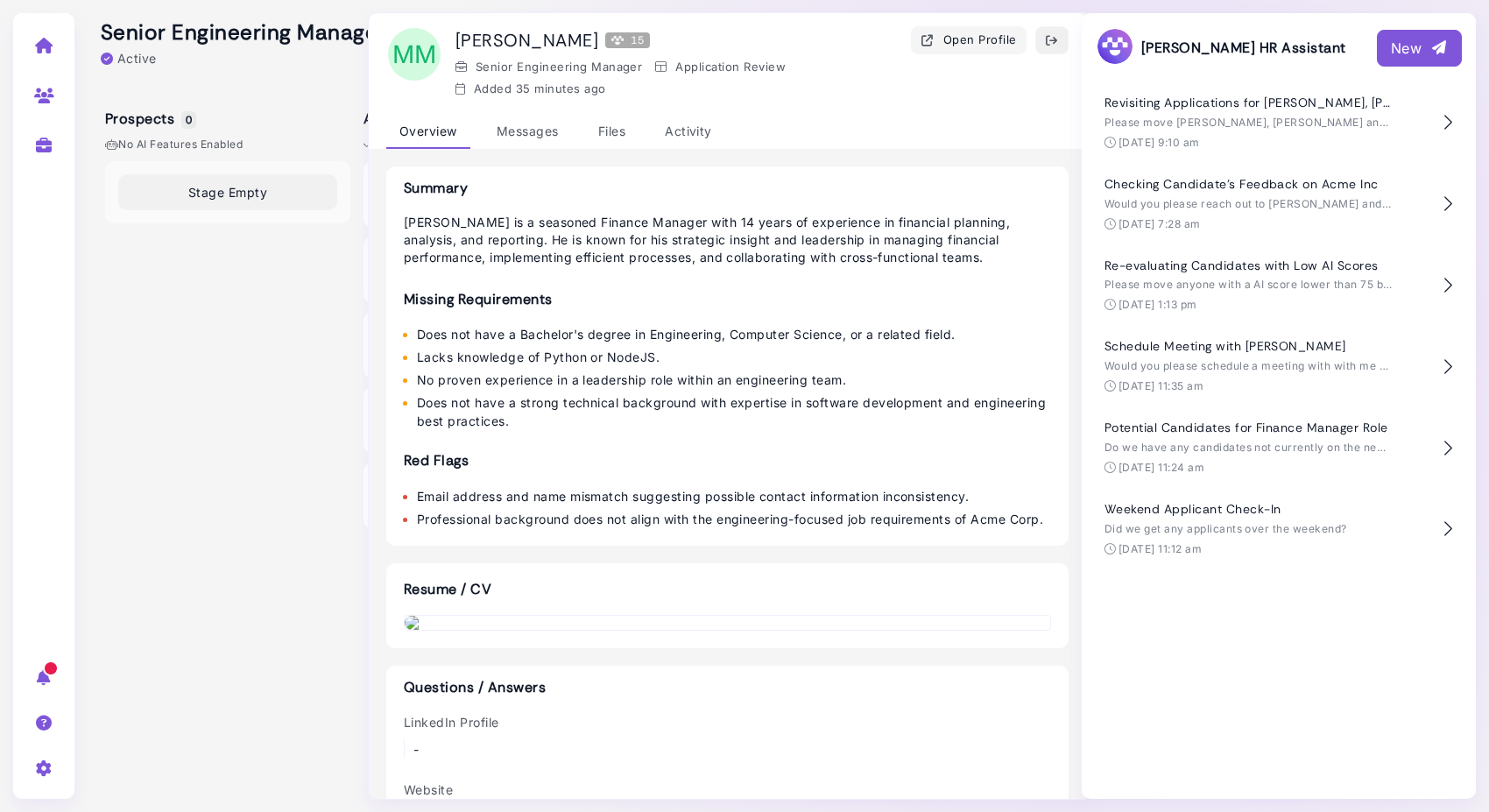
click at [1058, 40] on button "button" at bounding box center [1052, 41] width 33 height 28
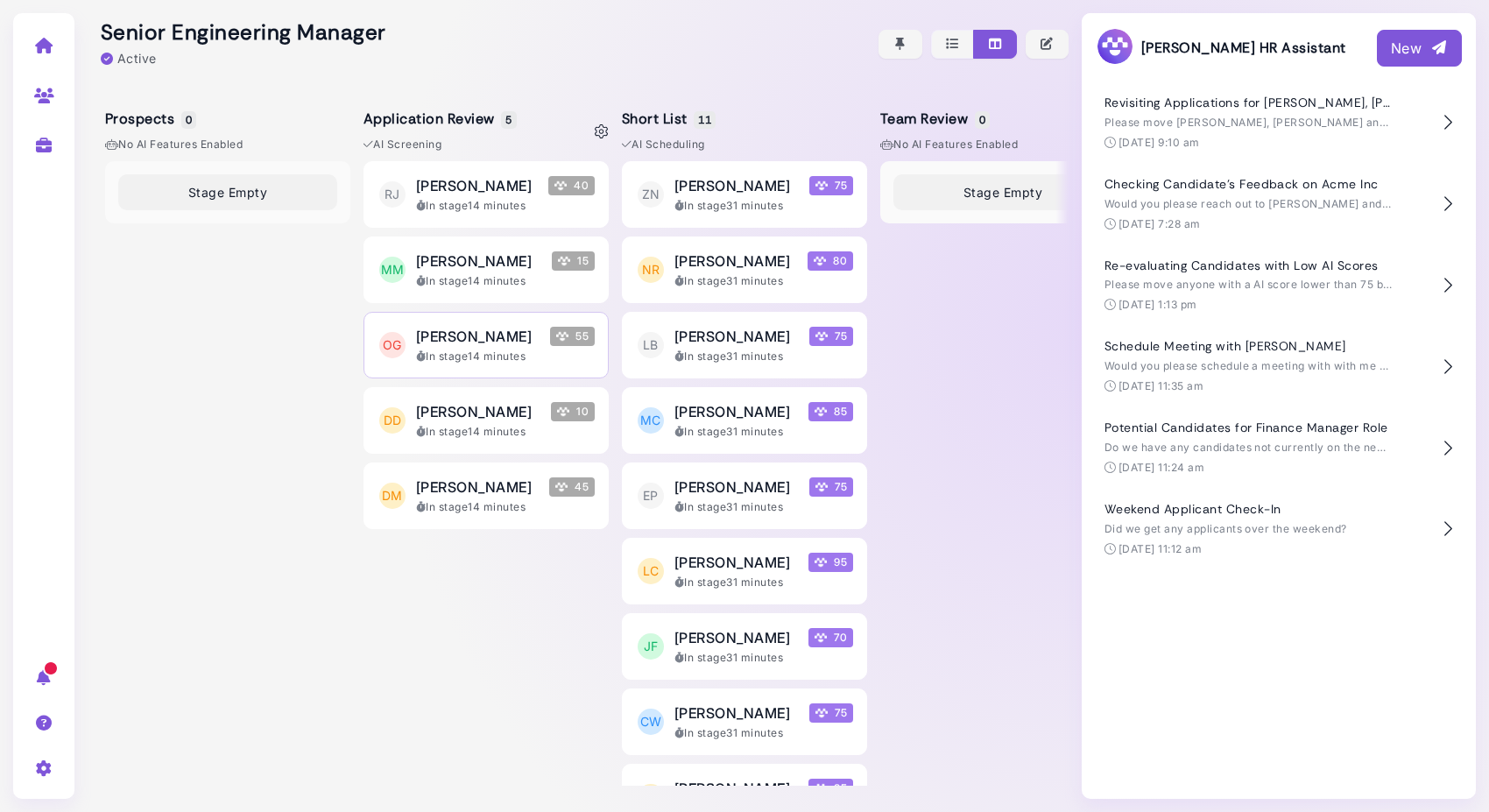
click at [503, 355] on div "In stage 14 minutes" at bounding box center [505, 356] width 178 height 16
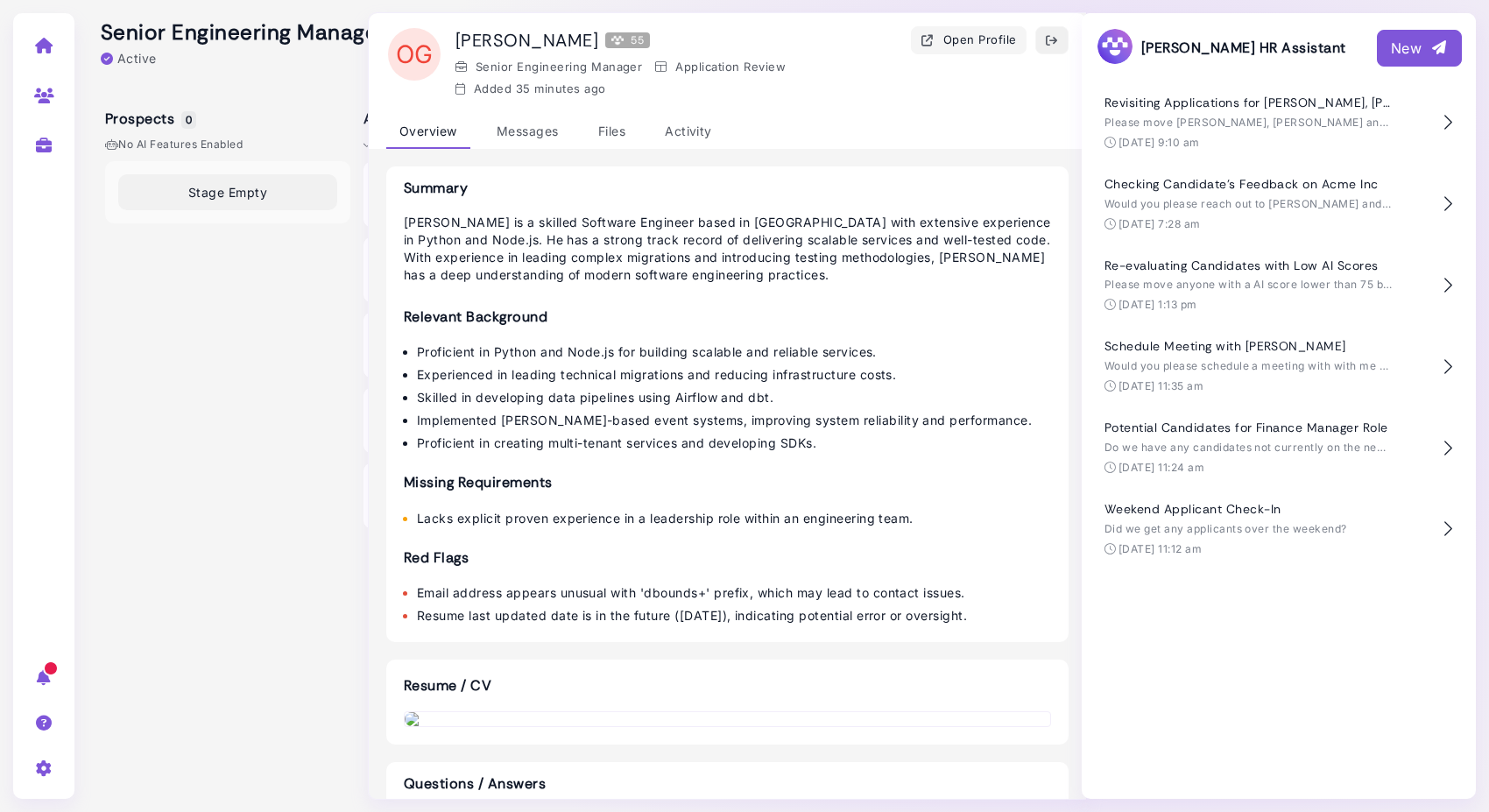
click at [1062, 33] on button "button" at bounding box center [1052, 41] width 33 height 28
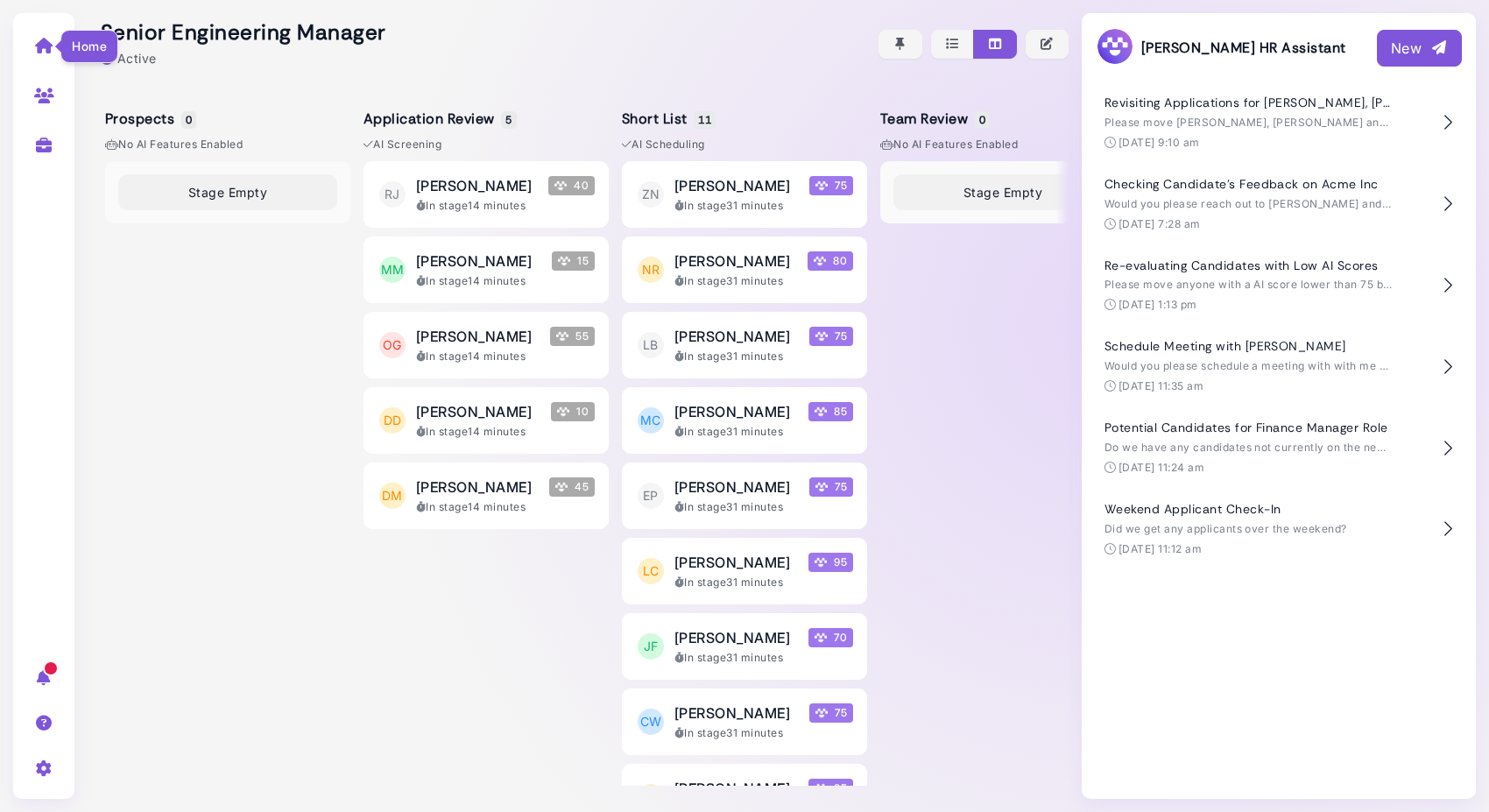
click at [40, 44] on icon at bounding box center [44, 46] width 20 height 16
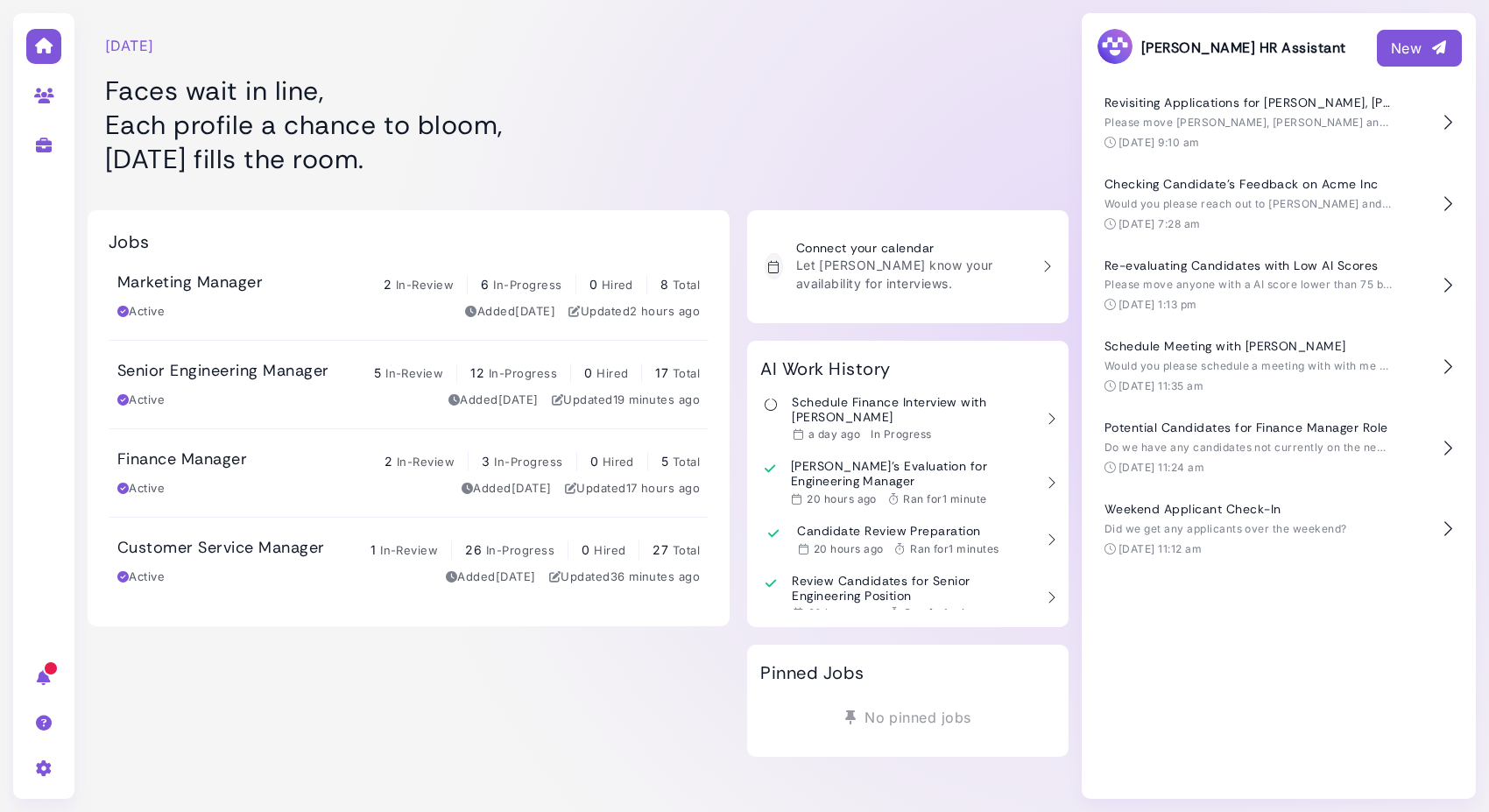
click at [1398, 48] on div "New" at bounding box center [1420, 48] width 57 height 21
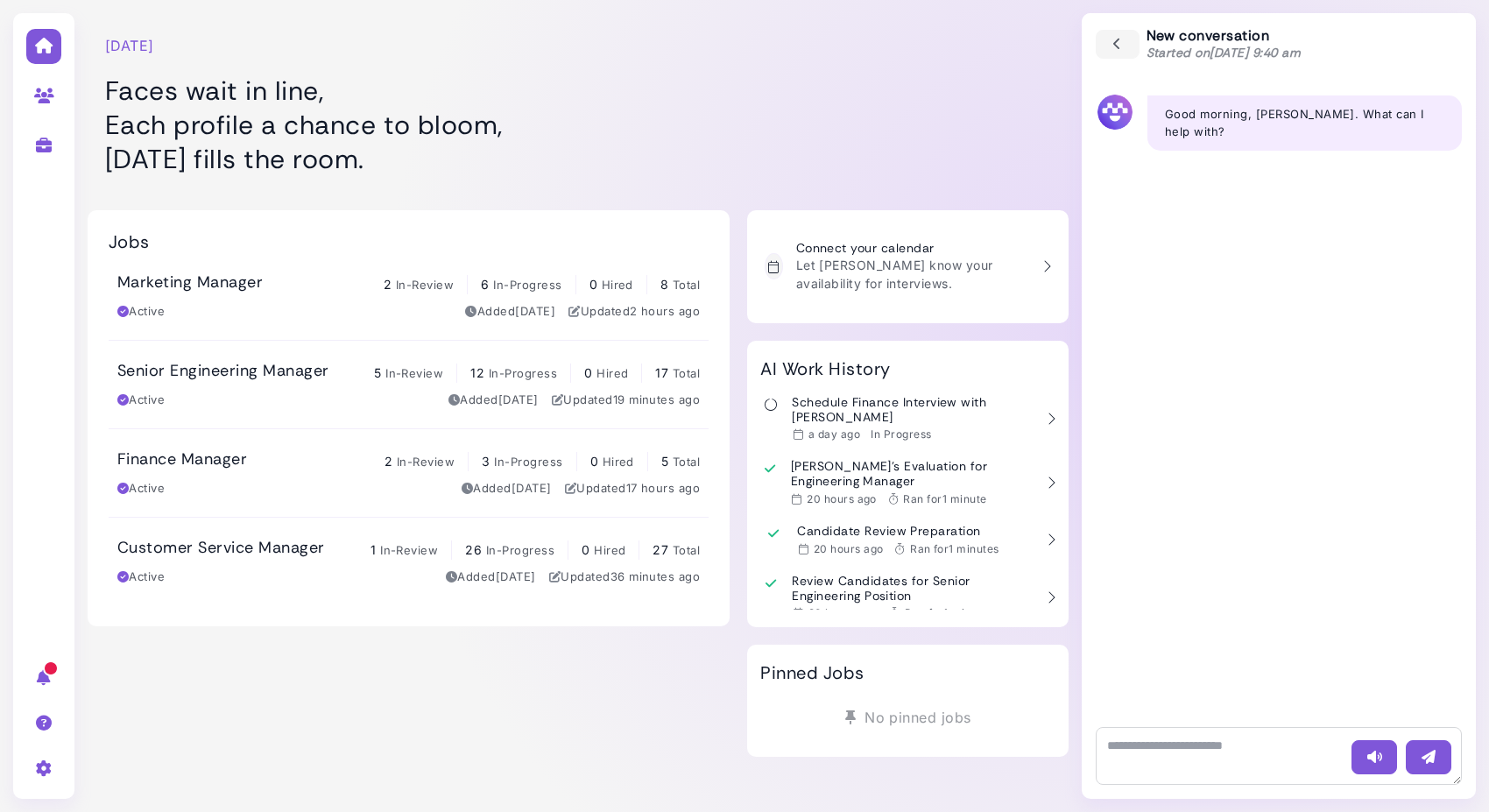
click at [240, 392] on div "Active Added 6 days ago Updated 19 minutes ago" at bounding box center [409, 400] width 583 height 17
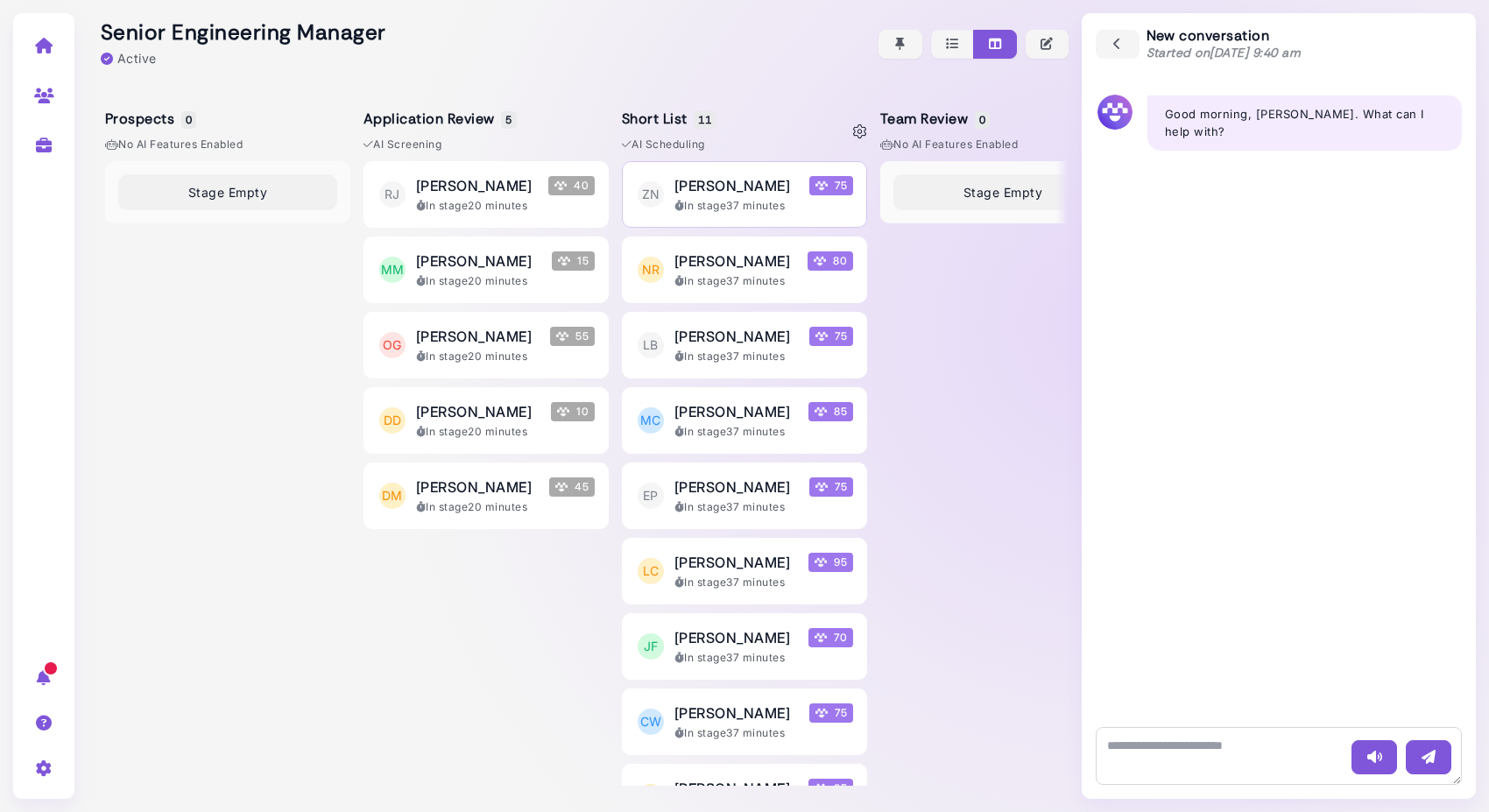
click at [711, 211] on div "In stage 37 minutes" at bounding box center [764, 206] width 178 height 16
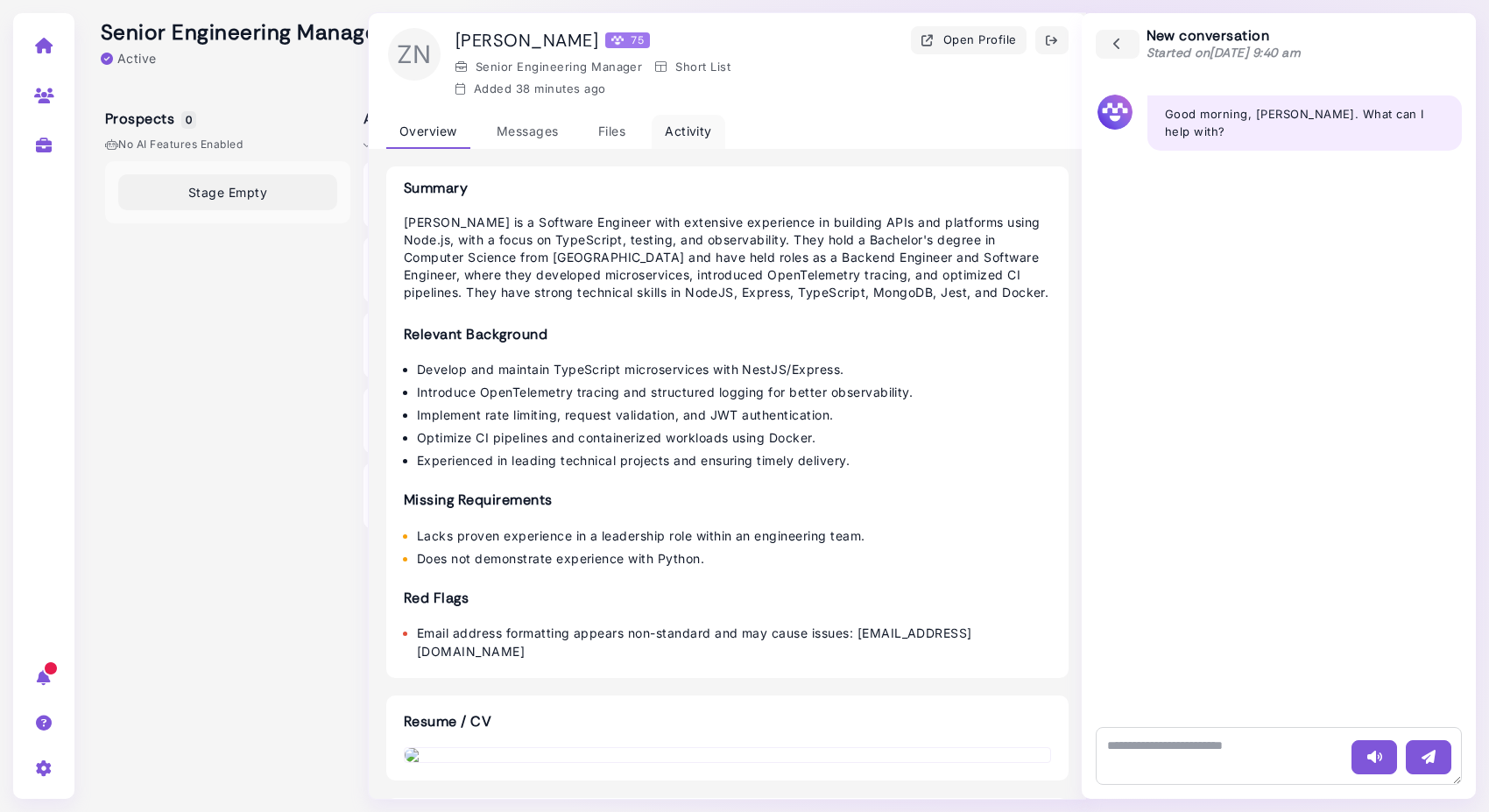
click at [679, 130] on div "Activity" at bounding box center [689, 132] width 74 height 34
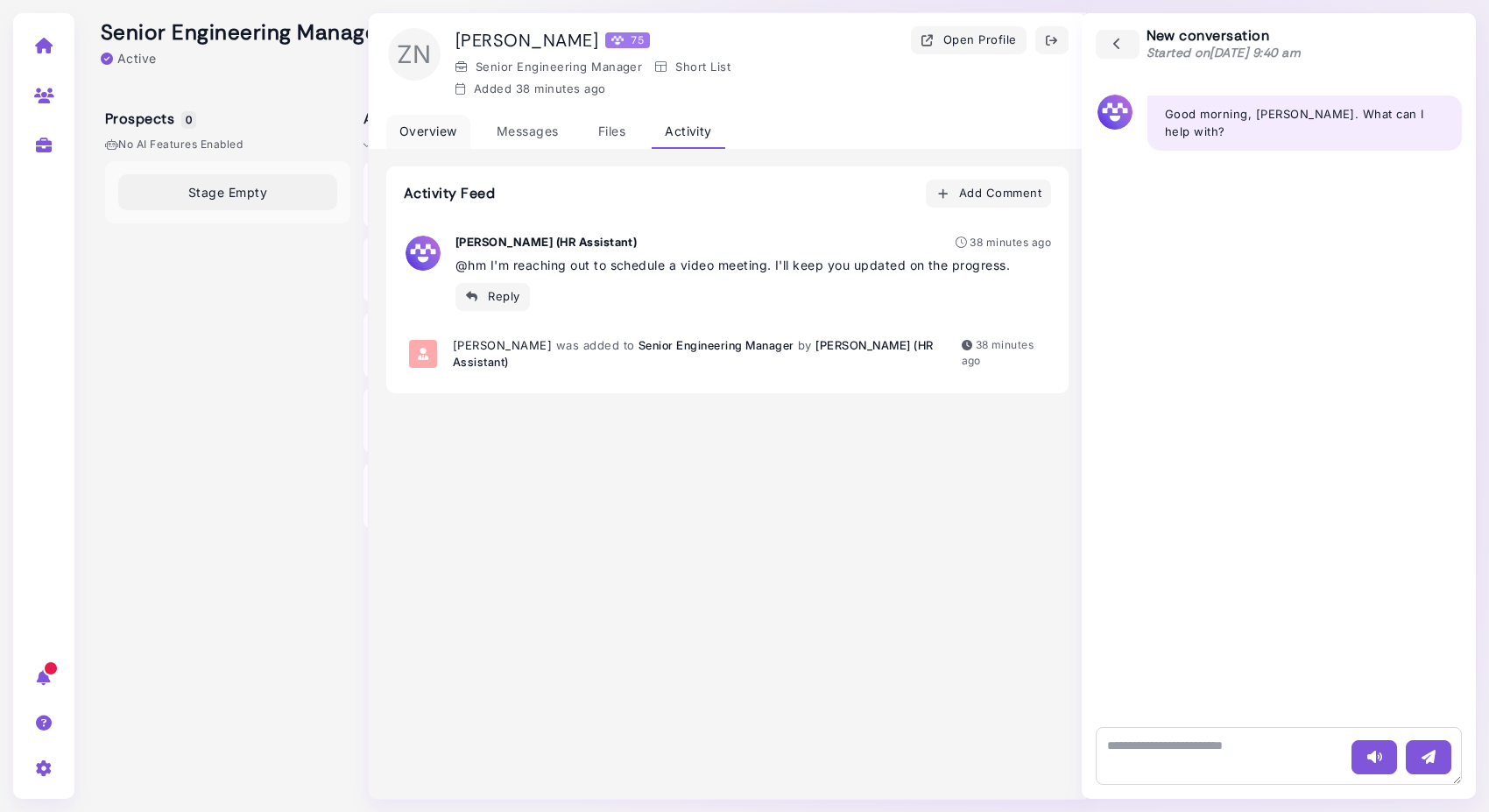
click at [436, 125] on div "Overview" at bounding box center [428, 132] width 84 height 34
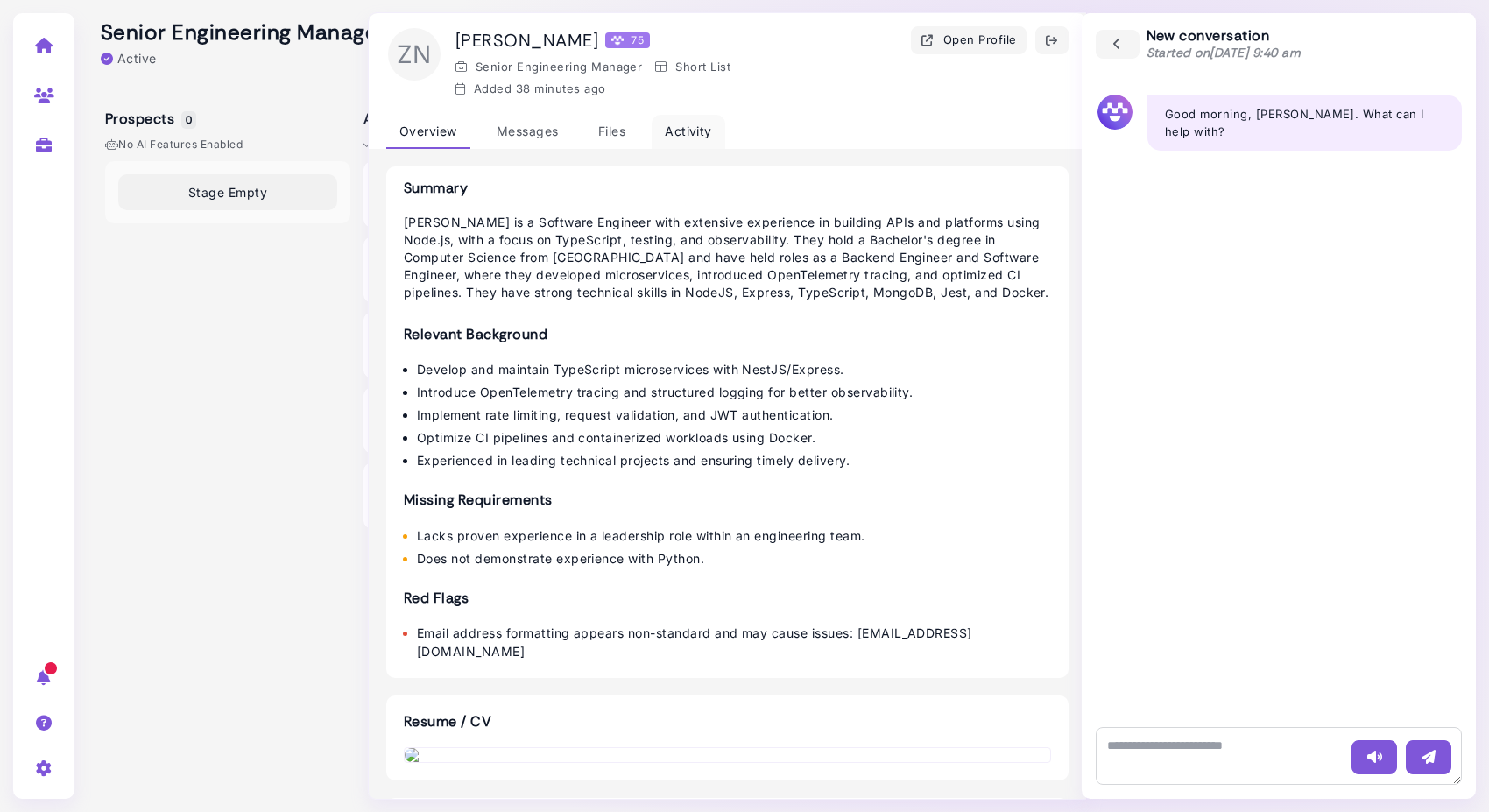
click at [671, 129] on div "Activity" at bounding box center [689, 132] width 74 height 34
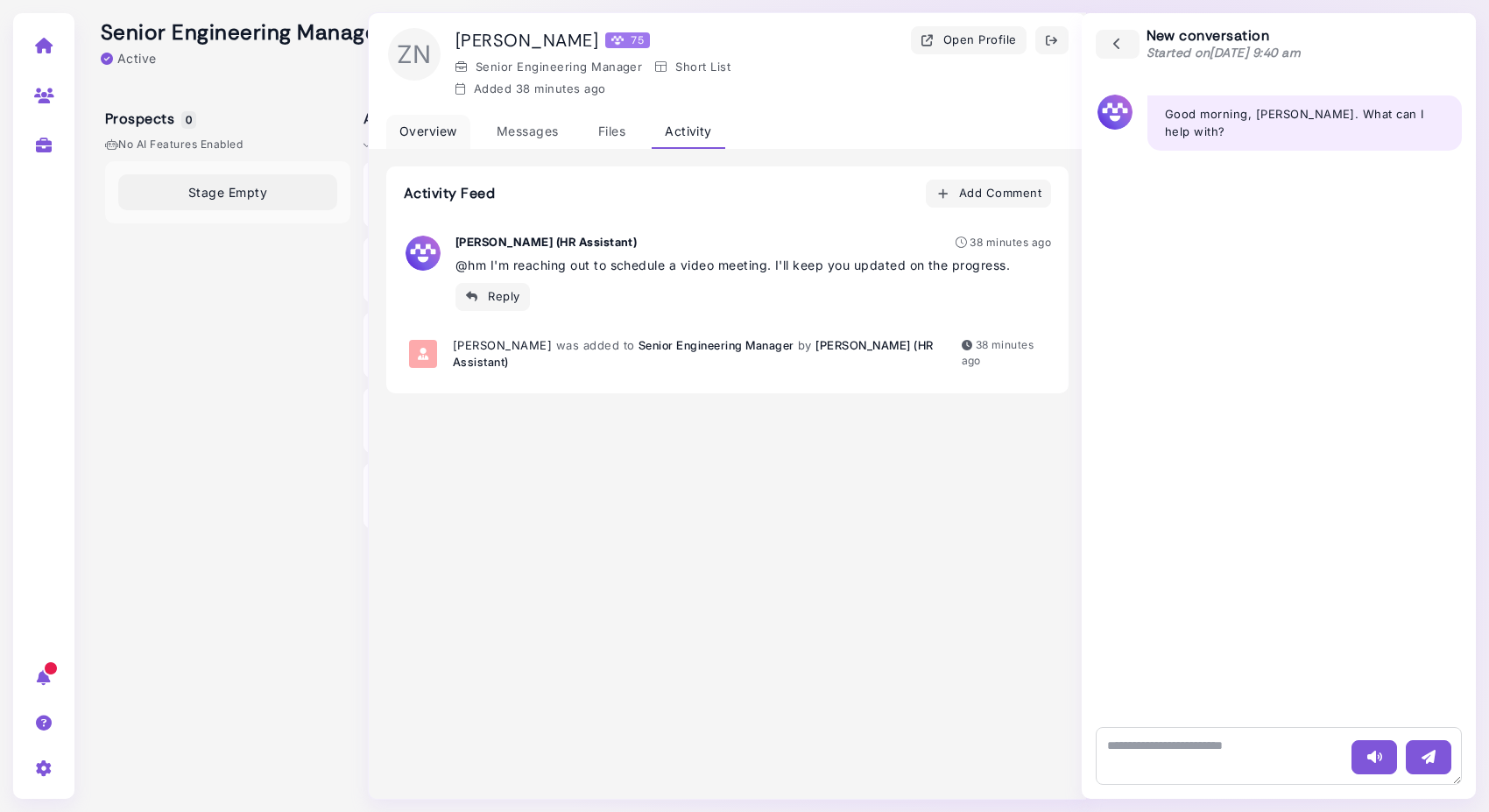
click at [429, 127] on div "Overview" at bounding box center [428, 132] width 84 height 34
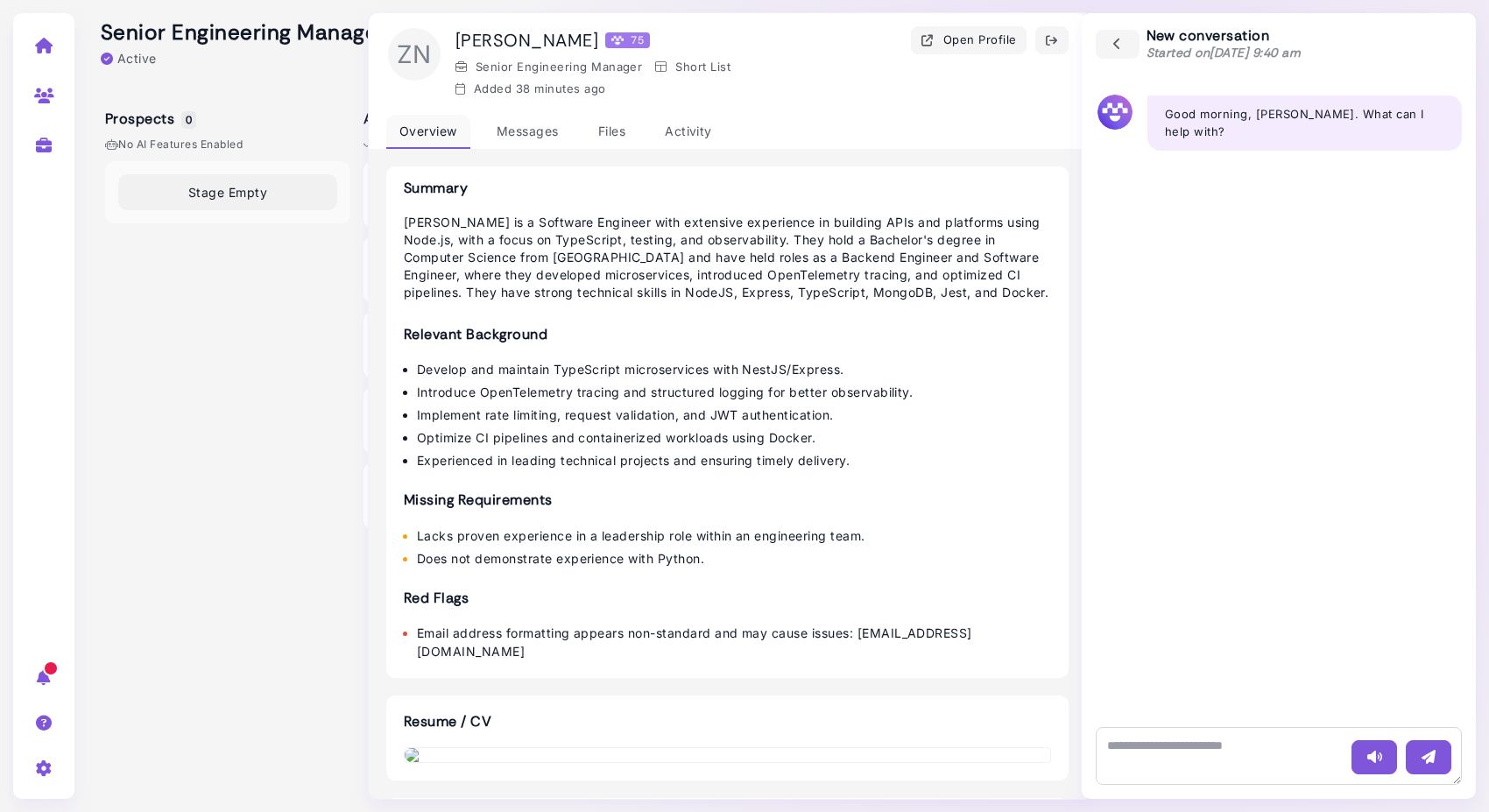
click at [448, 127] on div "Overview" at bounding box center [428, 132] width 84 height 34
click at [1053, 34] on icon "button" at bounding box center [1052, 40] width 14 height 18
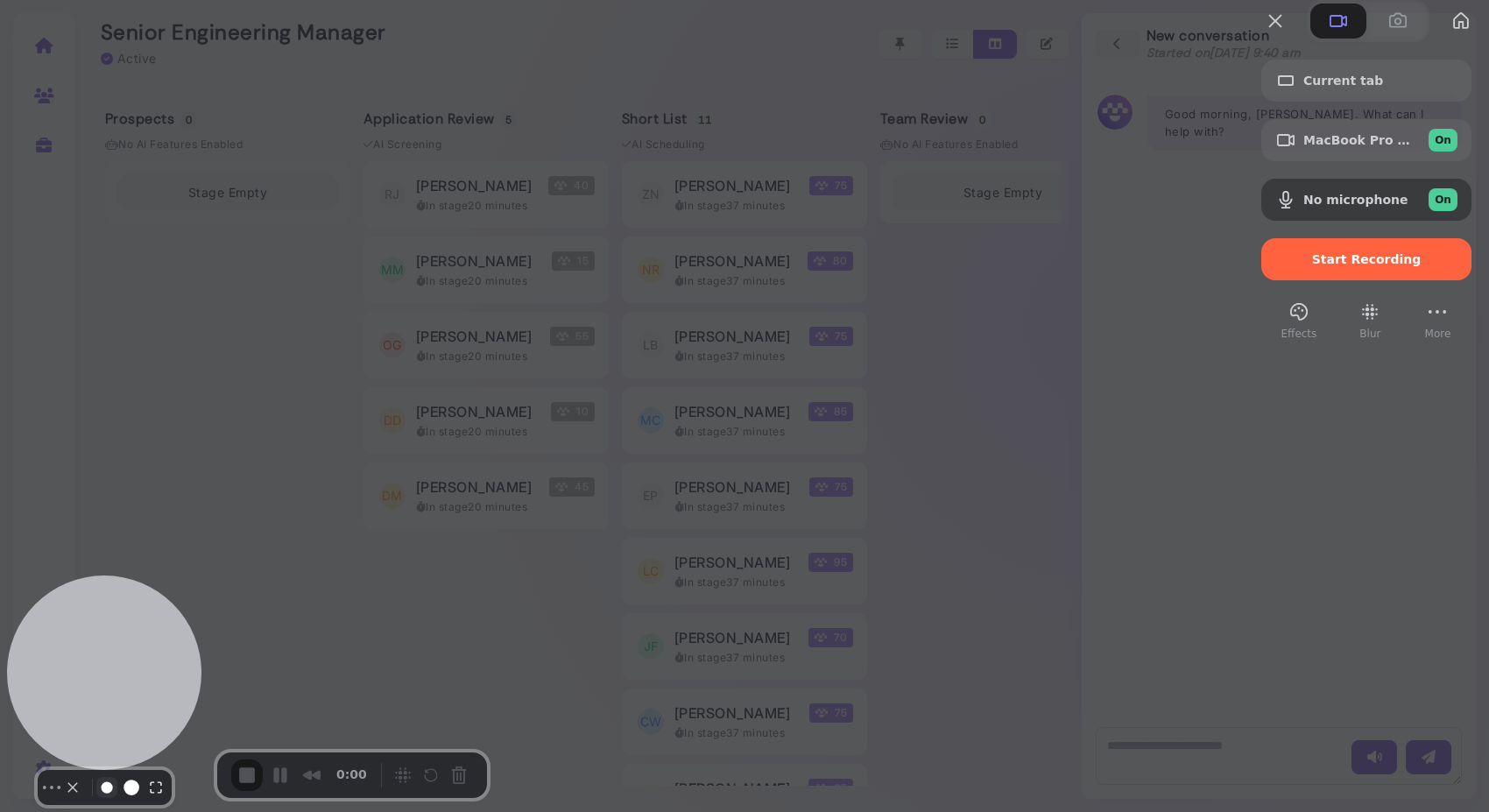
click at [97, 765] on button "Resize small" at bounding box center [107, 787] width 21 height 21
click at [122, 765] on button "Resize medium" at bounding box center [132, 787] width 28 height 28
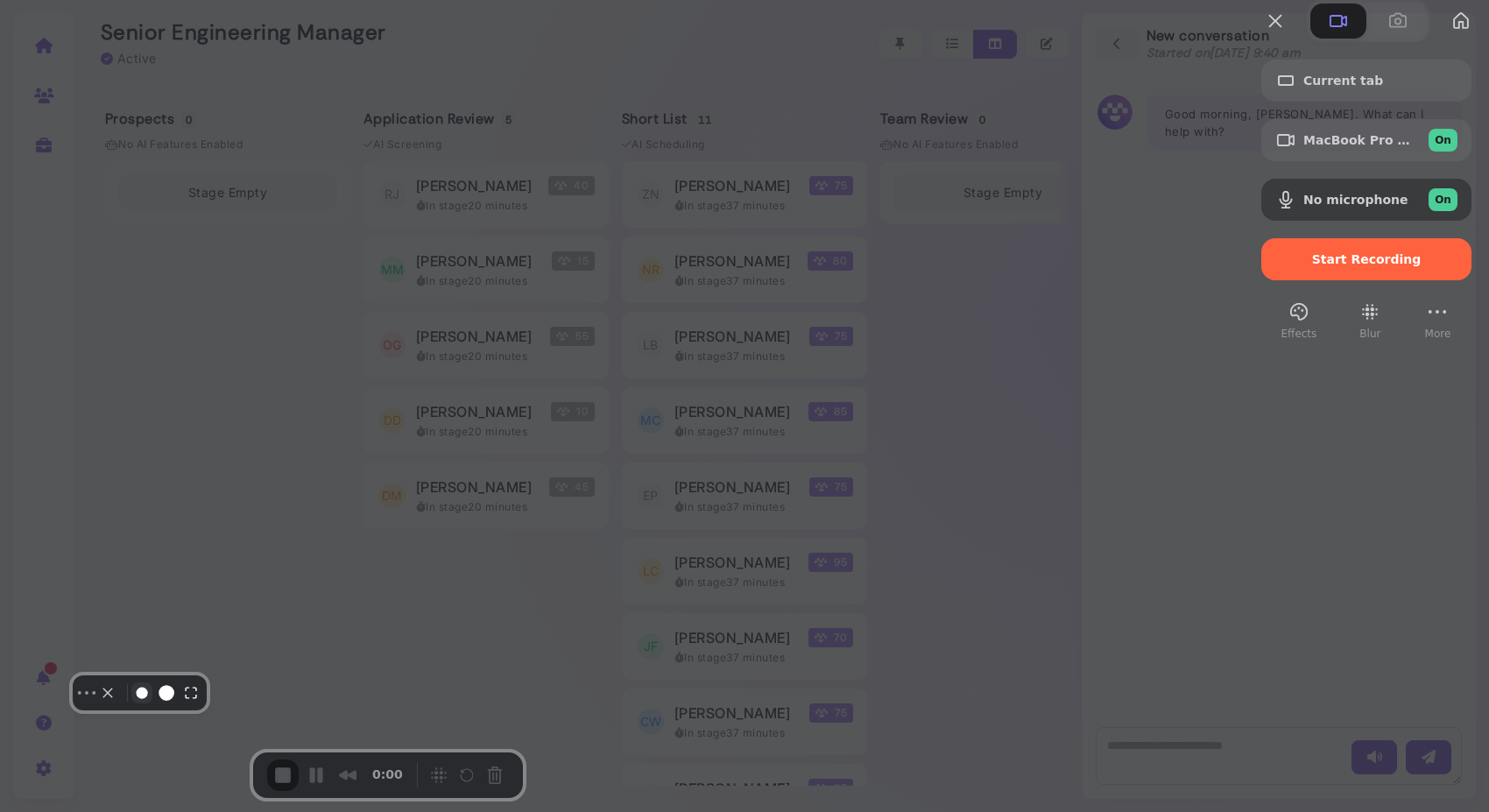
click at [145, 703] on button "Resize small" at bounding box center [141, 692] width 21 height 21
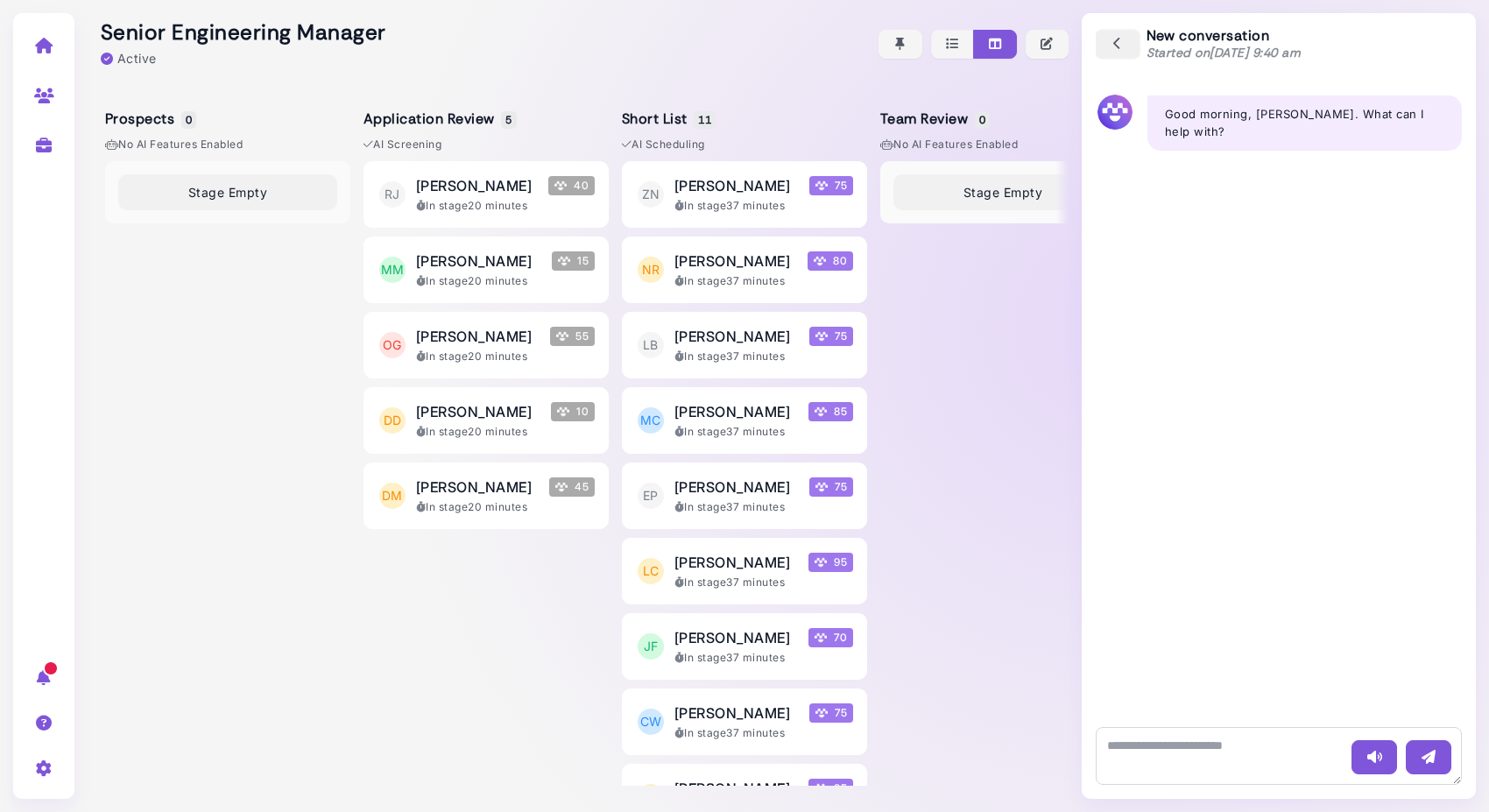
click at [1120, 37] on icon "button" at bounding box center [1118, 45] width 16 height 19
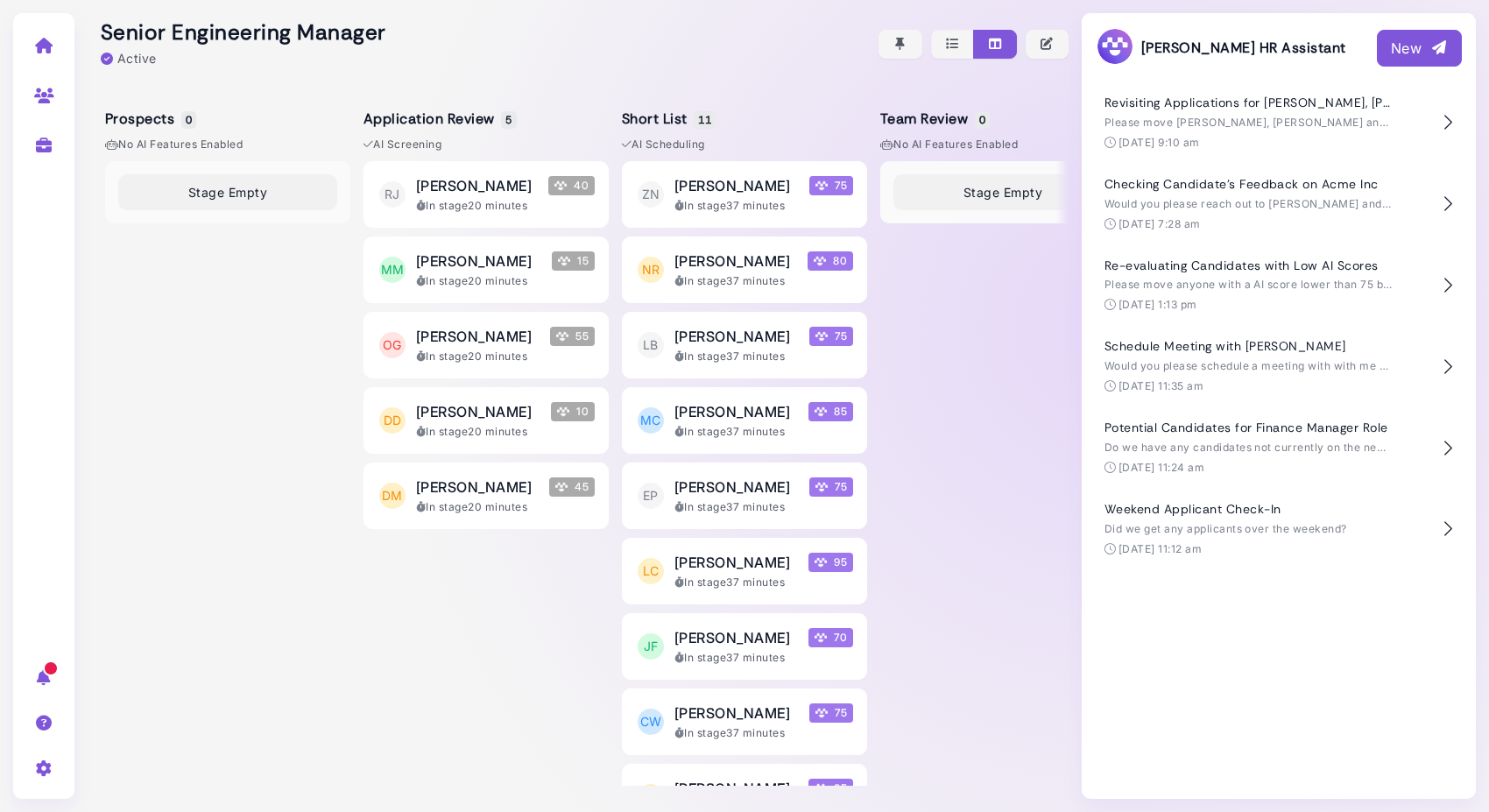
click at [432, 38] on div at bounding box center [578, 44] width 981 height 87
click at [44, 48] on icon at bounding box center [44, 46] width 20 height 16
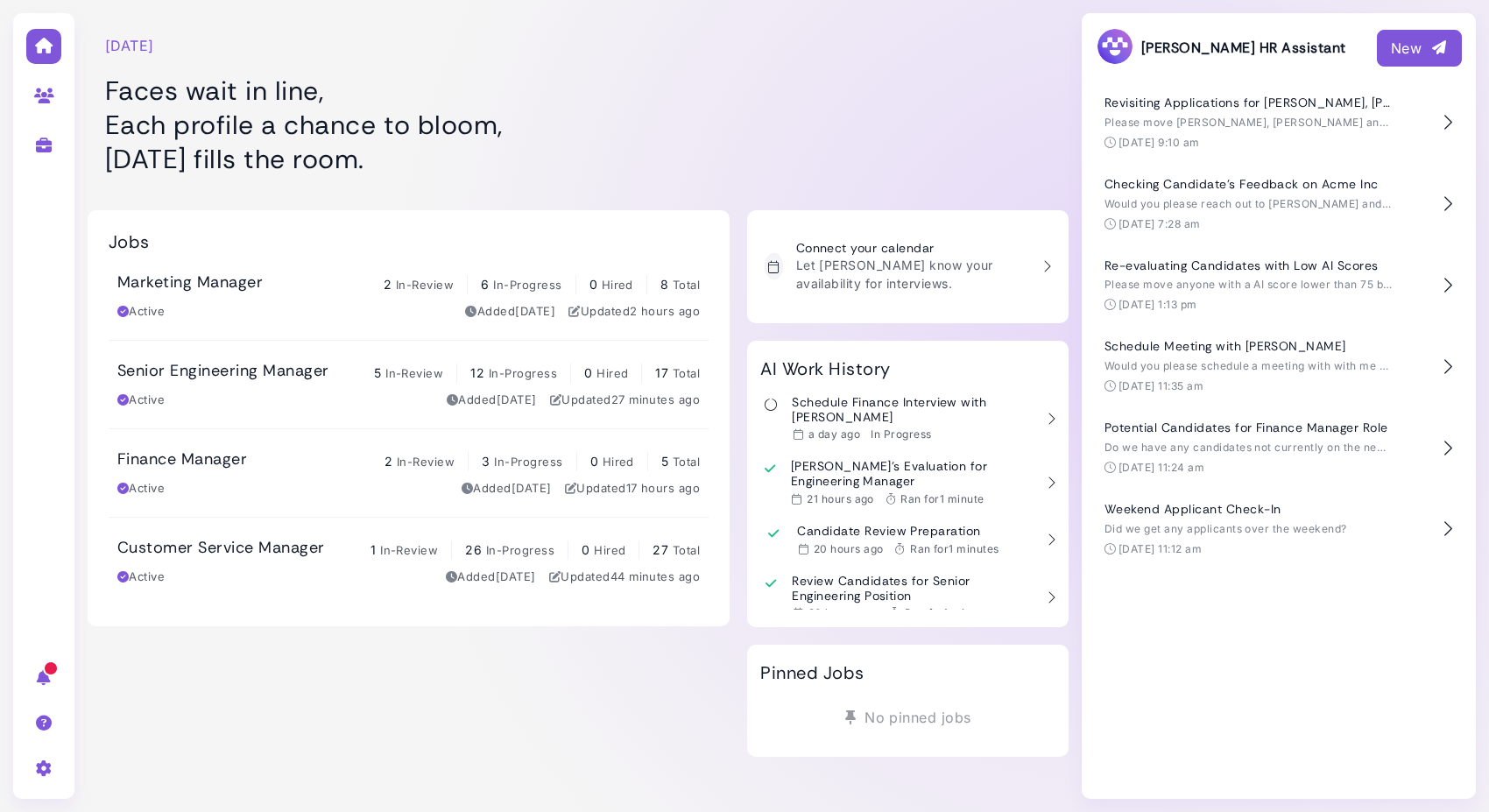
click at [748, 66] on div at bounding box center [907, 96] width 322 height 175
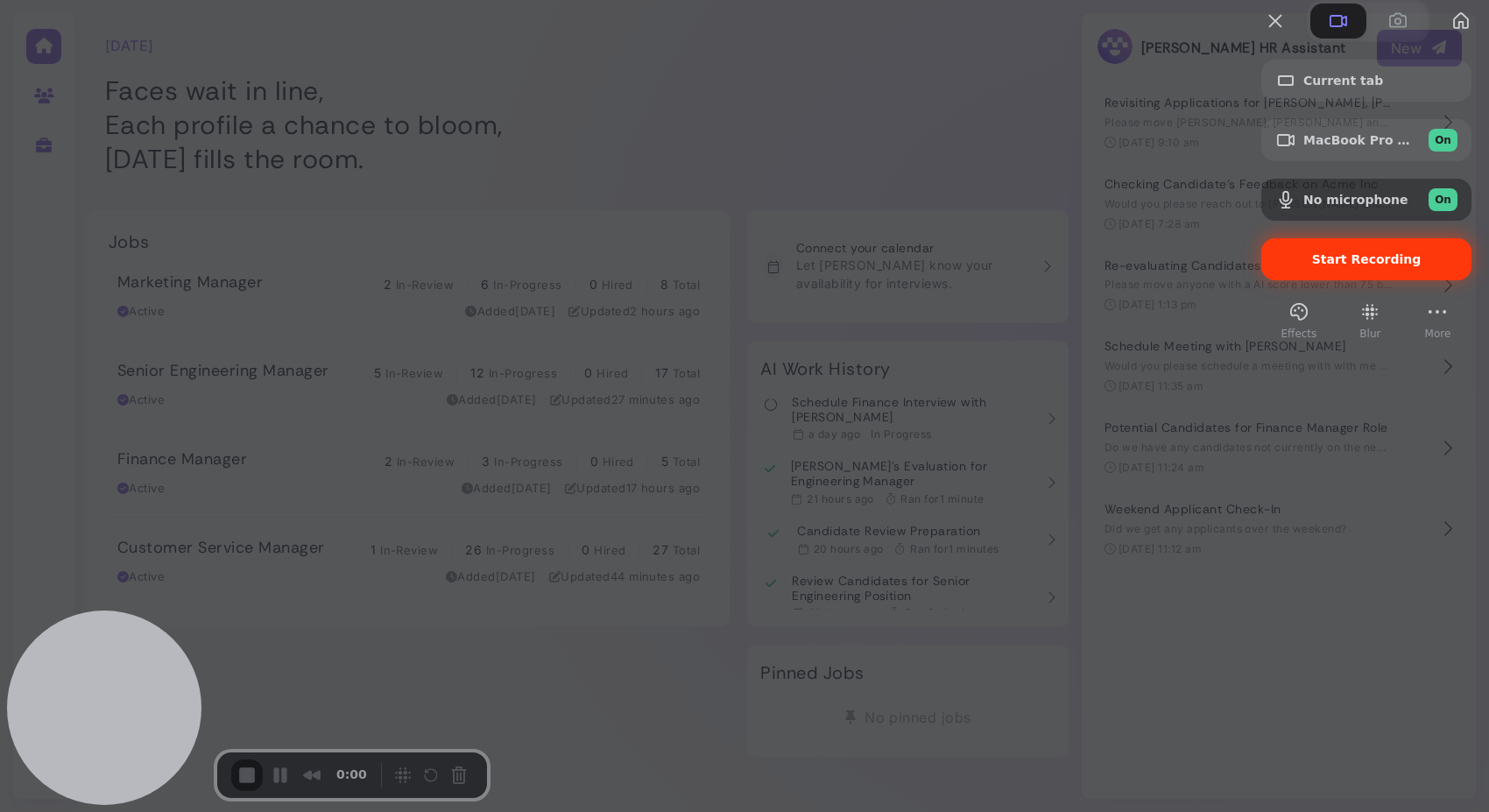
click at [1314, 267] on span "Start Recording" at bounding box center [1367, 259] width 109 height 14
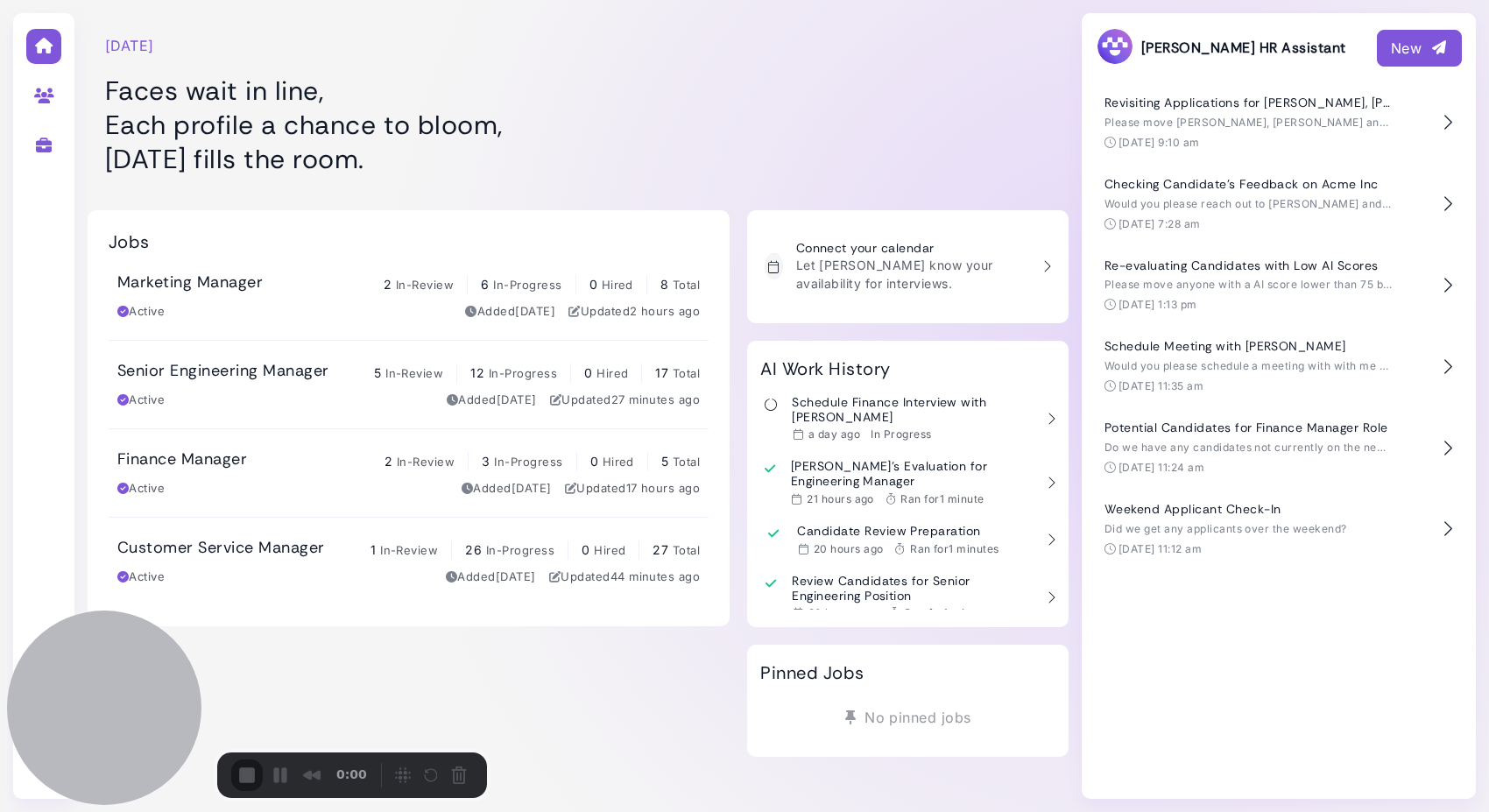
click at [745, 765] on div "3" at bounding box center [744, 821] width 1489 height 17
click at [974, 140] on div at bounding box center [907, 96] width 322 height 175
click at [1401, 49] on div "New" at bounding box center [1420, 48] width 57 height 21
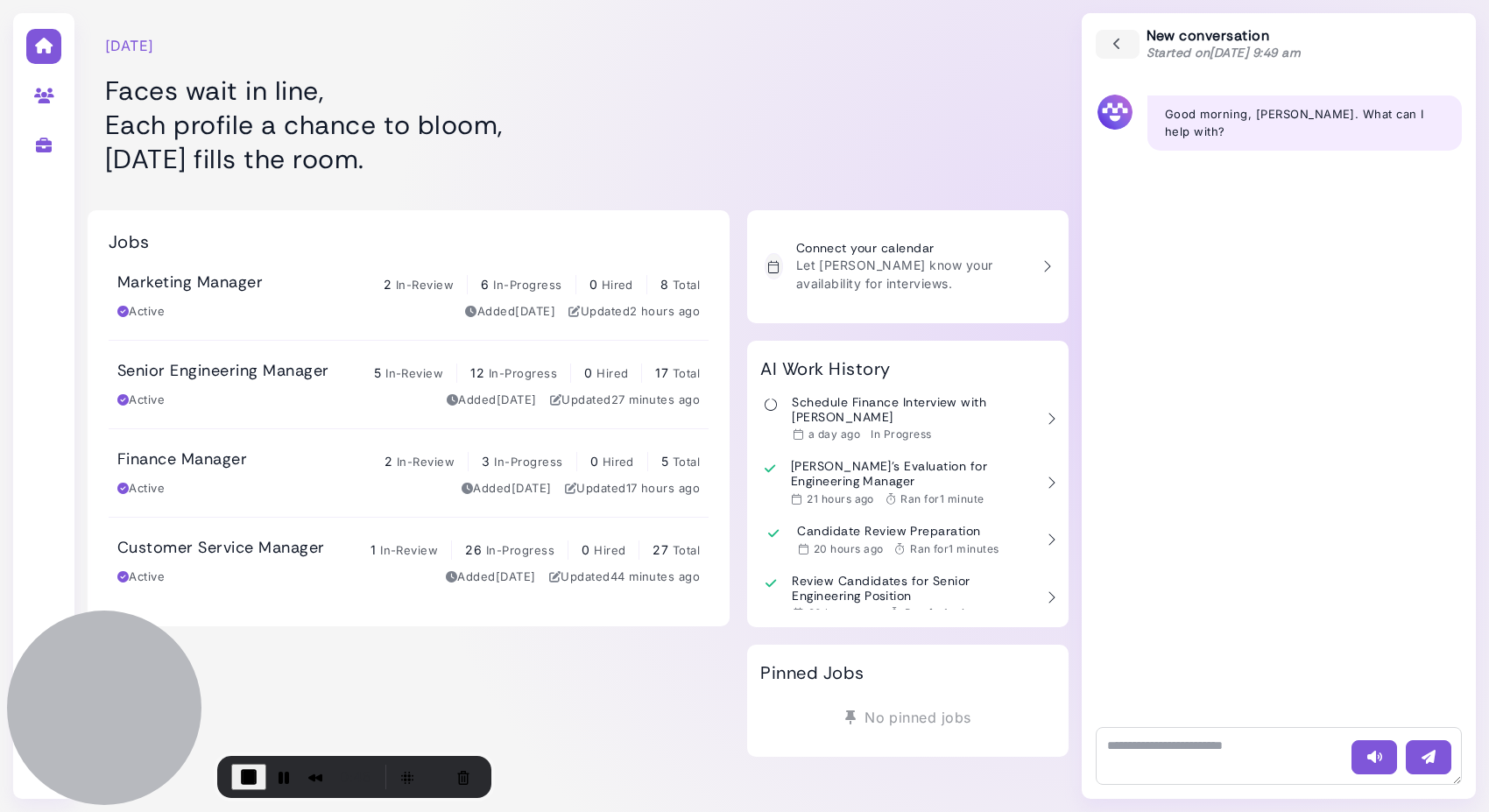
click at [326, 364] on h3 "Senior Engineering Manager" at bounding box center [223, 371] width 211 height 19
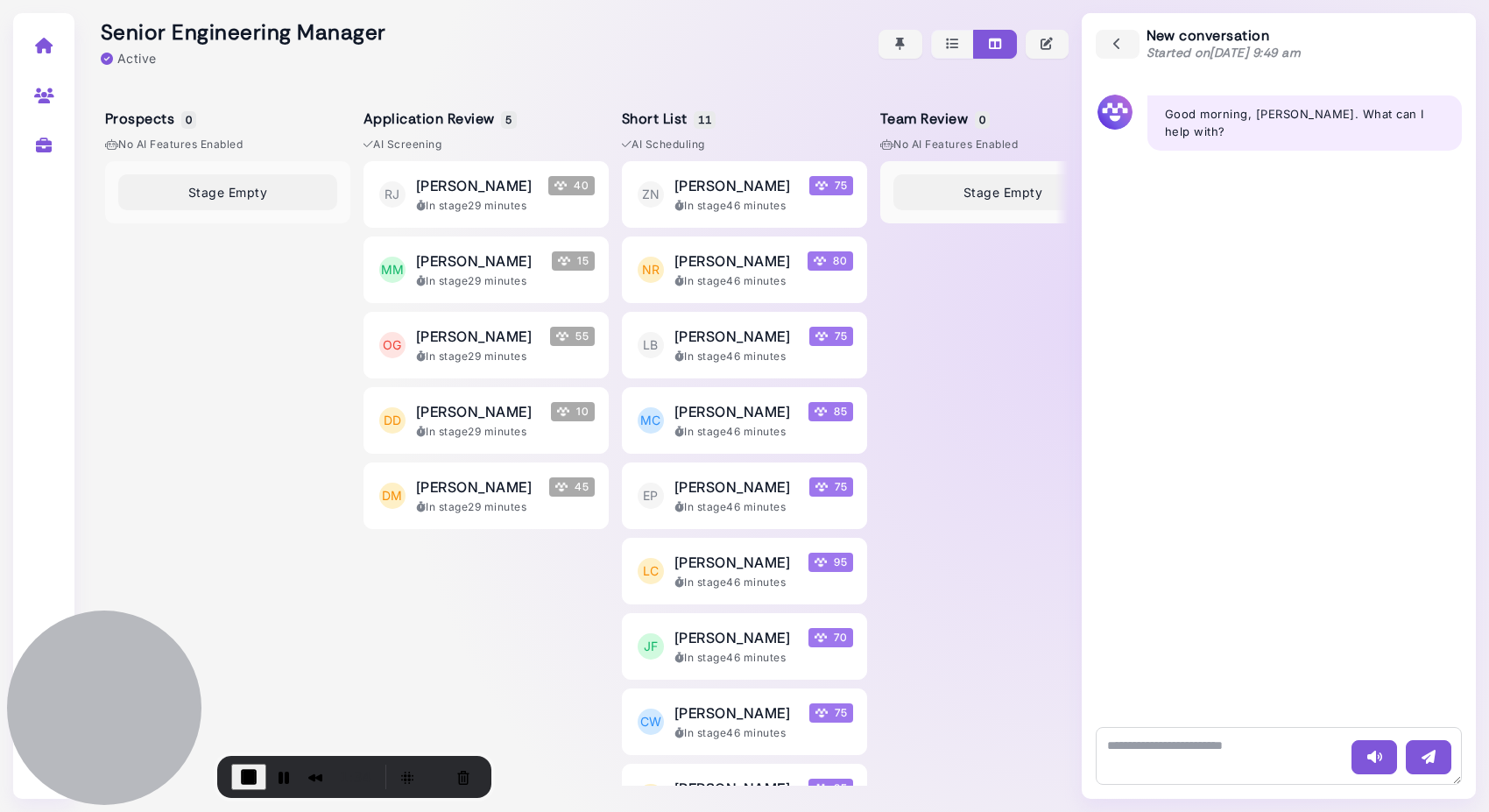
click at [251, 765] on span "End Recording" at bounding box center [249, 777] width 21 height 21
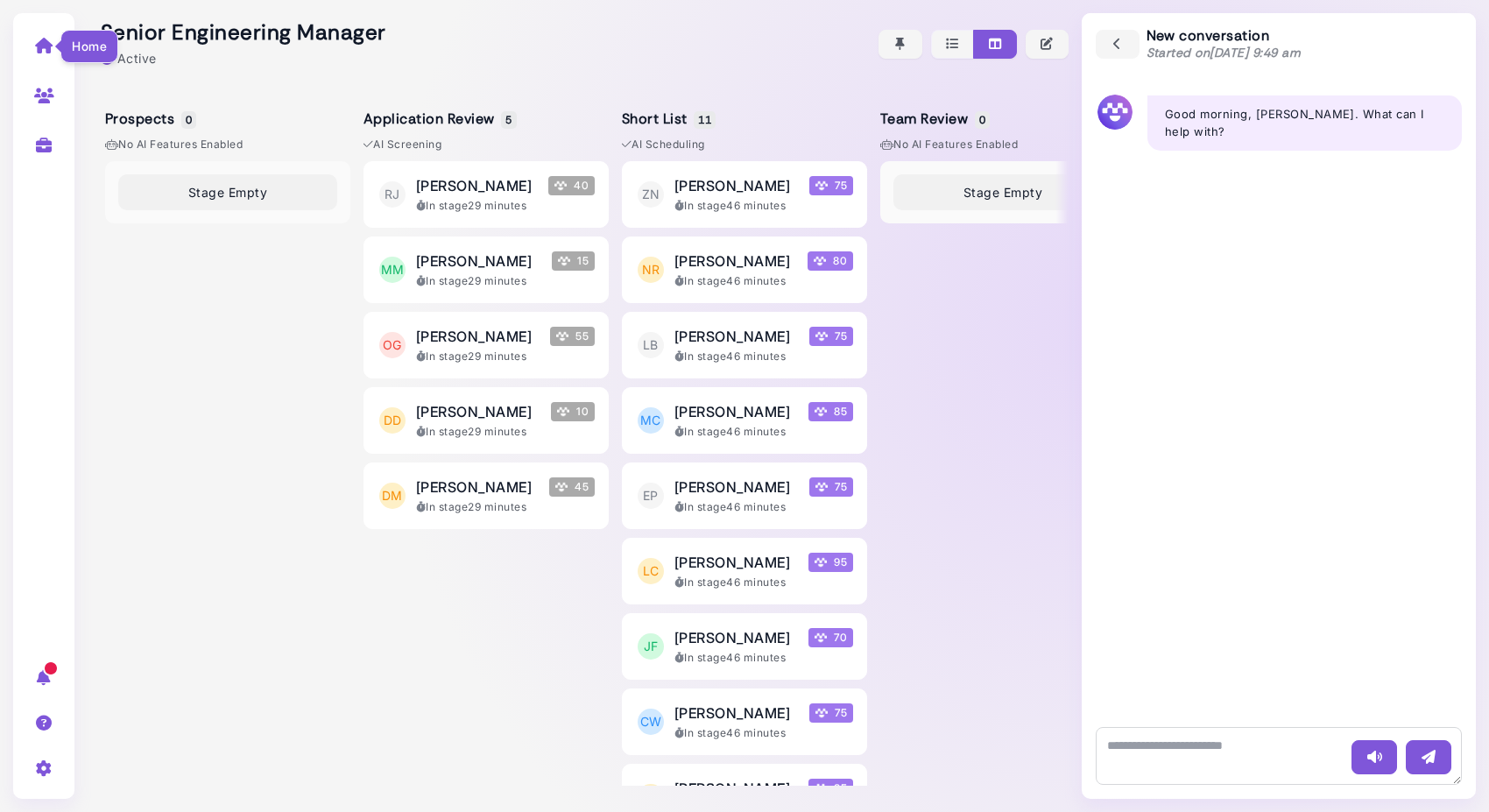
click at [47, 46] on icon at bounding box center [44, 46] width 20 height 16
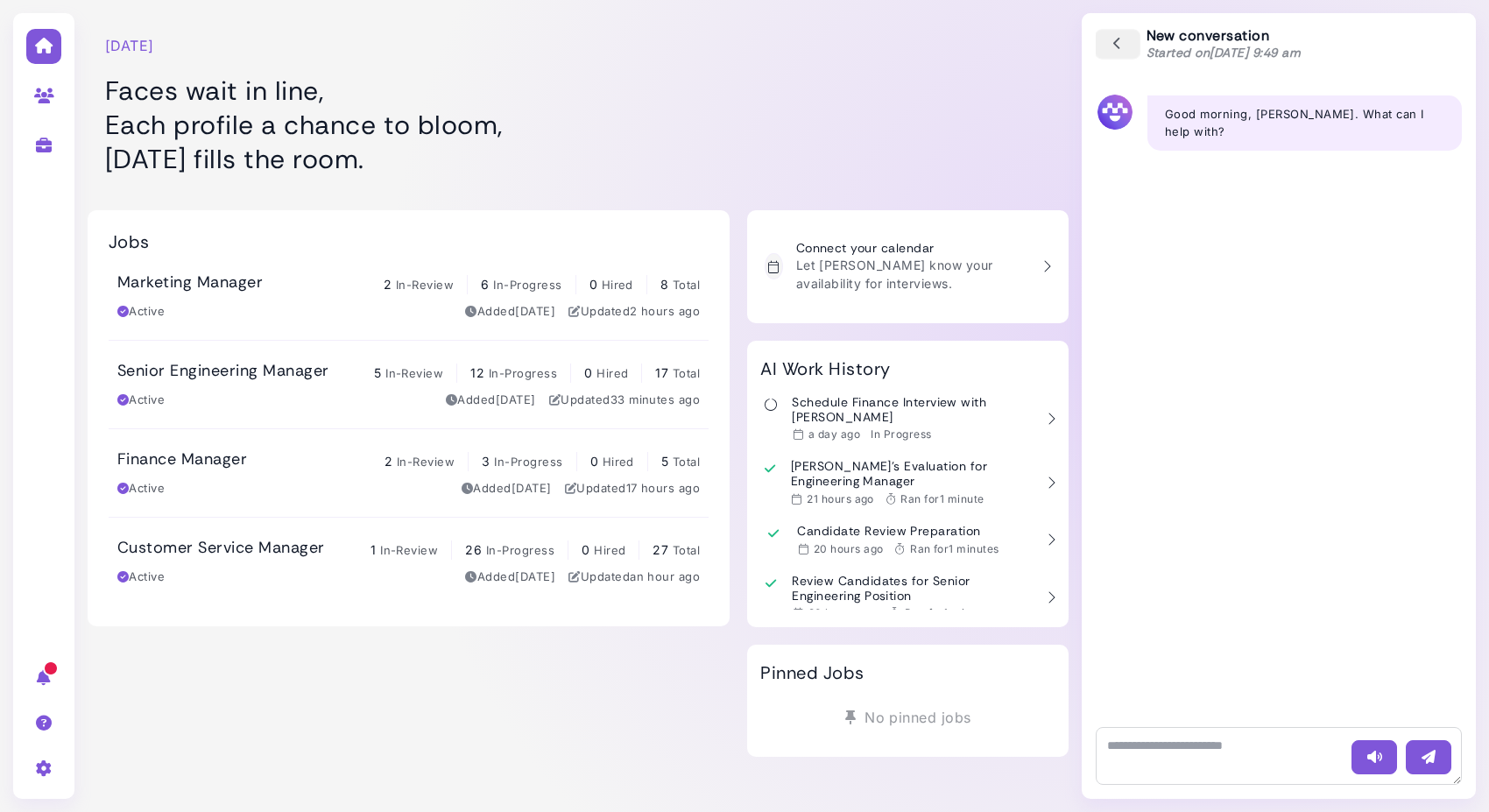
click at [1124, 47] on icon "button" at bounding box center [1118, 45] width 16 height 19
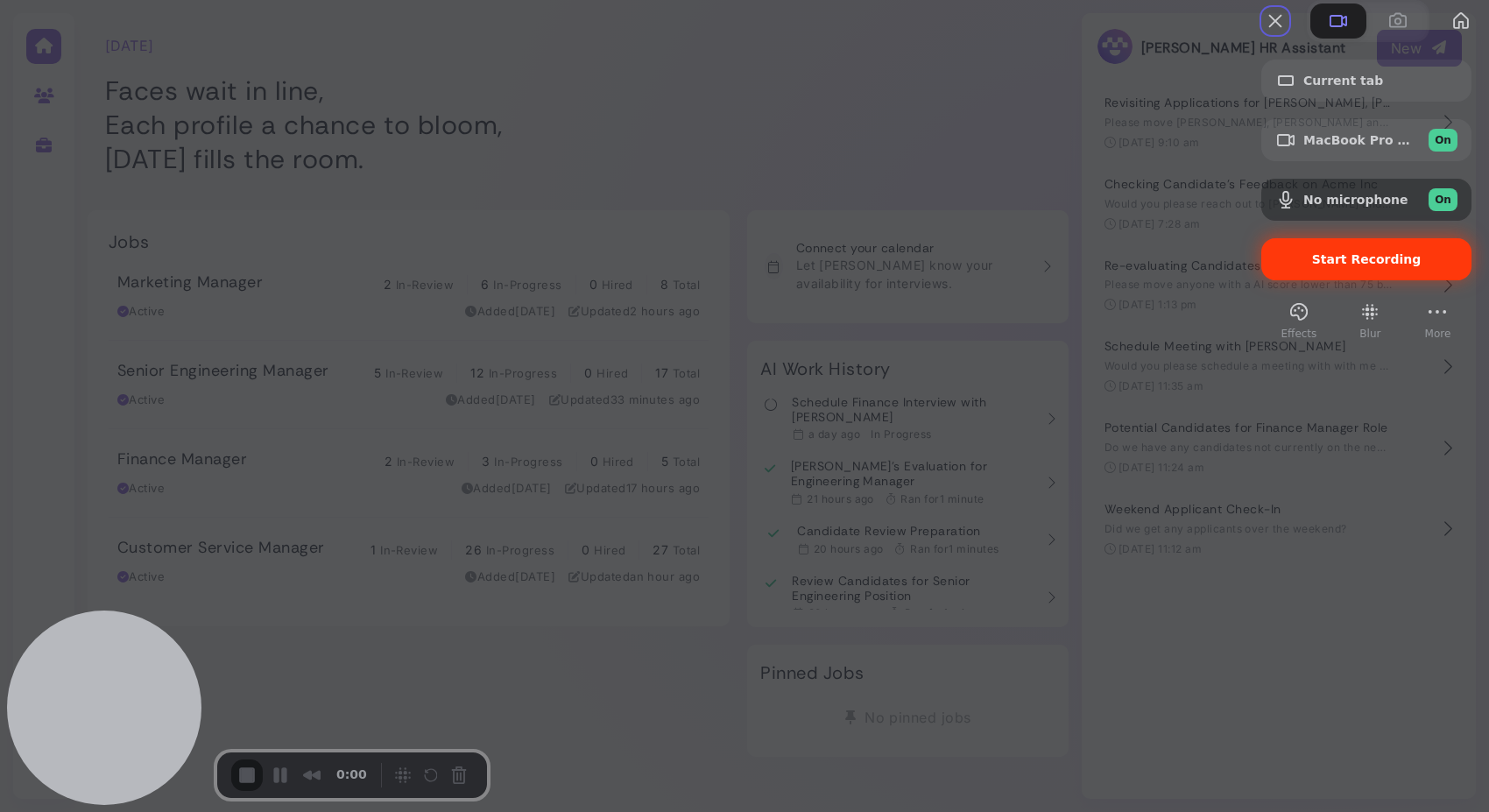
click at [1289, 267] on span "Start Recording" at bounding box center [1367, 259] width 182 height 14
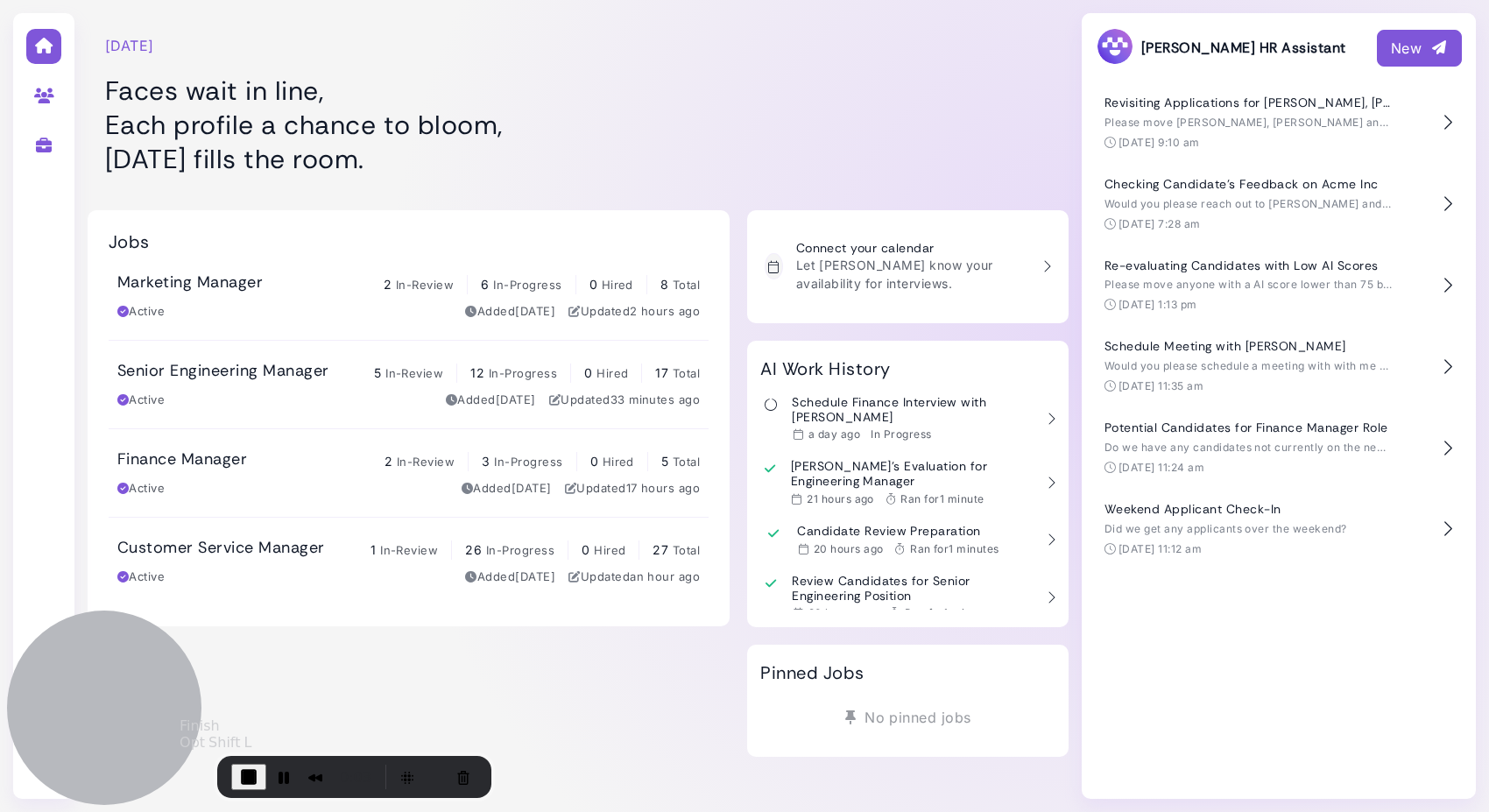
click at [245, 765] on span "End Recording" at bounding box center [249, 777] width 21 height 21
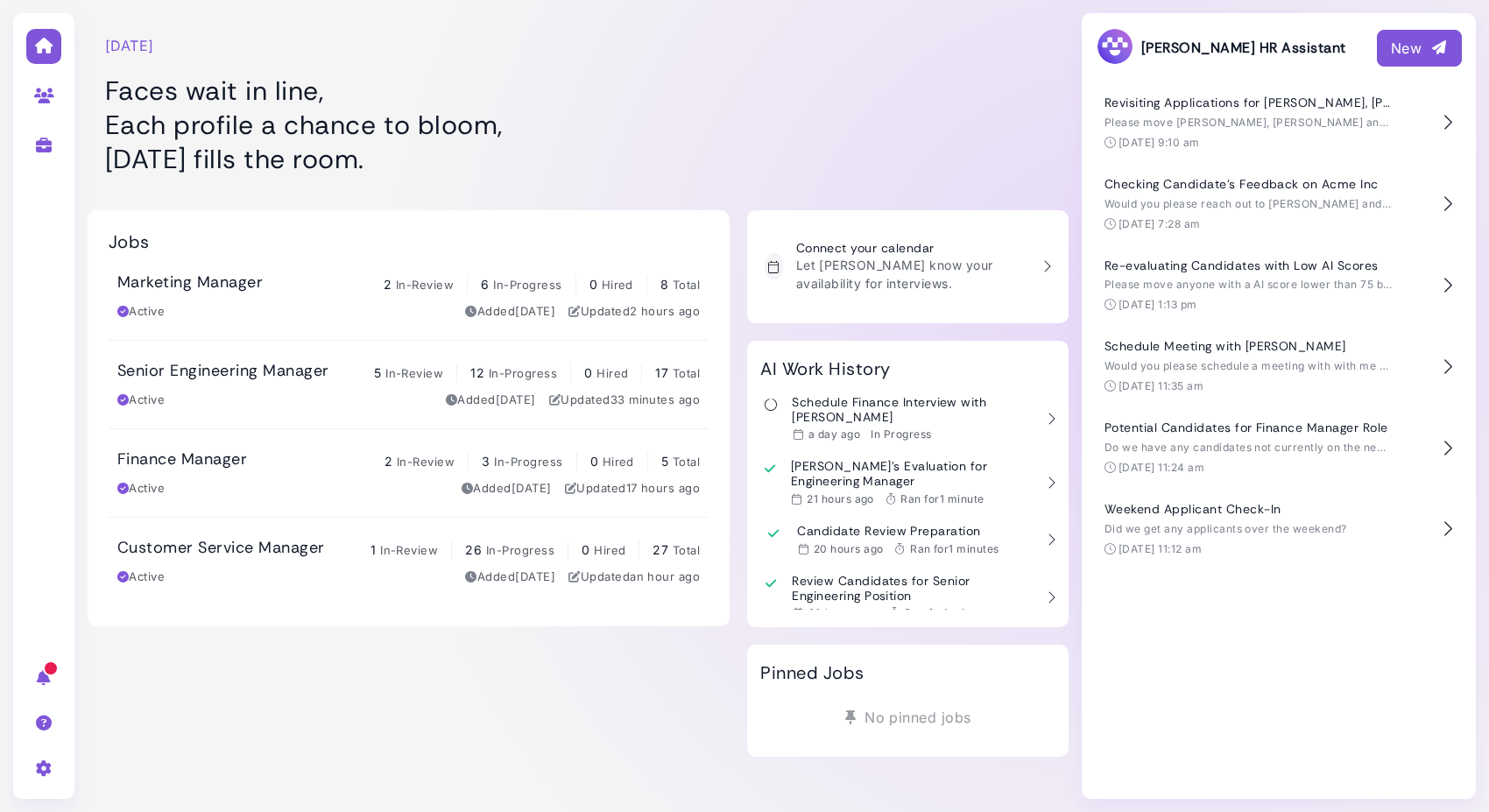
click at [529, 172] on h1 "Faces wait in line, Each profile a chance to bloom, Tuesday fills the room." at bounding box center [409, 125] width 607 height 102
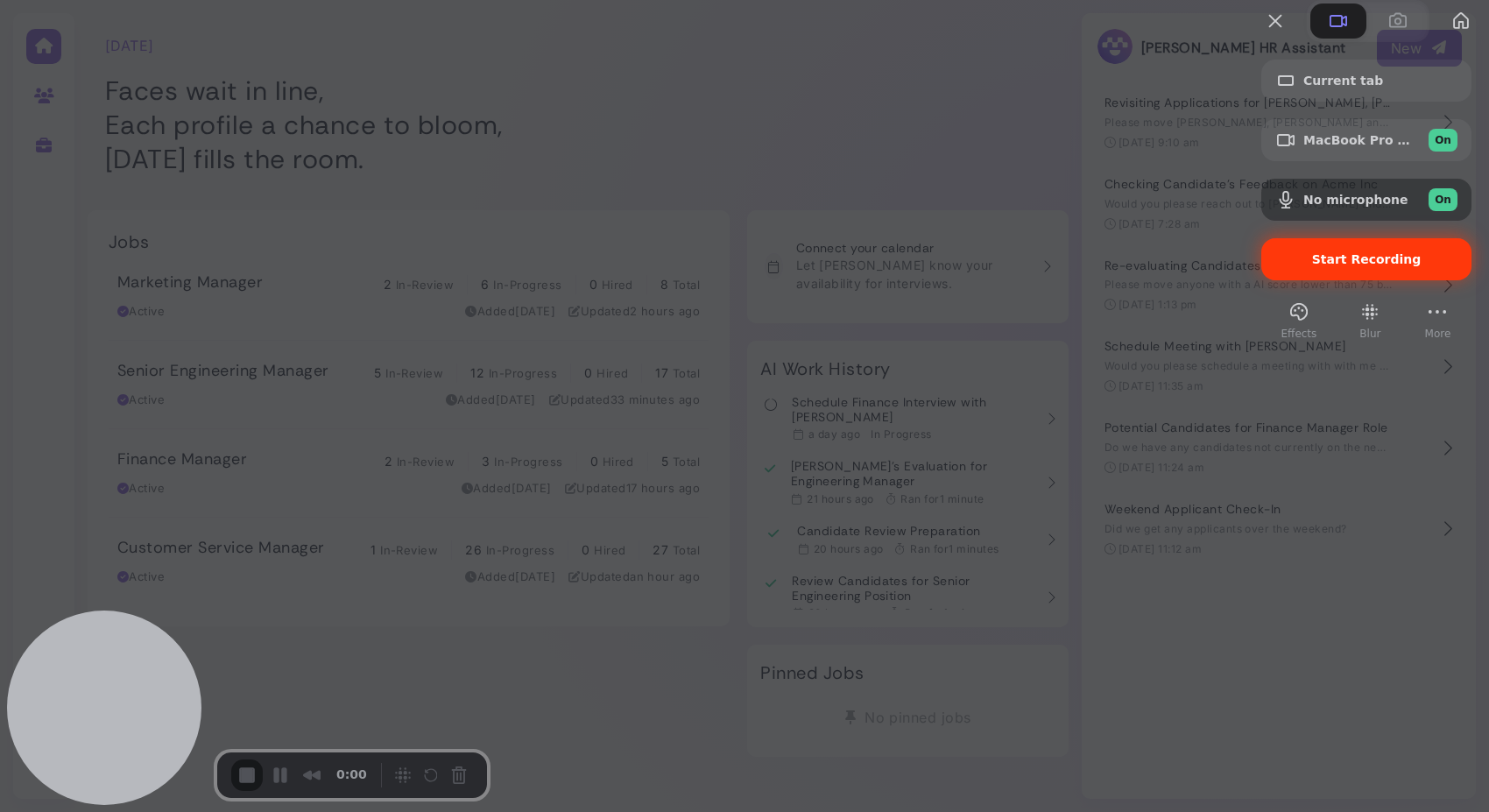
click at [1326, 267] on span "Start Recording" at bounding box center [1367, 259] width 109 height 14
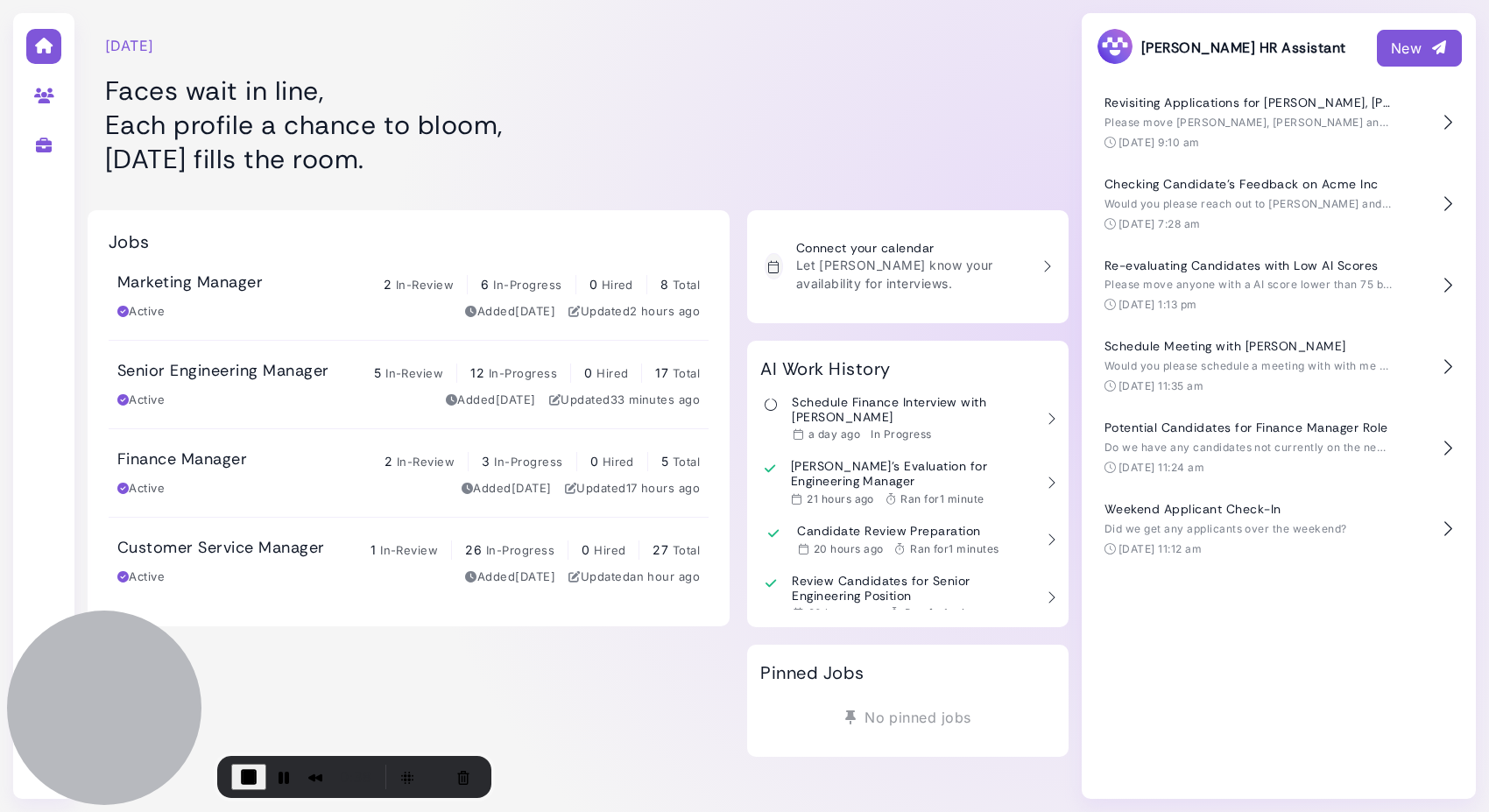
click at [589, 190] on div "Tuesday, September 09 Faces wait in line, Each profile a chance to bloom, Tuesd…" at bounding box center [578, 378] width 981 height 757
click at [1400, 55] on div "New" at bounding box center [1420, 48] width 57 height 21
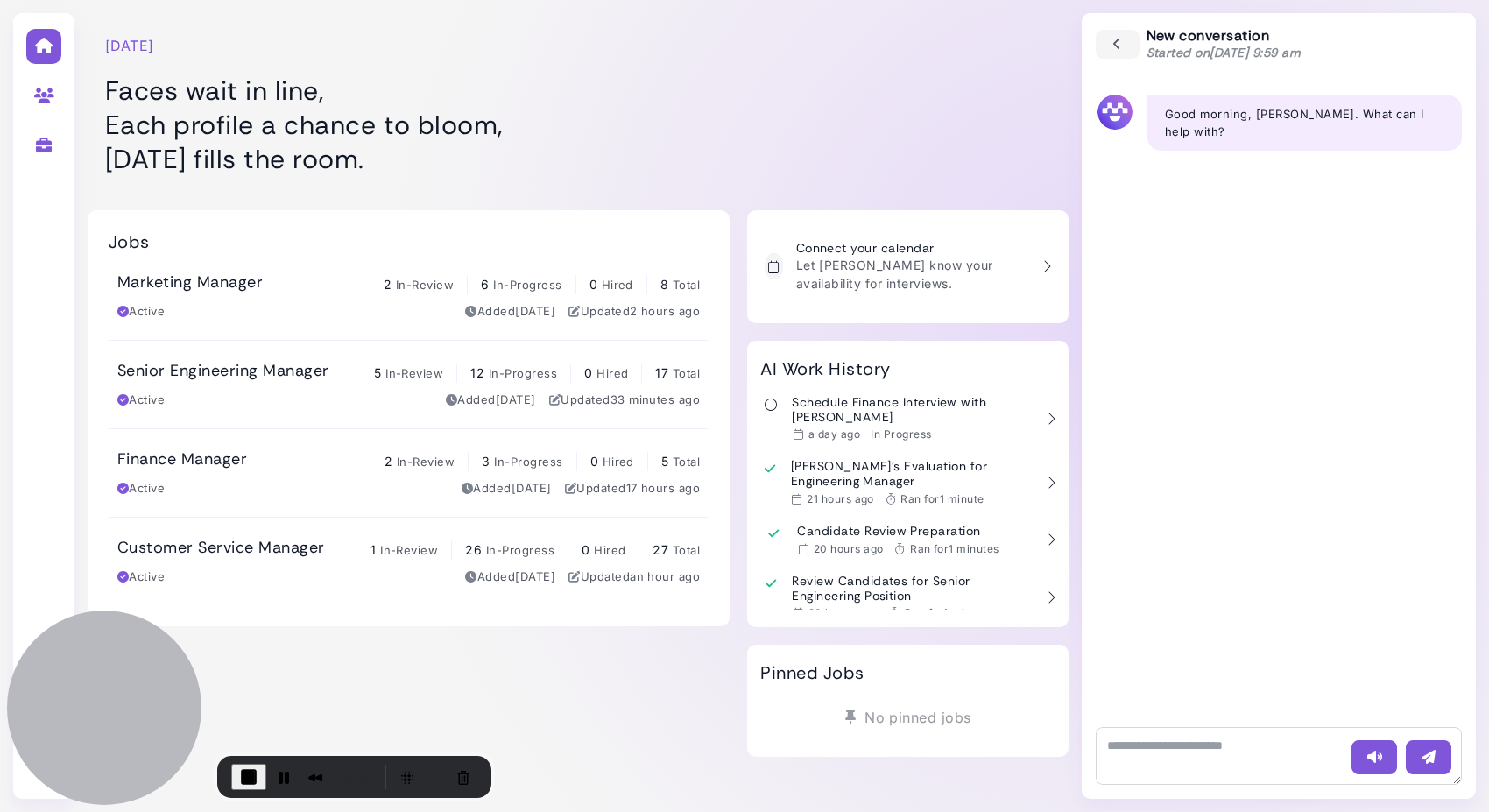
click at [291, 377] on h3 "Senior Engineering Manager" at bounding box center [223, 371] width 211 height 19
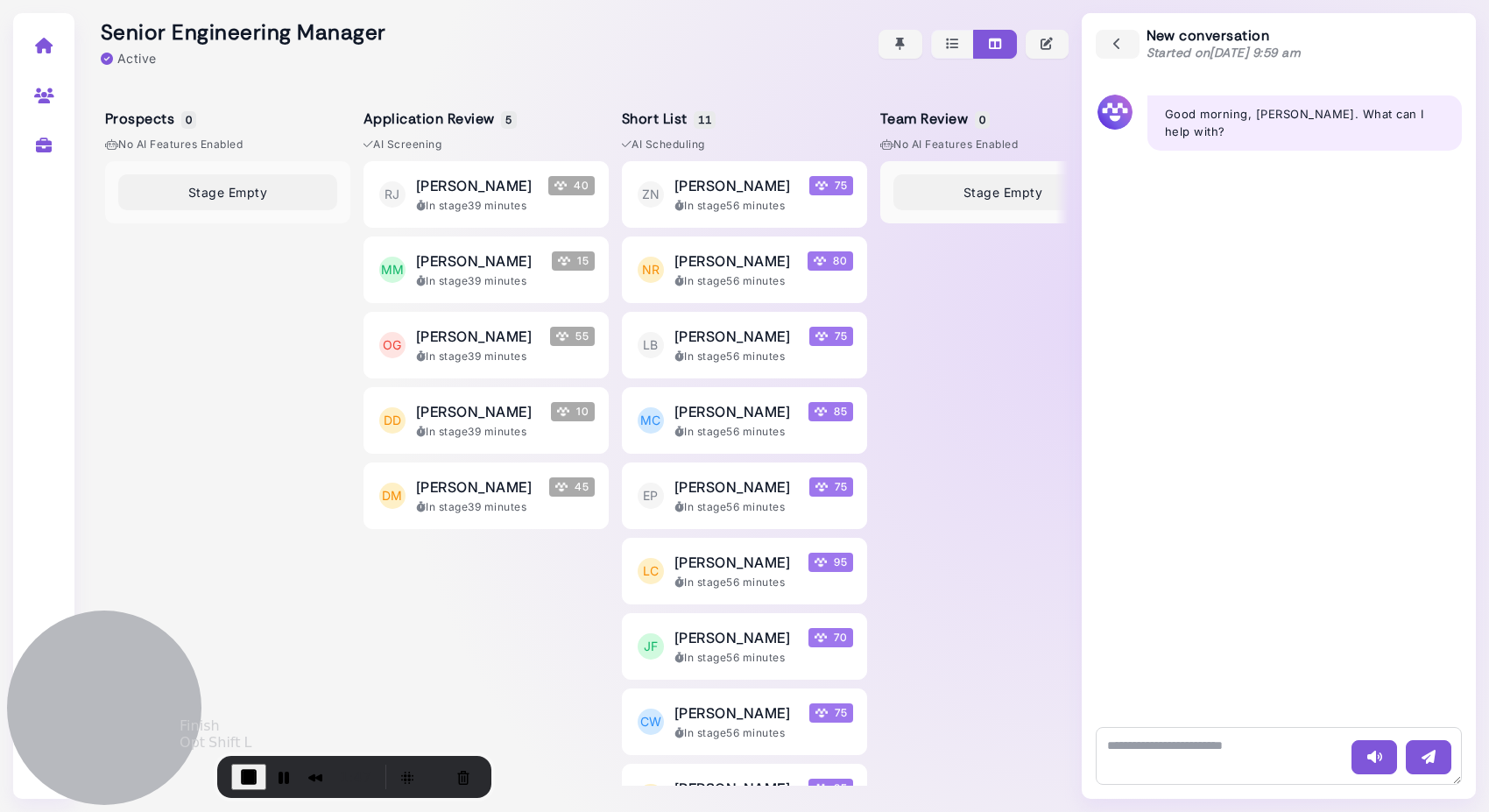
click at [246, 765] on span "End Recording" at bounding box center [249, 777] width 21 height 21
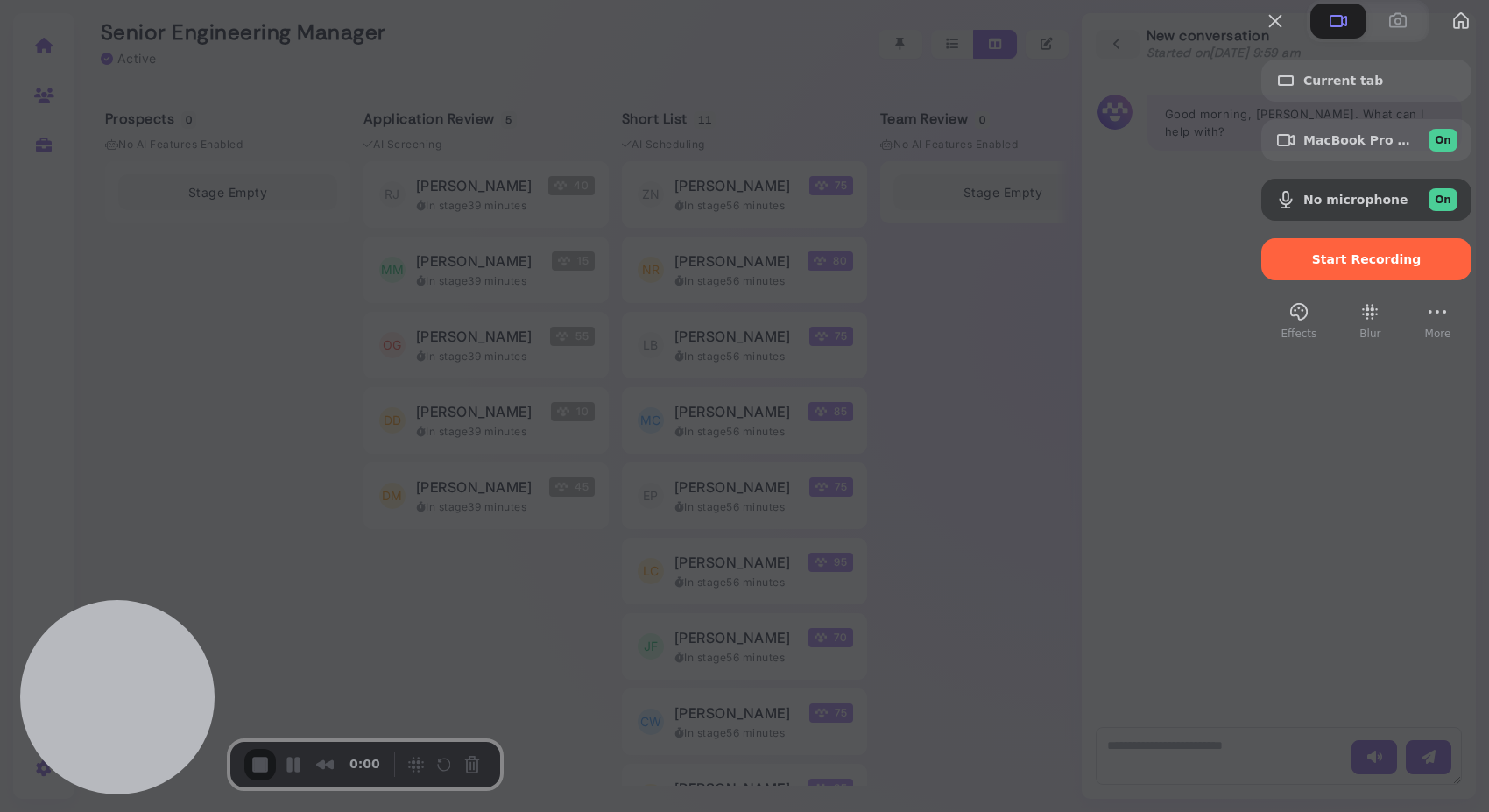
drag, startPoint x: 375, startPoint y: 758, endPoint x: 388, endPoint y: 747, distance: 17.0
click at [388, 748] on div "0:00" at bounding box center [365, 764] width 242 height 31
click at [352, 614] on div at bounding box center [744, 406] width 1489 height 812
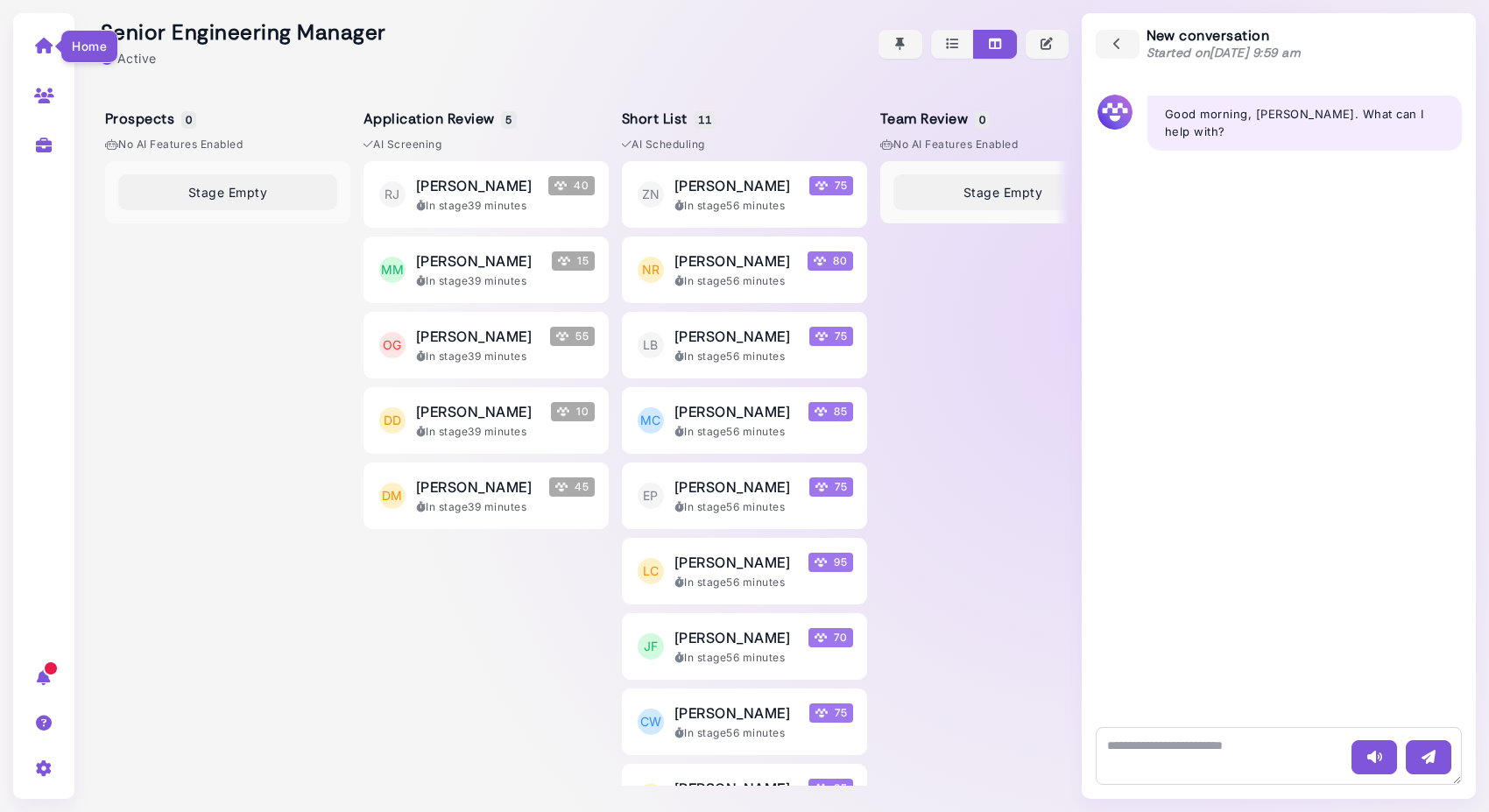
click at [47, 42] on icon at bounding box center [44, 46] width 20 height 16
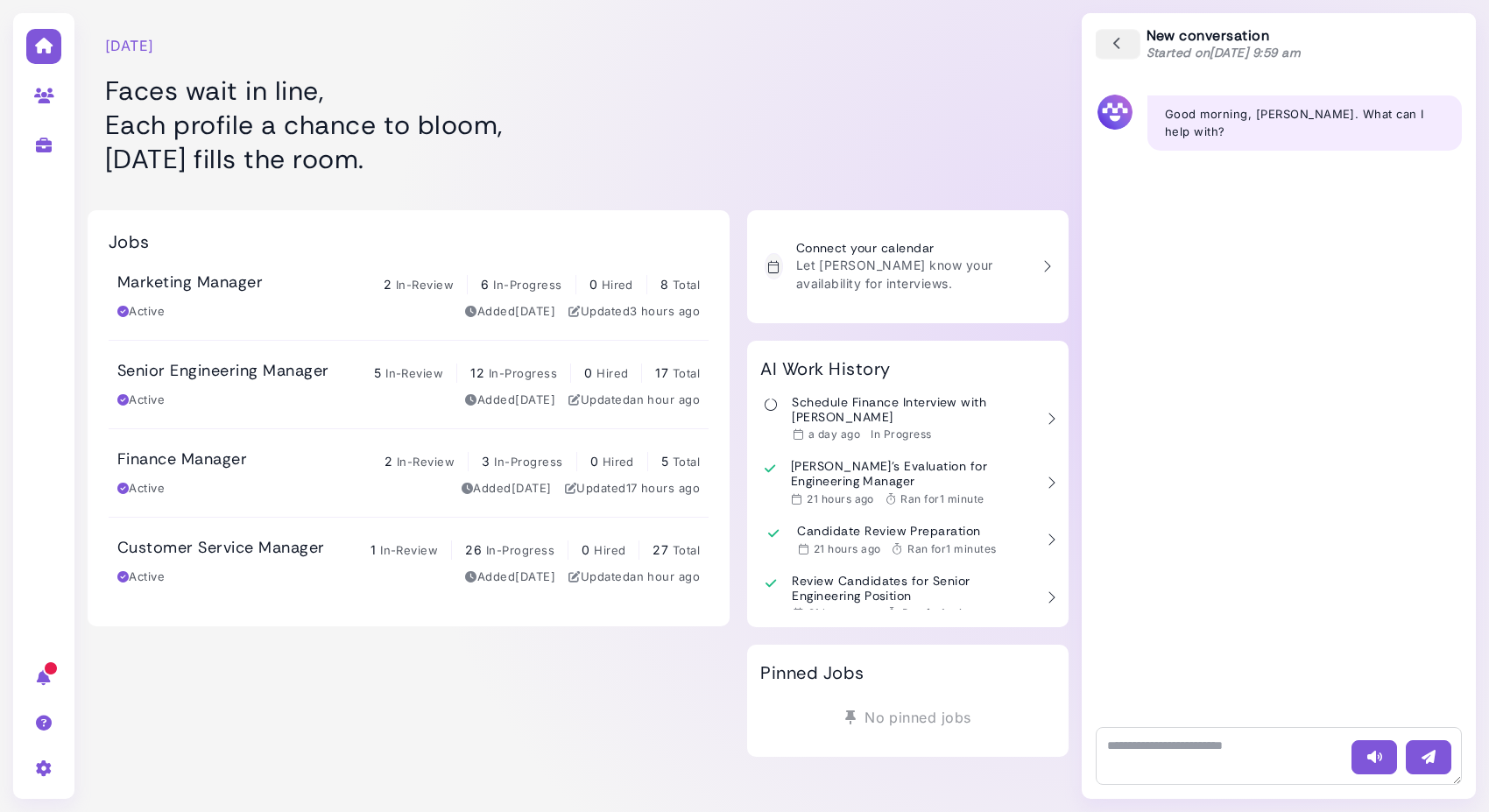
click at [1123, 45] on icon "button" at bounding box center [1118, 45] width 16 height 19
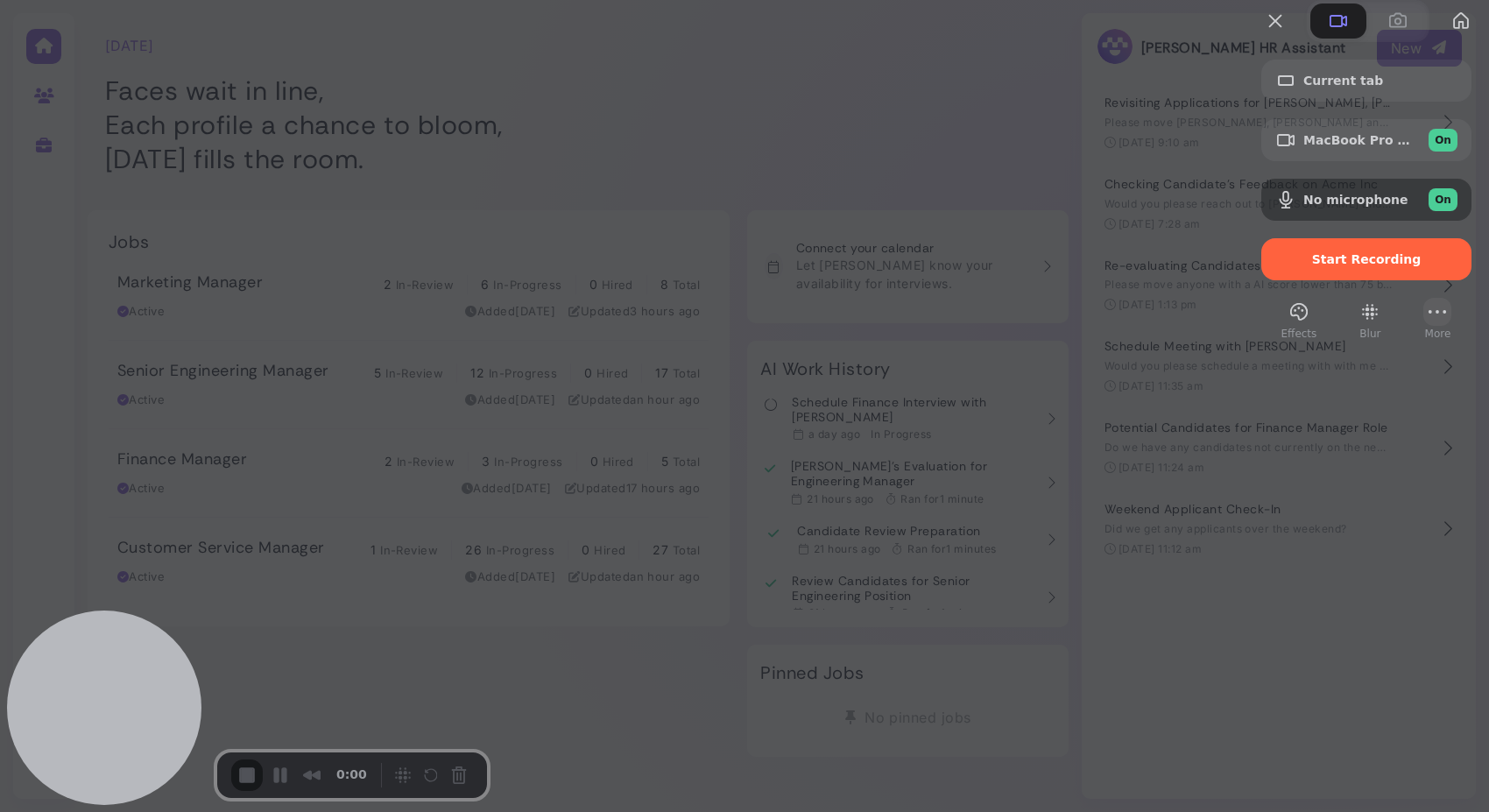
click at [1424, 325] on button "More" at bounding box center [1438, 312] width 28 height 28
click at [1352, 136] on span "Settings" at bounding box center [1325, 144] width 58 height 17
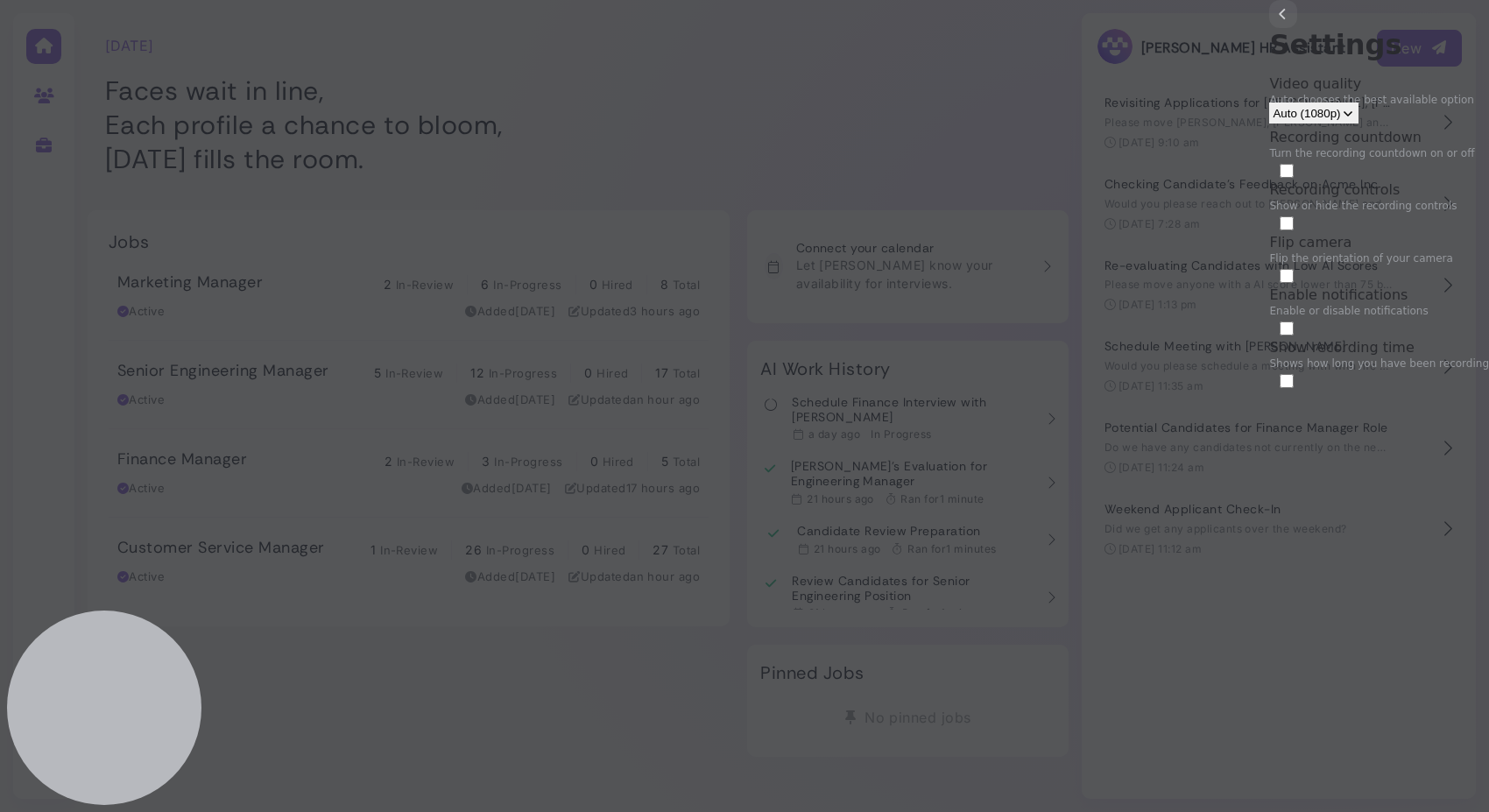
click at [1270, 28] on button "back" at bounding box center [1284, 14] width 28 height 28
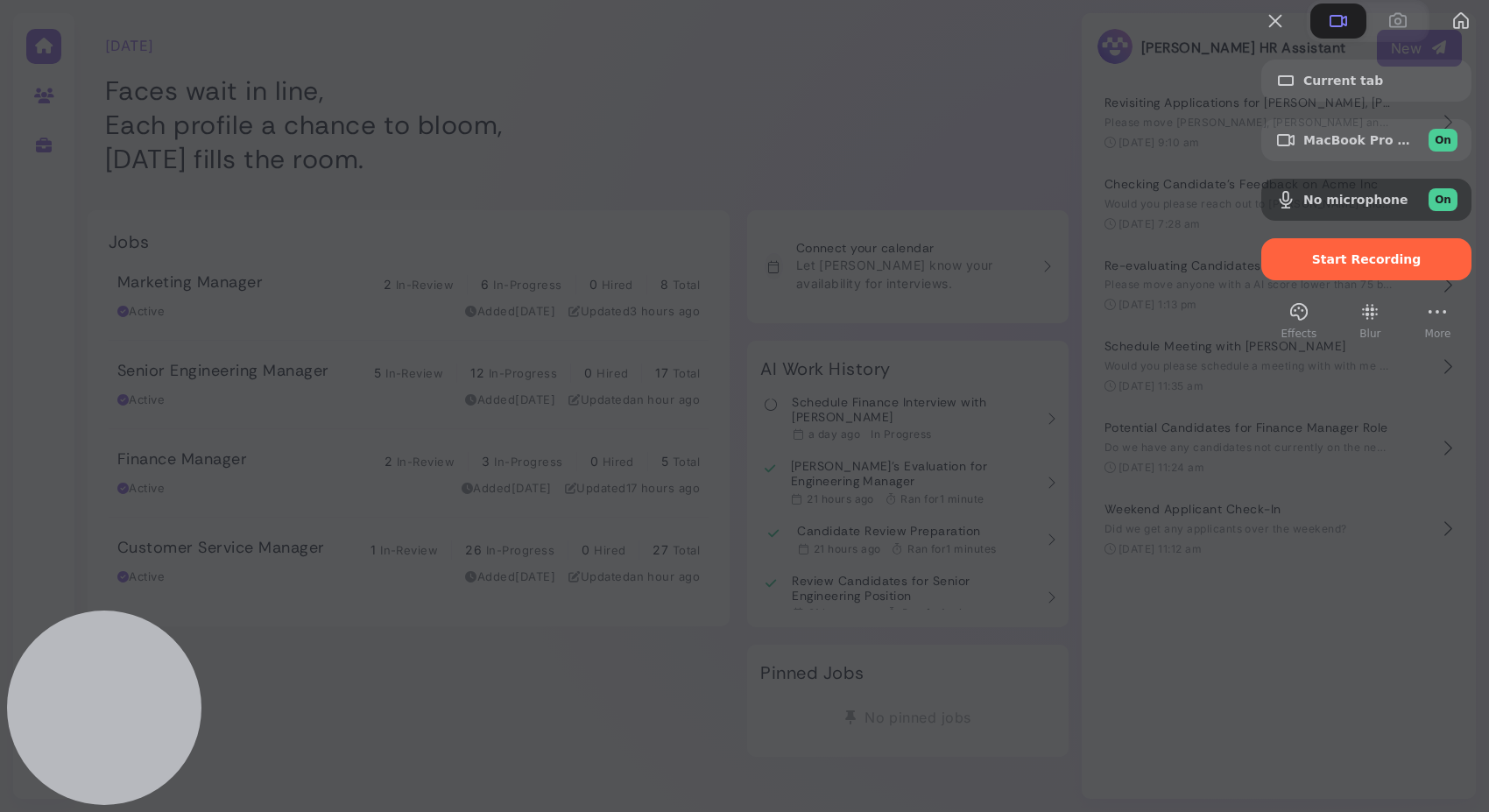
click at [865, 101] on div at bounding box center [744, 406] width 1489 height 812
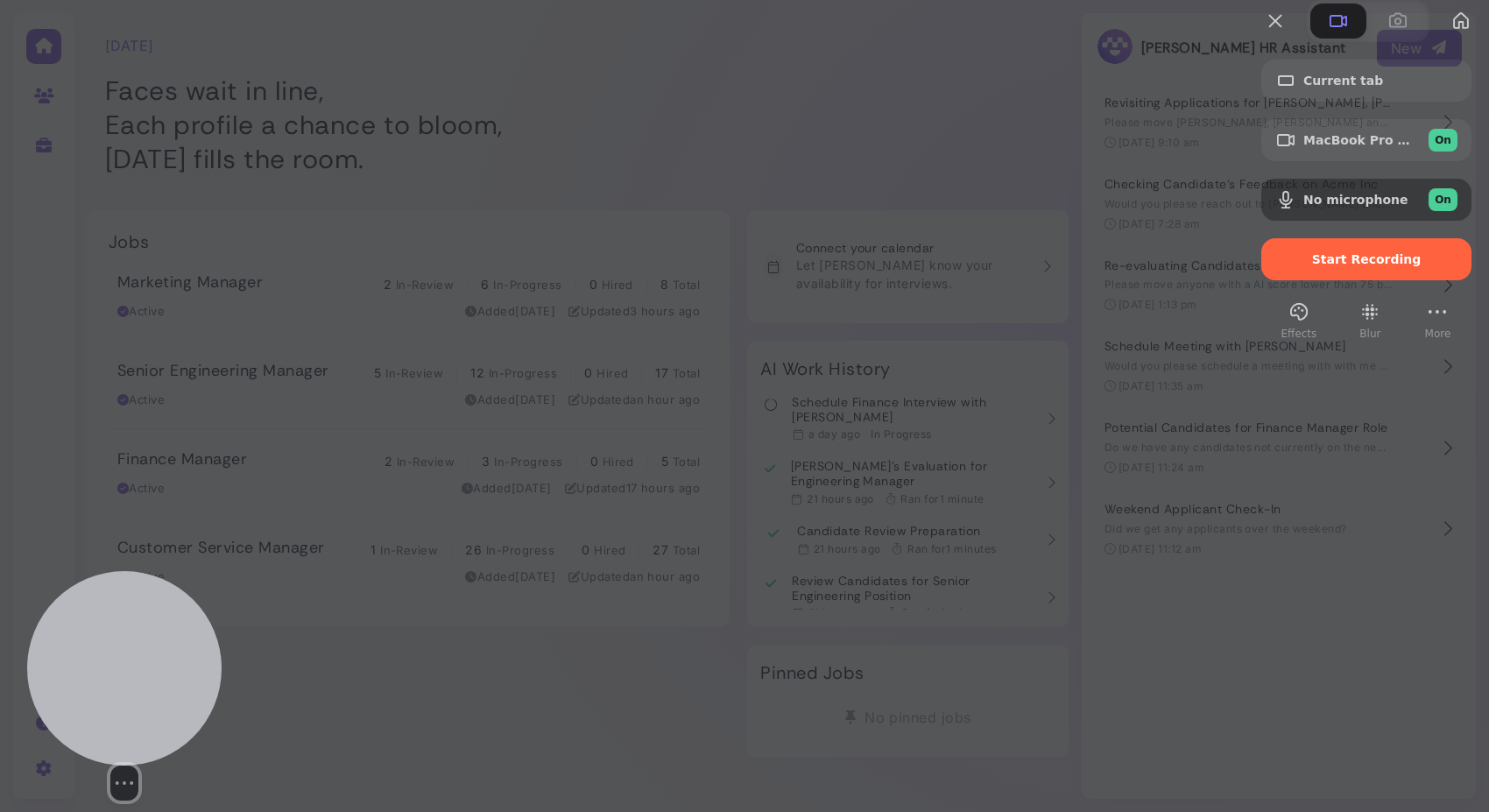
drag, startPoint x: 66, startPoint y: 687, endPoint x: 85, endPoint y: 682, distance: 19.6
click at [85, 682] on div at bounding box center [124, 668] width 195 height 194
click at [120, 707] on div at bounding box center [123, 660] width 195 height 194
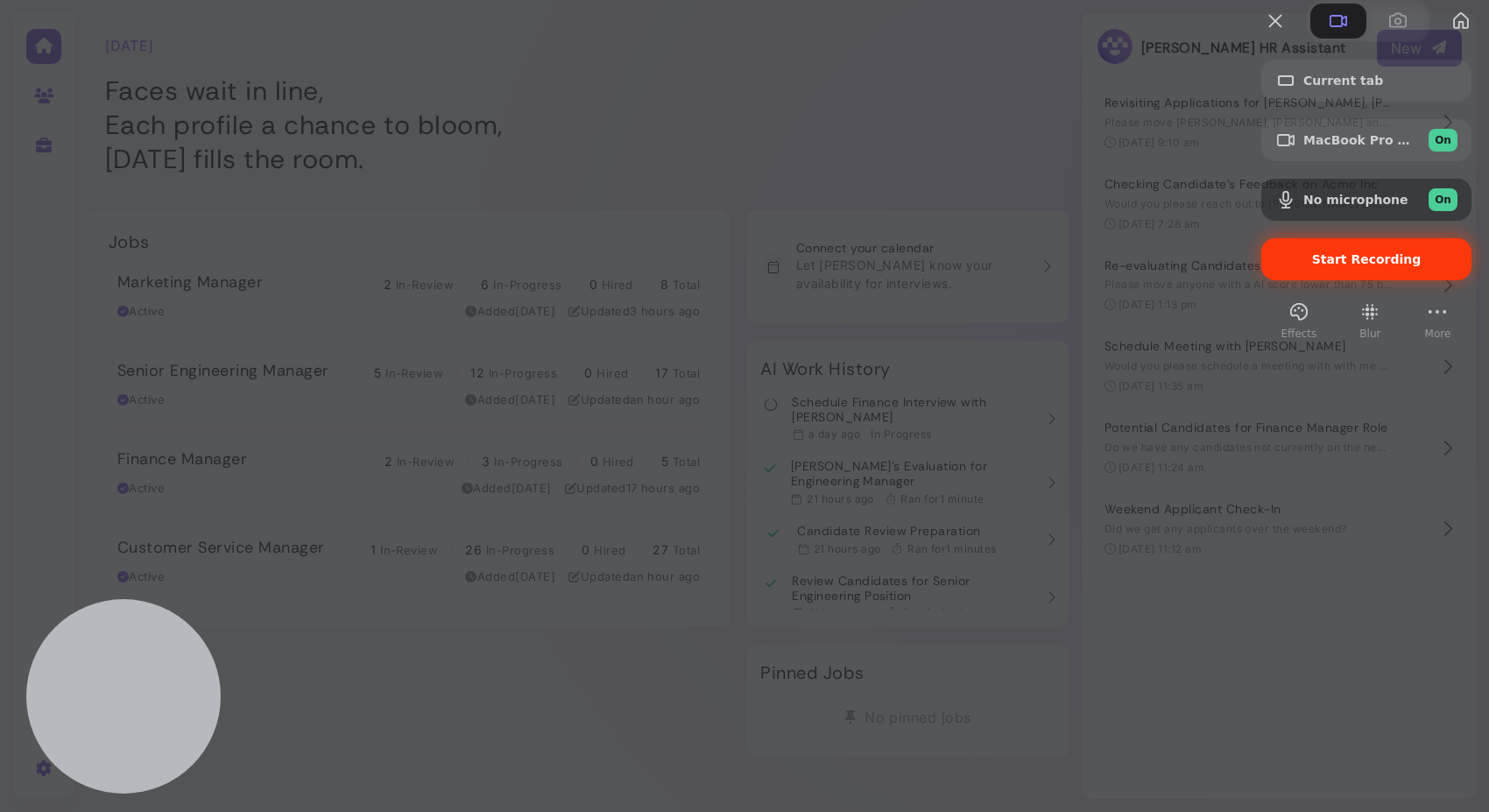
click at [1312, 267] on span "Start Recording" at bounding box center [1367, 259] width 109 height 14
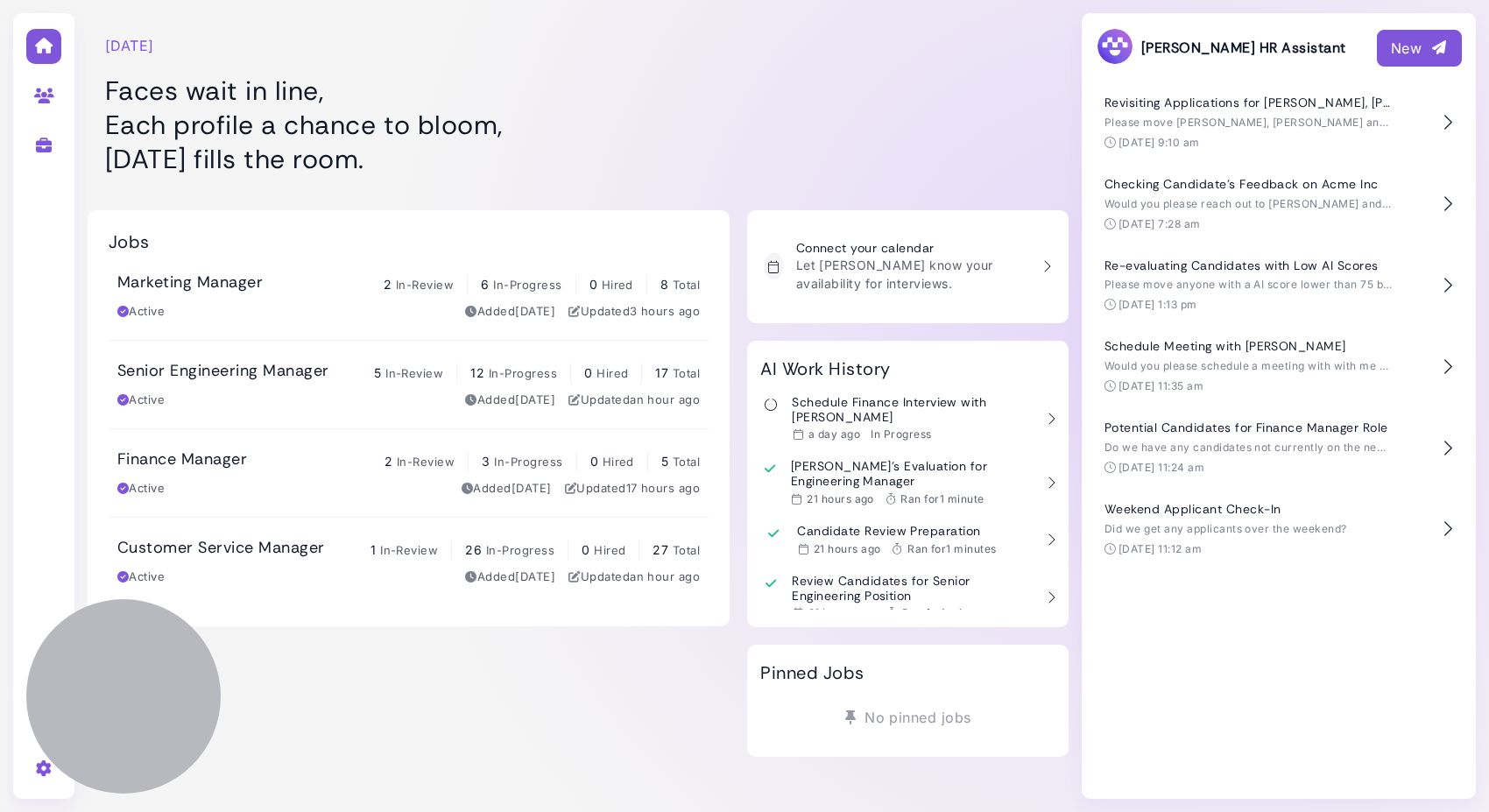
click at [1388, 57] on button "New" at bounding box center [1420, 47] width 85 height 37
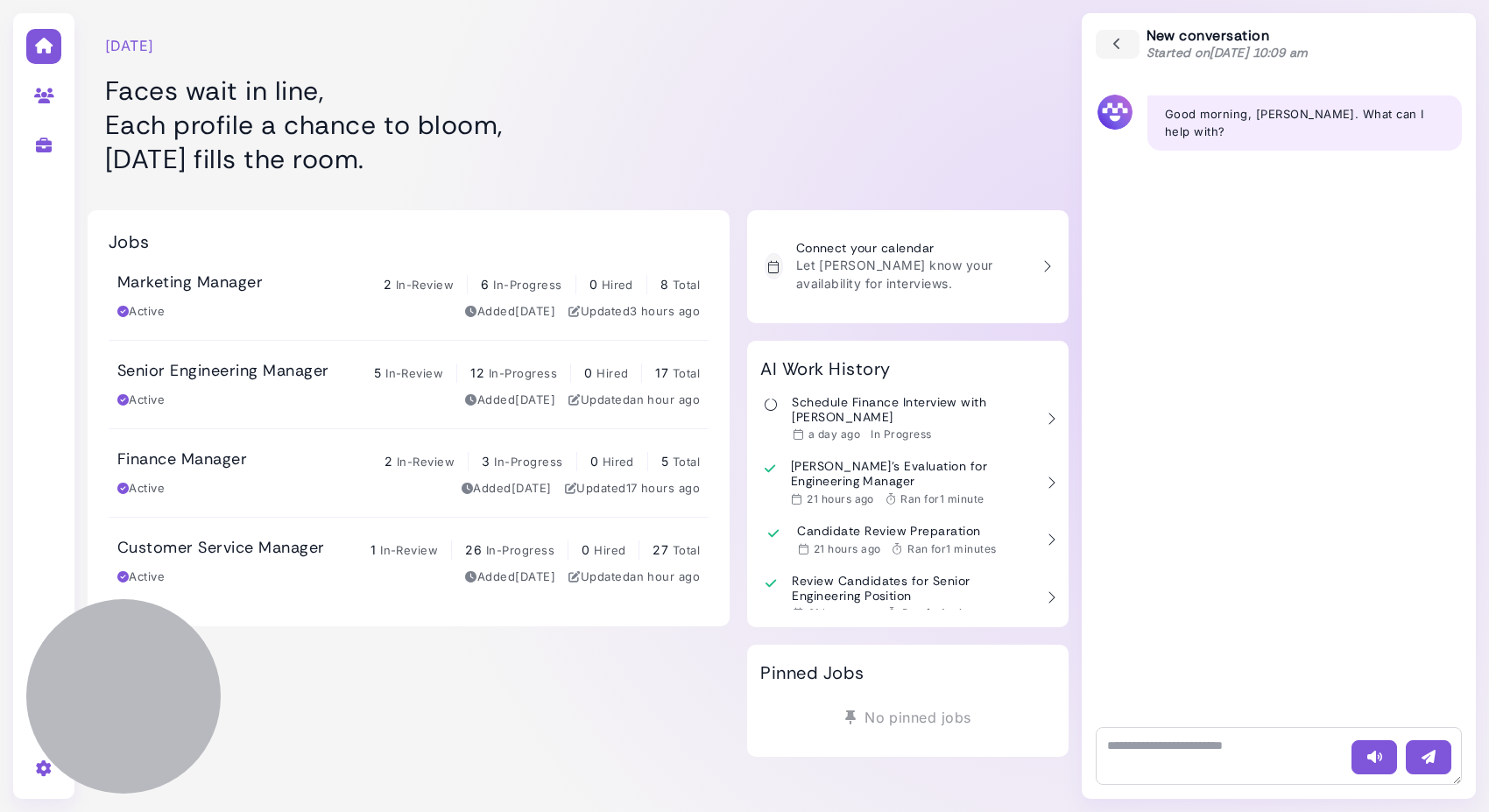
click at [344, 382] on div "Senior Engineering Manager 5 In-Review 12 In-Progress 0 Hired 17 Total Active A…" at bounding box center [409, 384] width 583 height 47
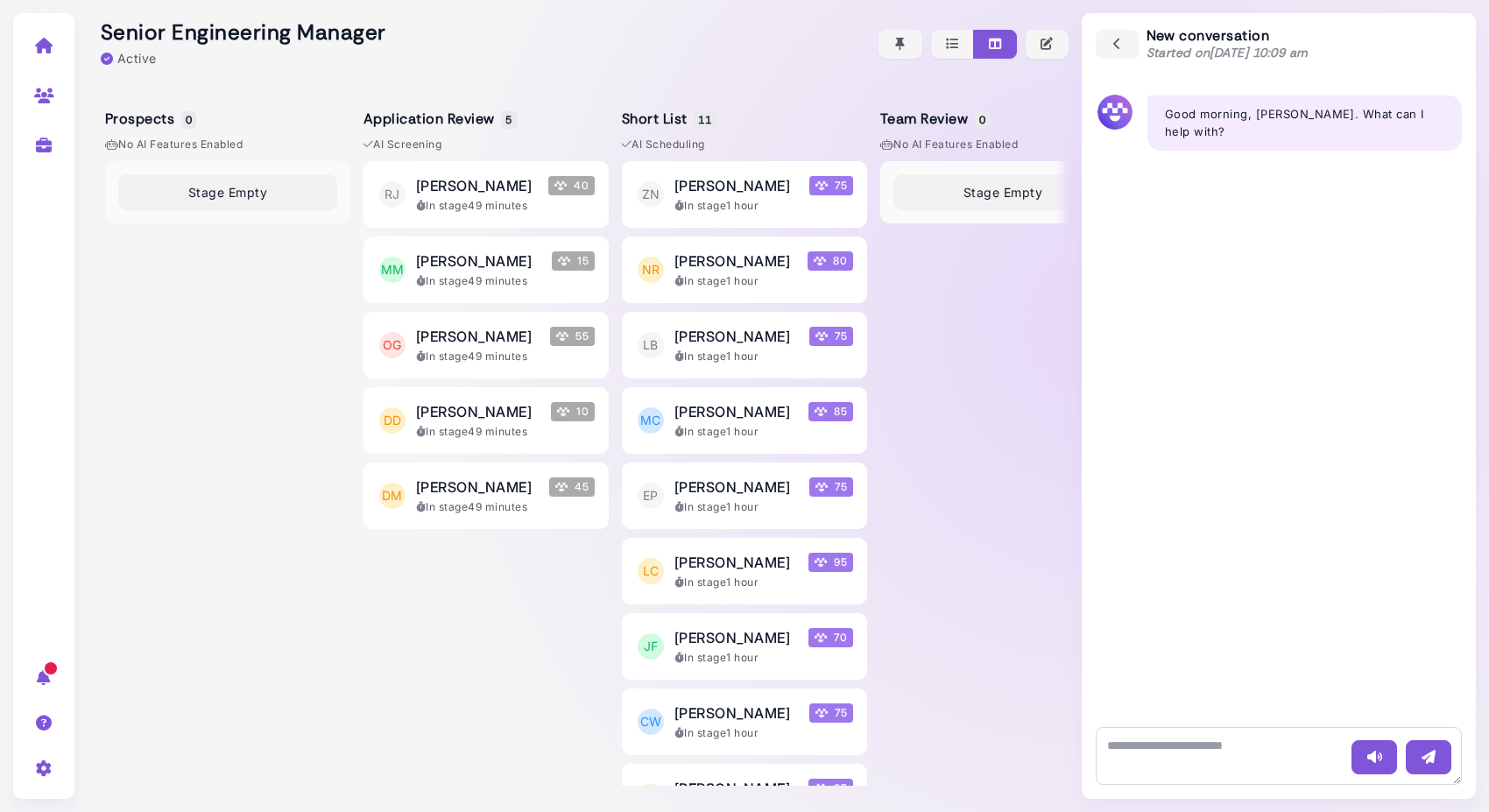
click at [47, 39] on icon at bounding box center [44, 46] width 20 height 16
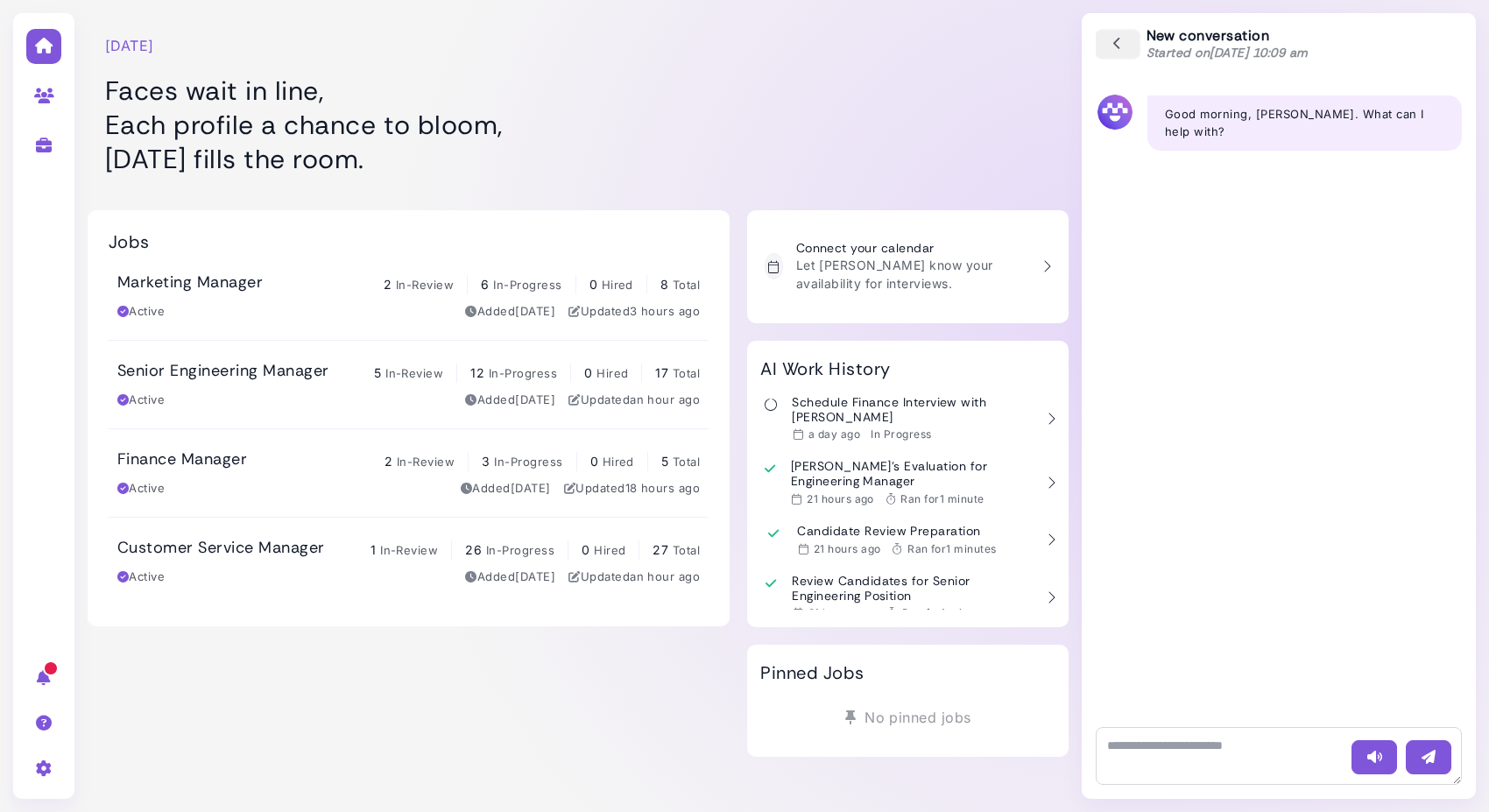
click at [1120, 49] on icon "button" at bounding box center [1118, 45] width 16 height 19
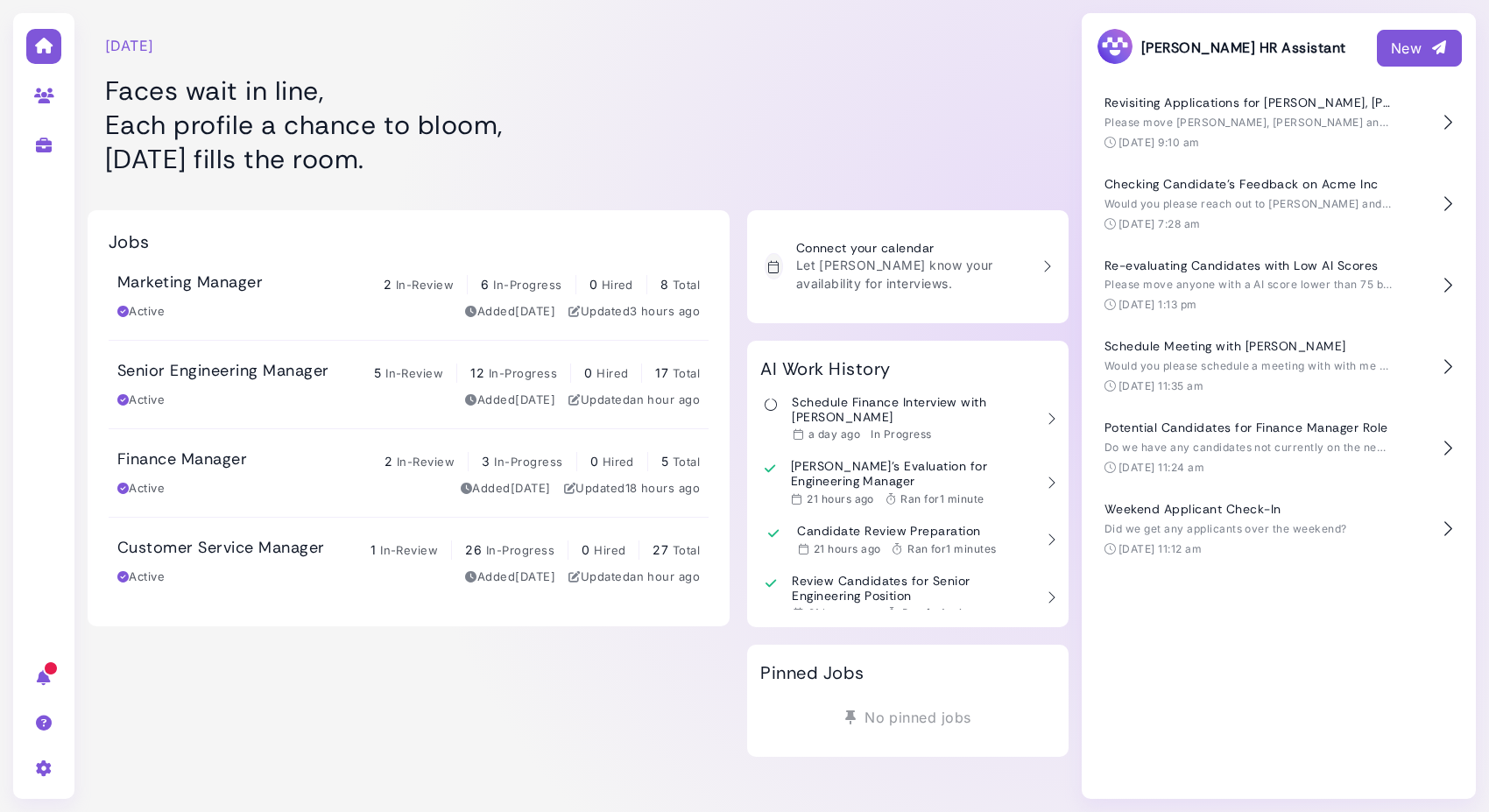
click at [357, 374] on div "Senior Engineering Manager 5 In-Review 12 In-Progress 0 Hired 17 Total" at bounding box center [409, 371] width 583 height 22
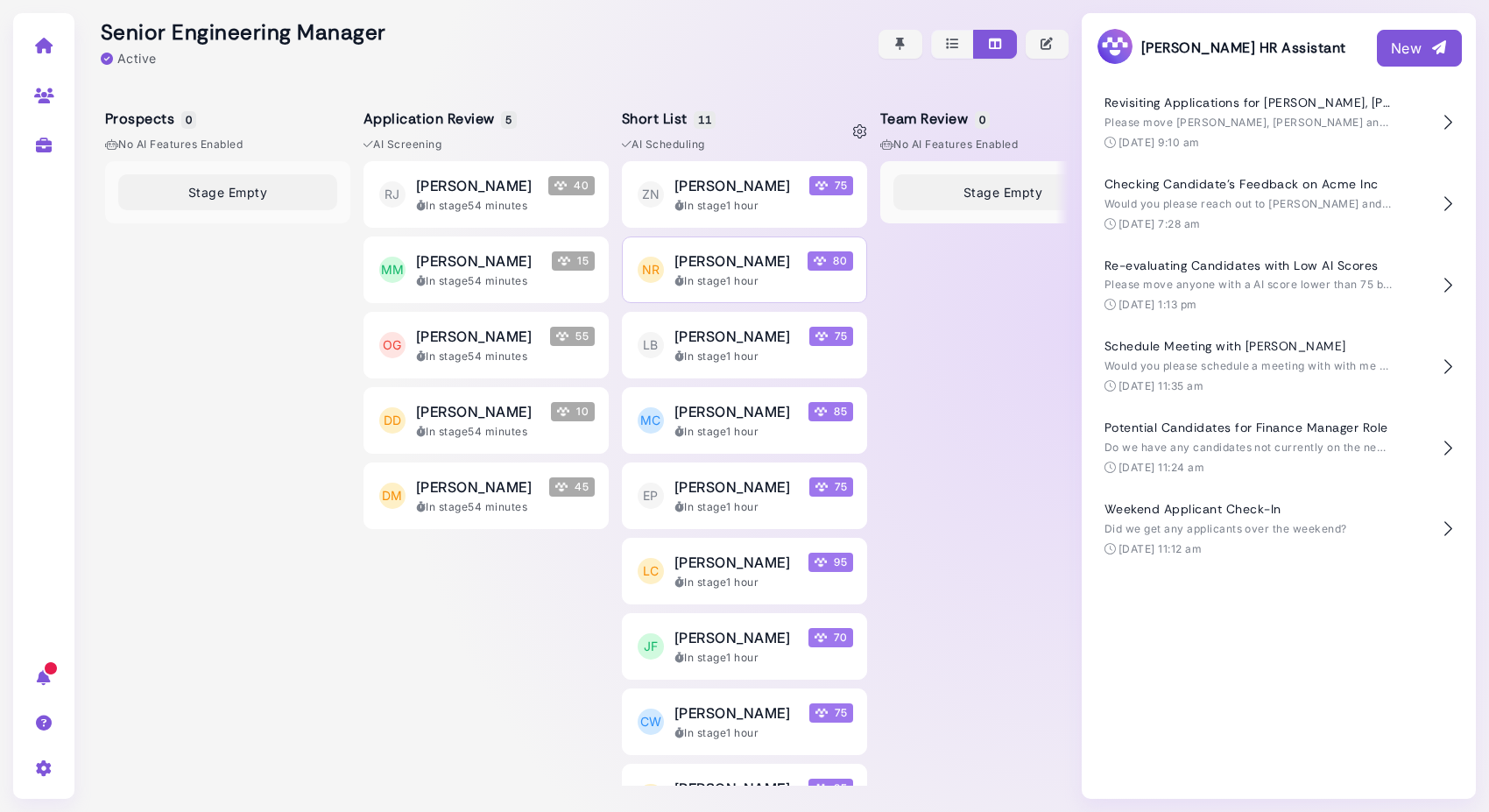
click at [692, 262] on span "Noah Ramirez" at bounding box center [733, 261] width 116 height 21
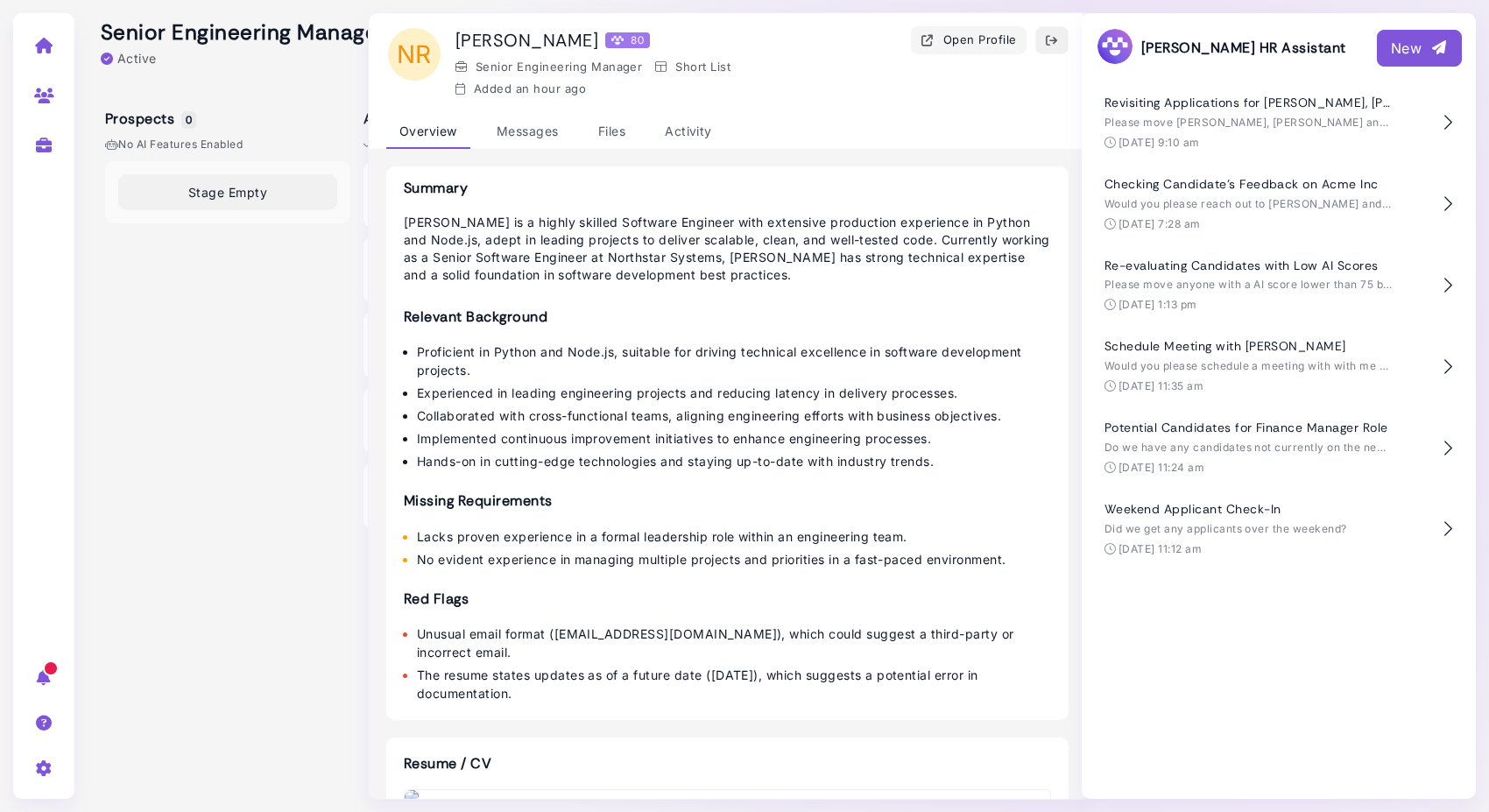
click at [1057, 40] on icon "button" at bounding box center [1052, 40] width 14 height 18
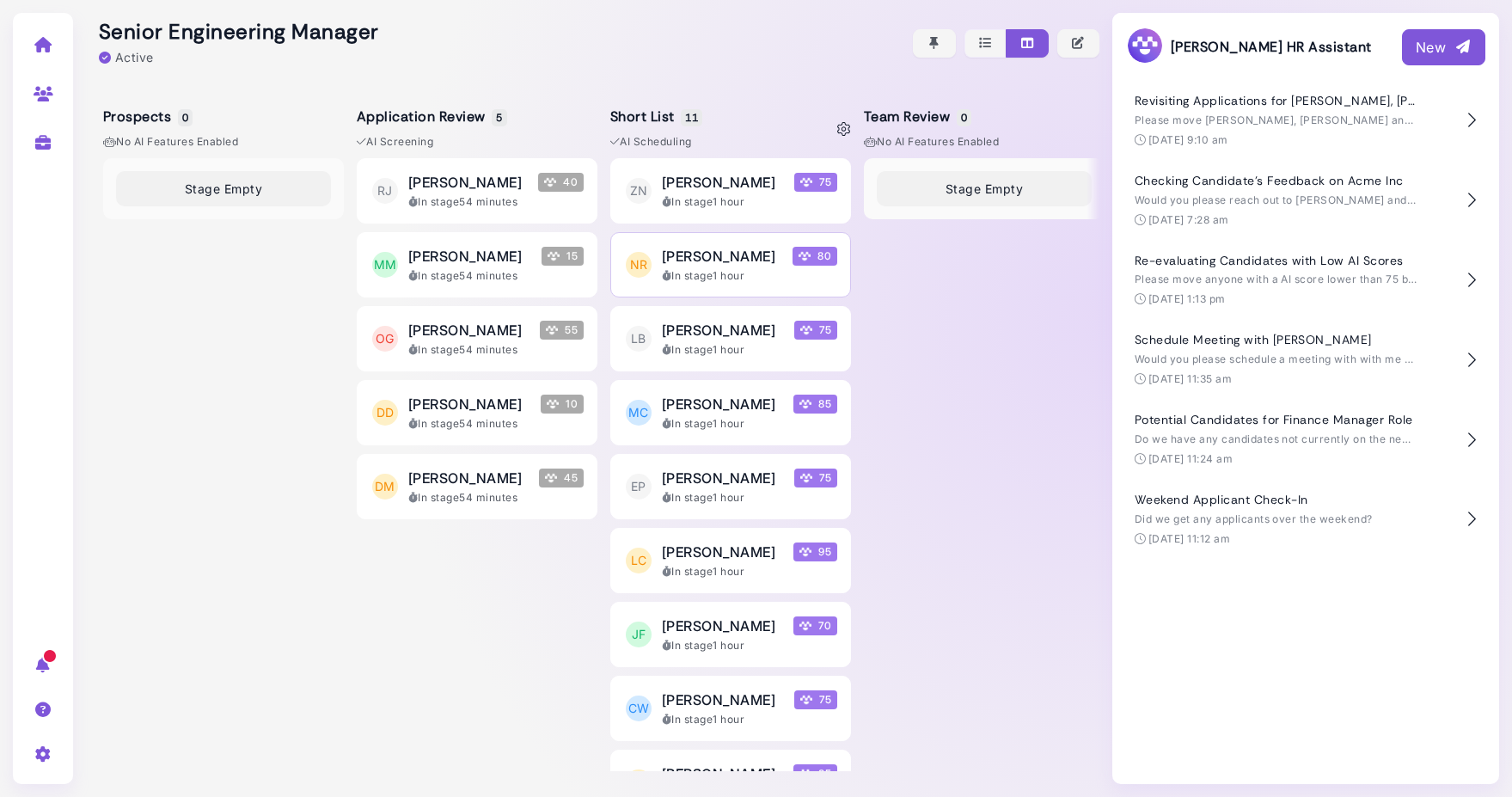
click at [715, 249] on span "Noah Ramirez" at bounding box center [719, 256] width 114 height 20
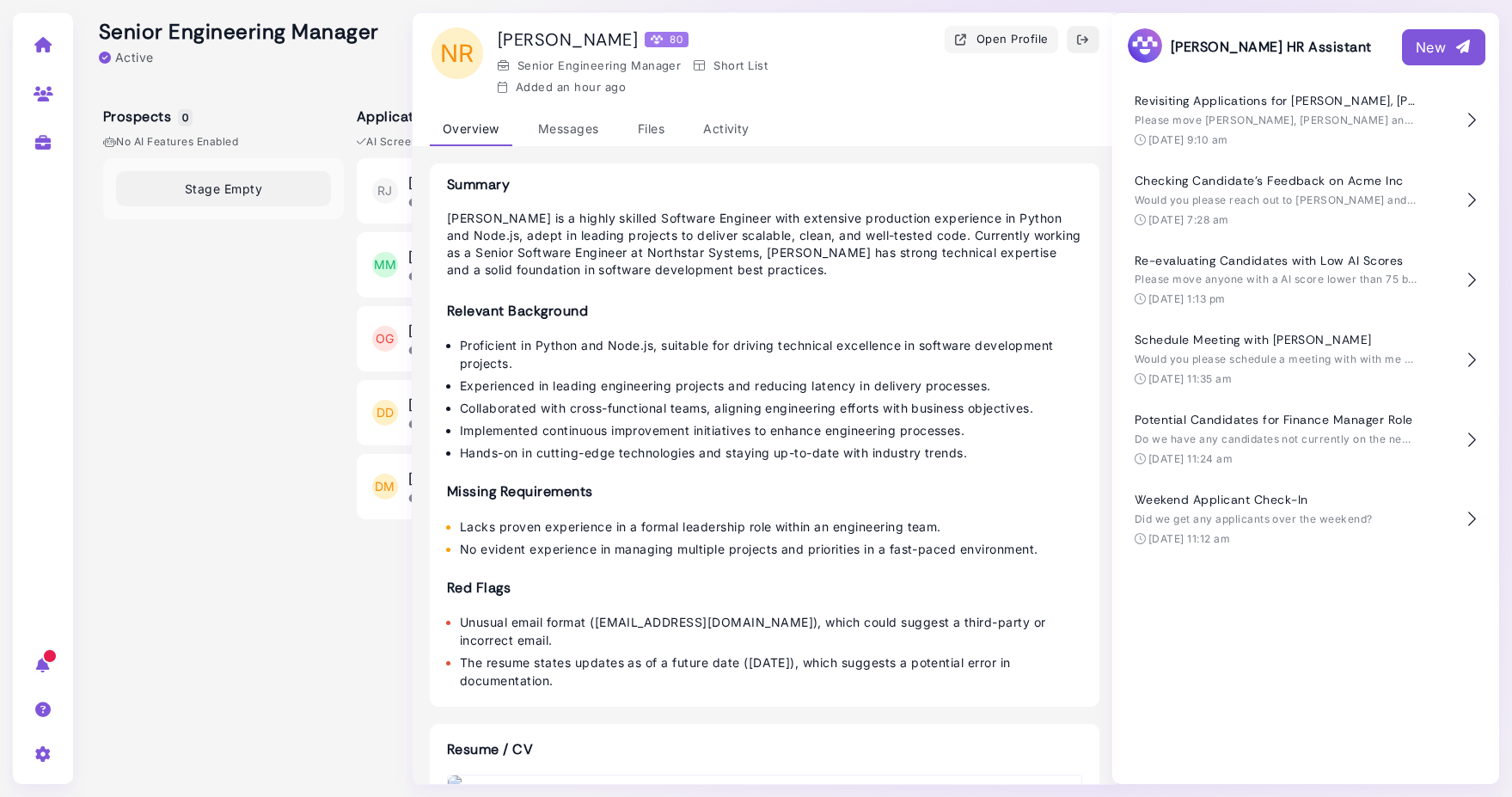
click at [1086, 39] on icon "button" at bounding box center [1083, 39] width 14 height 18
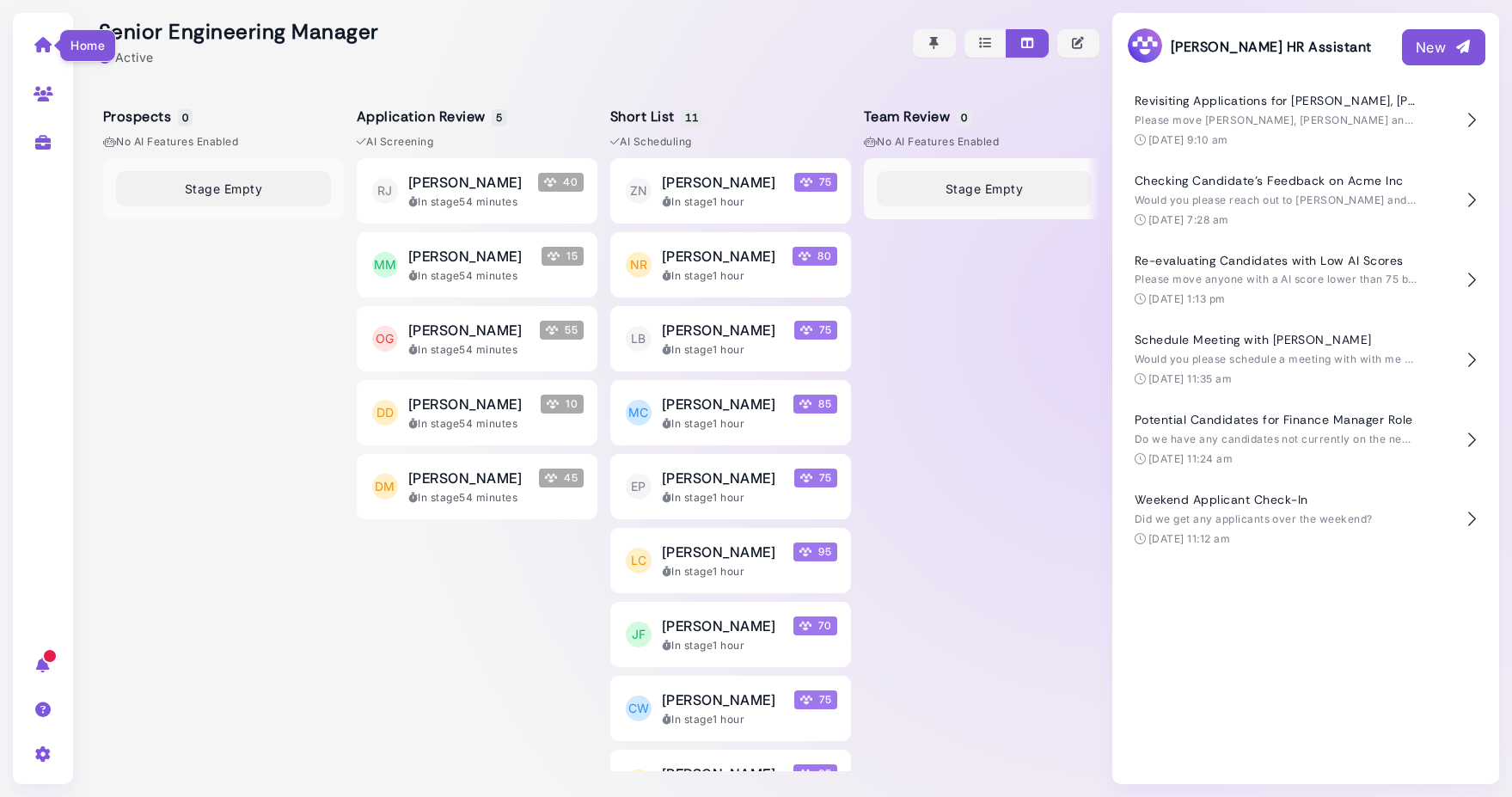
click at [44, 39] on icon at bounding box center [43, 45] width 20 height 16
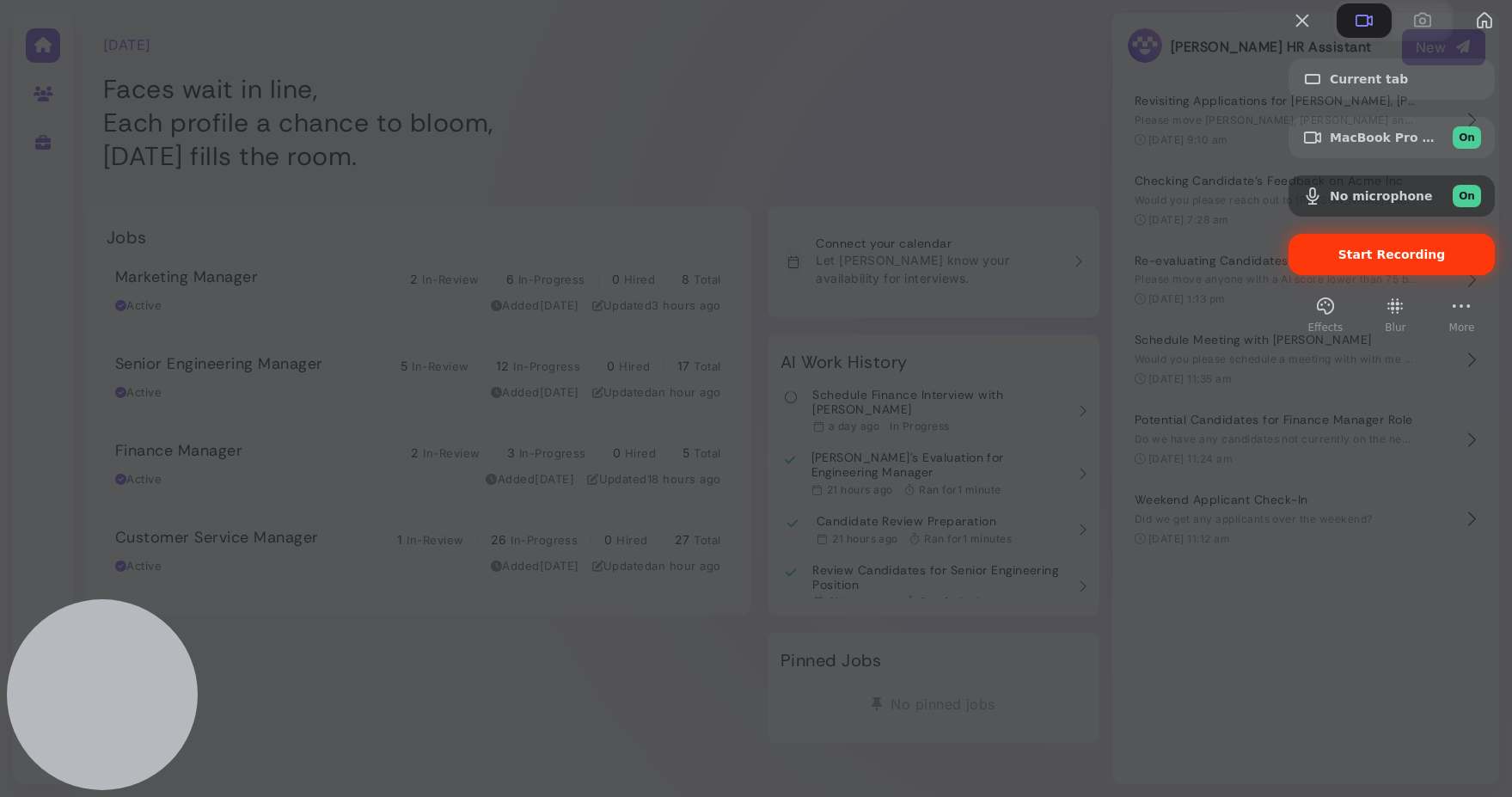
click at [1398, 262] on span "Start Recording" at bounding box center [1391, 254] width 107 height 14
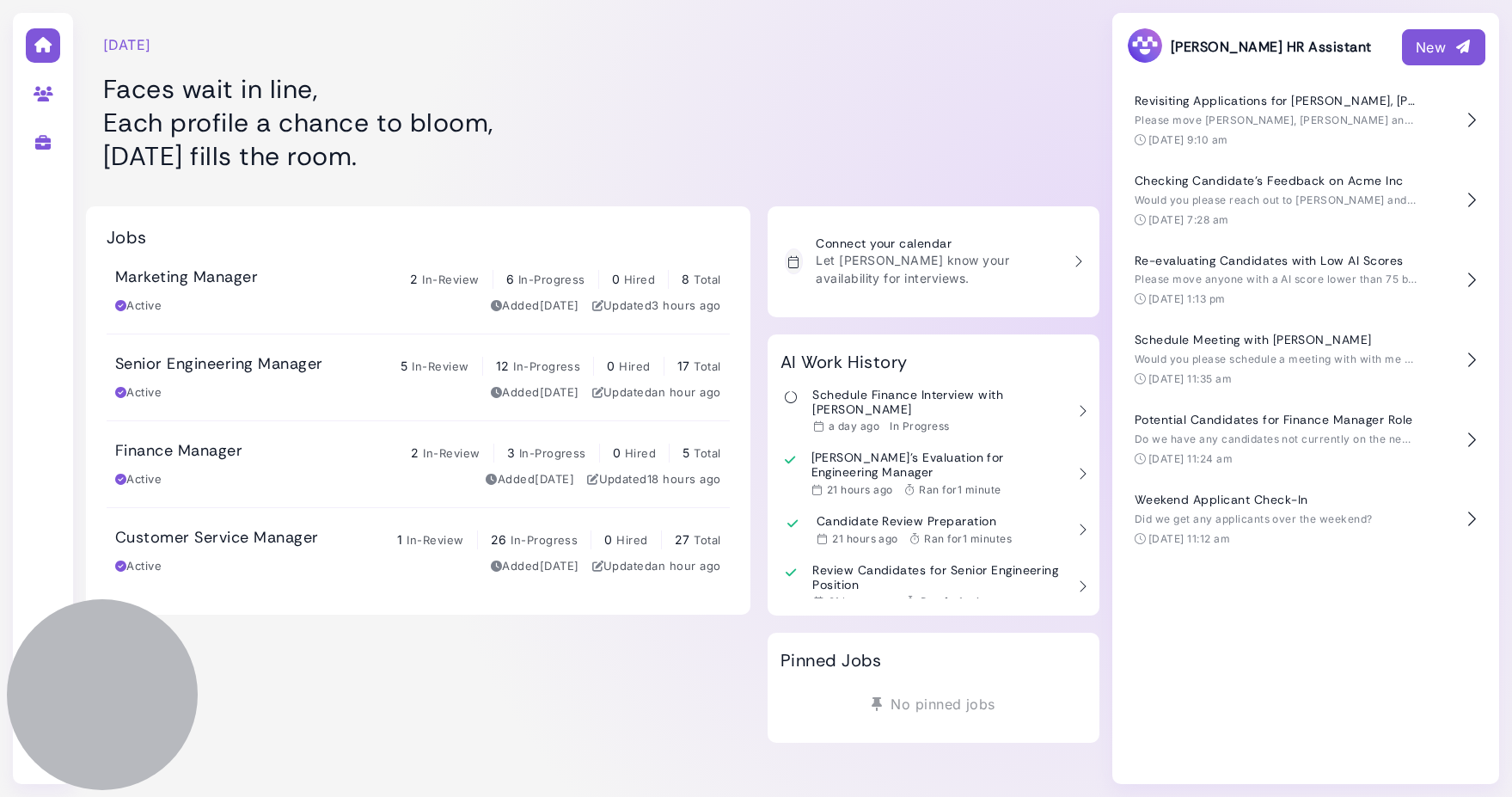
click at [1420, 48] on div "New" at bounding box center [1443, 47] width 56 height 20
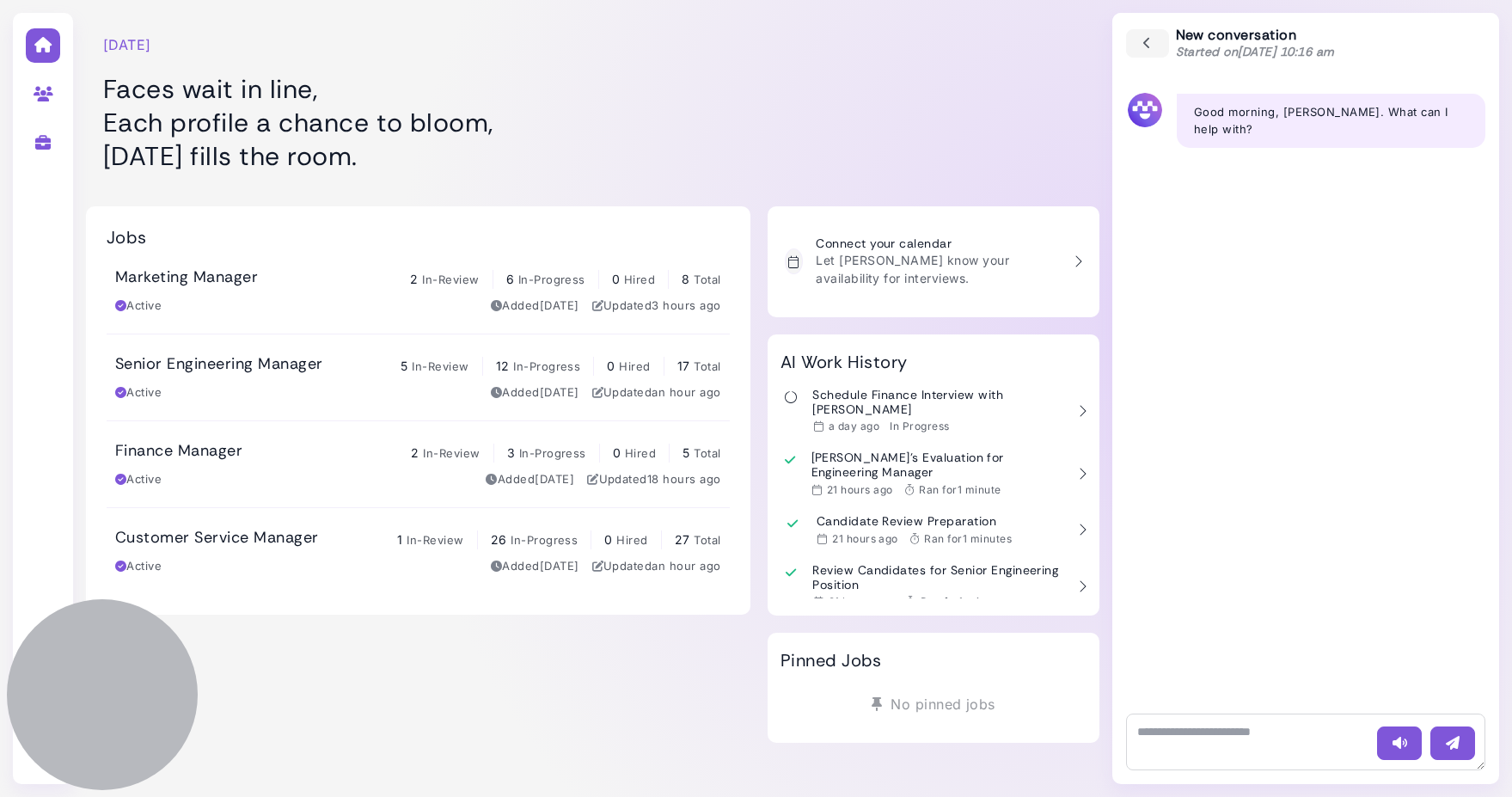
click at [309, 366] on h3 "Senior Engineering Manager" at bounding box center [219, 364] width 207 height 19
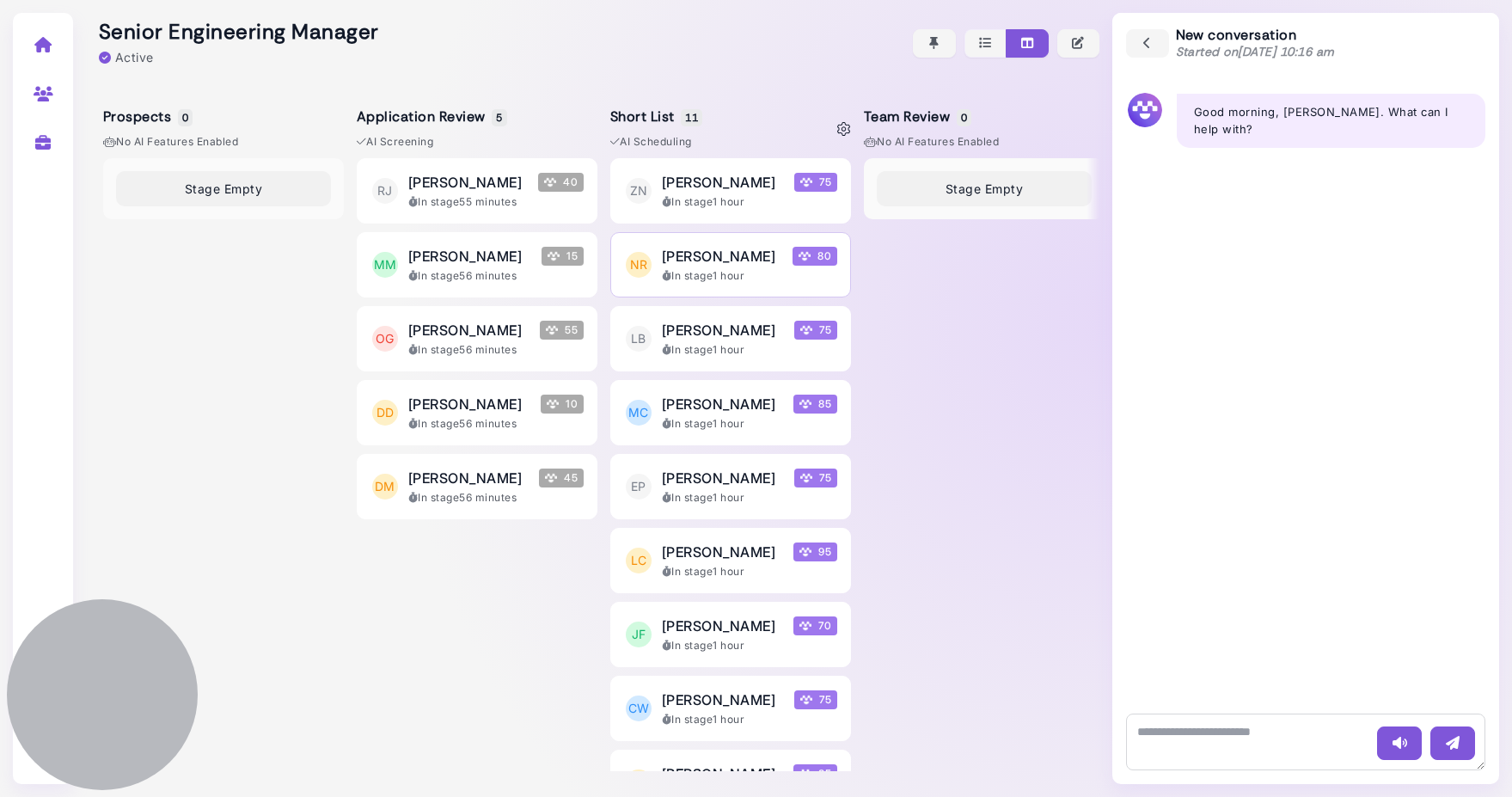
click at [721, 263] on span "Noah Ramirez" at bounding box center [719, 256] width 114 height 20
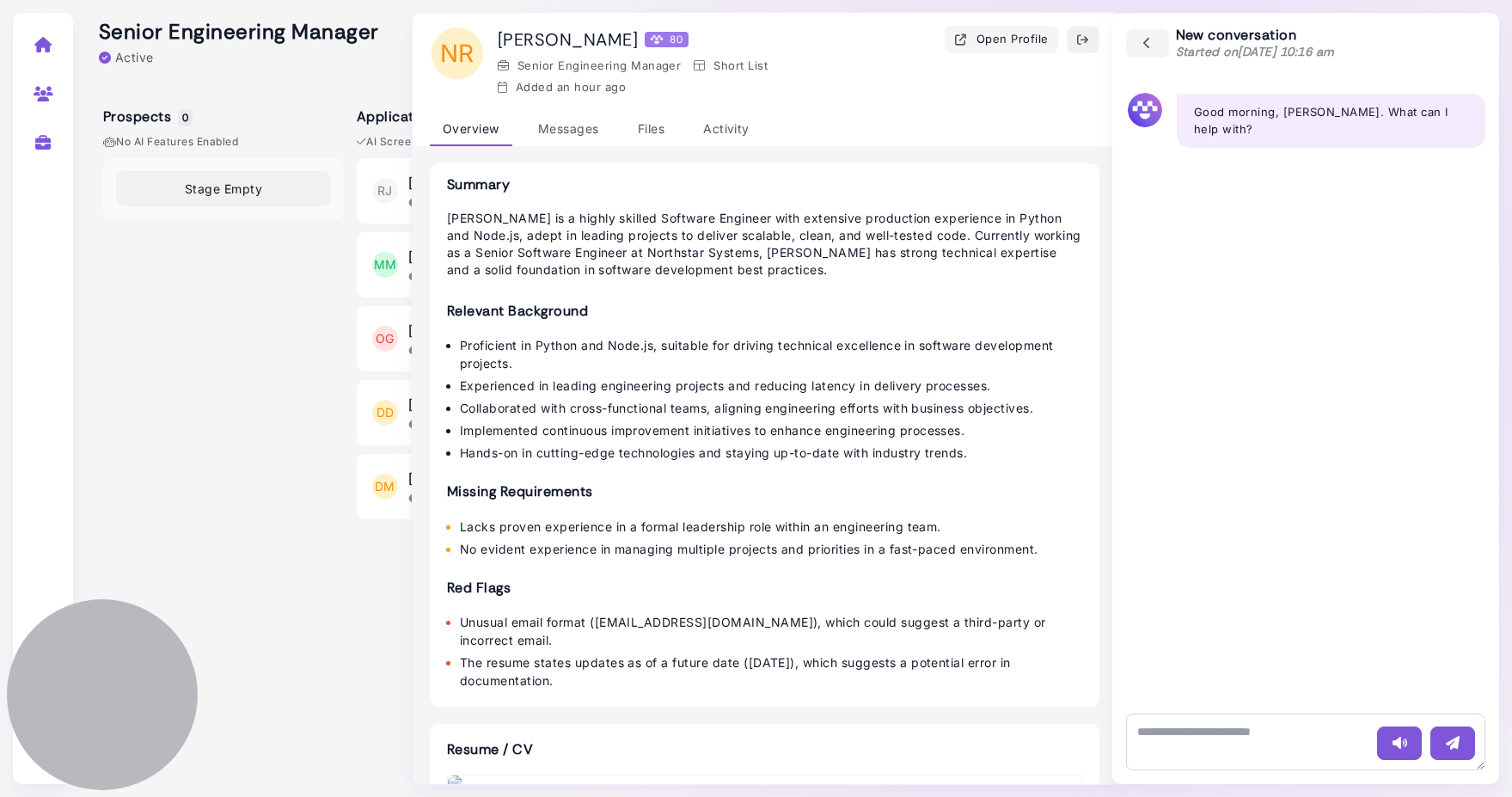
click at [1082, 36] on icon "button" at bounding box center [1083, 39] width 14 height 18
